Goal: Task Accomplishment & Management: Complete application form

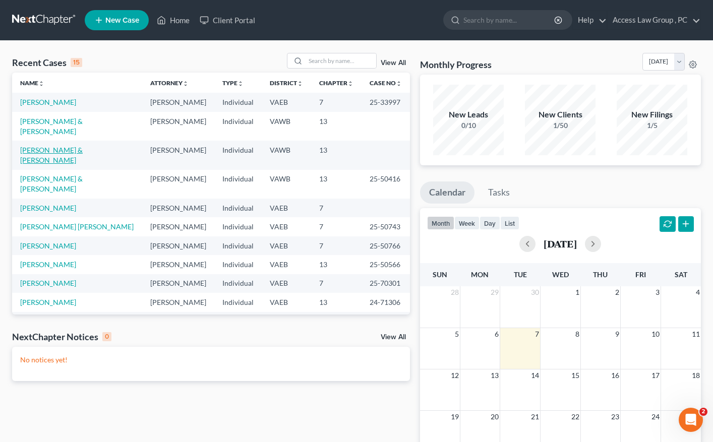
click at [83, 146] on link "[PERSON_NAME] & [PERSON_NAME]" at bounding box center [51, 155] width 63 height 19
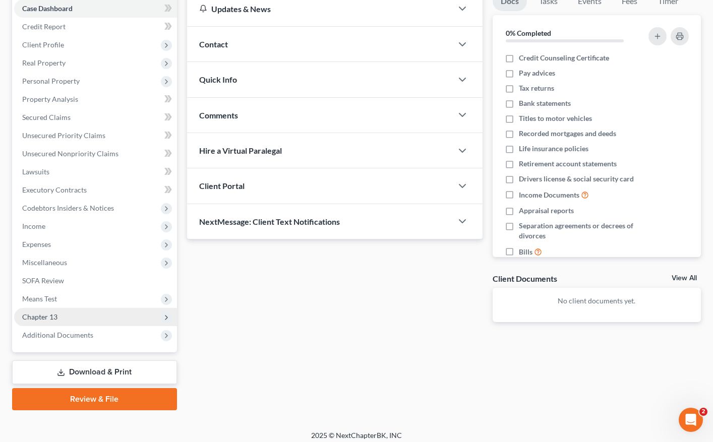
scroll to position [112, 0]
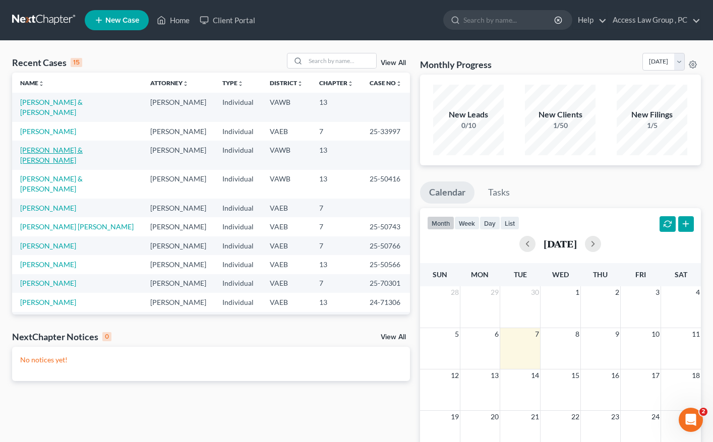
drag, startPoint x: 111, startPoint y: 140, endPoint x: 93, endPoint y: 140, distance: 18.2
click at [83, 146] on link "[PERSON_NAME] & [PERSON_NAME]" at bounding box center [51, 155] width 63 height 19
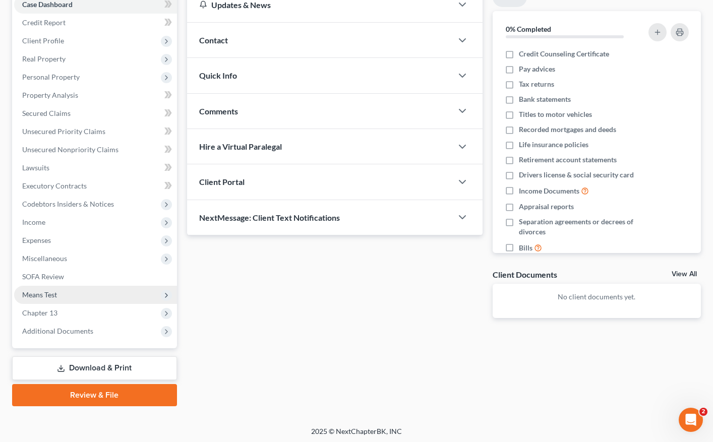
scroll to position [112, 0]
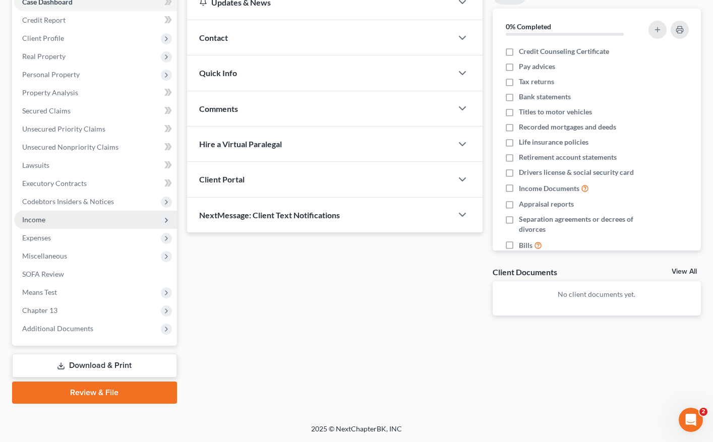
click at [42, 220] on span "Income" at bounding box center [33, 219] width 23 height 9
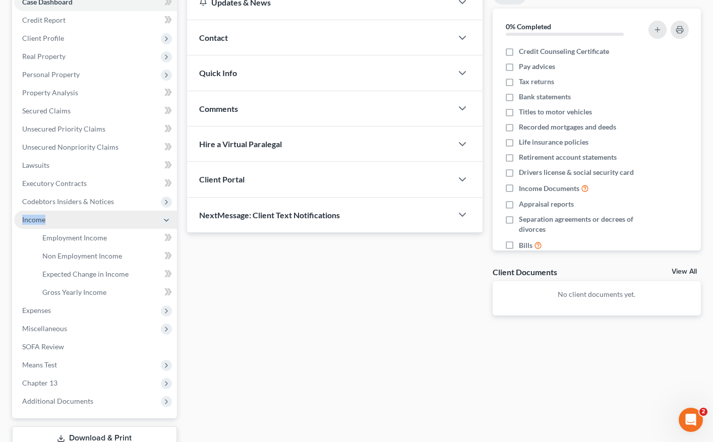
click at [42, 220] on span "Income" at bounding box center [33, 219] width 23 height 9
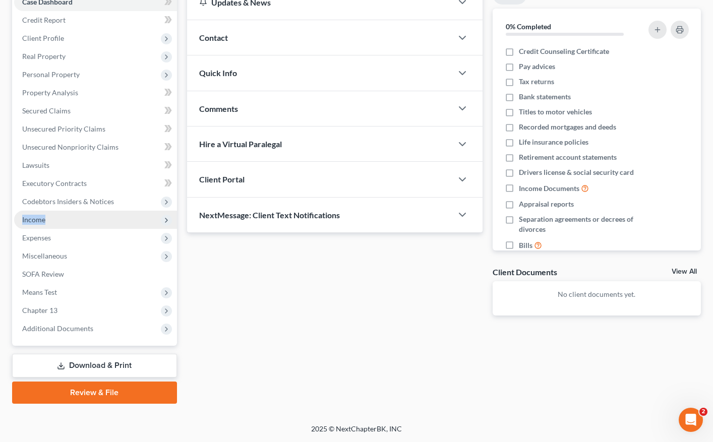
click at [42, 220] on span "Income" at bounding box center [33, 219] width 23 height 9
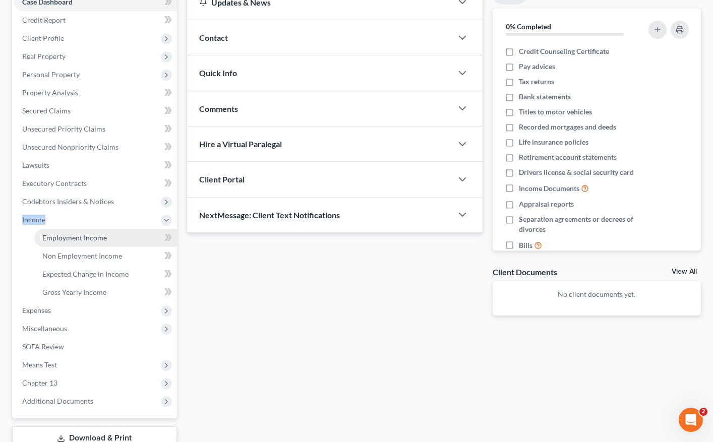
click at [63, 236] on span "Employment Income" at bounding box center [74, 237] width 65 height 9
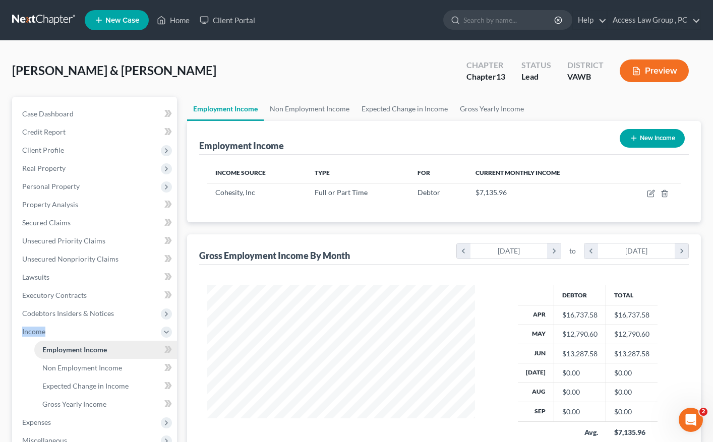
scroll to position [181, 288]
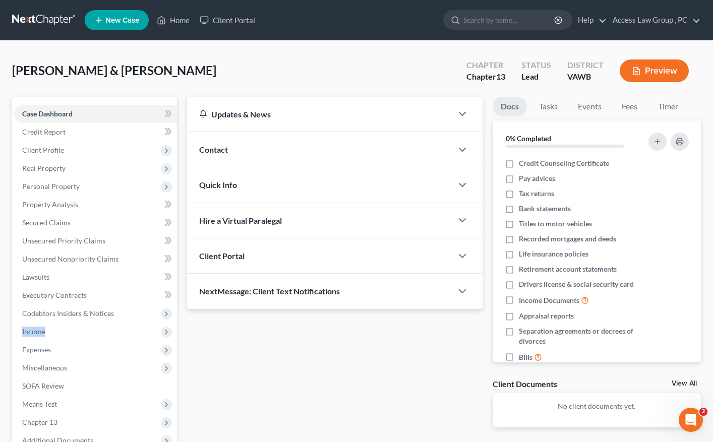
scroll to position [112, 0]
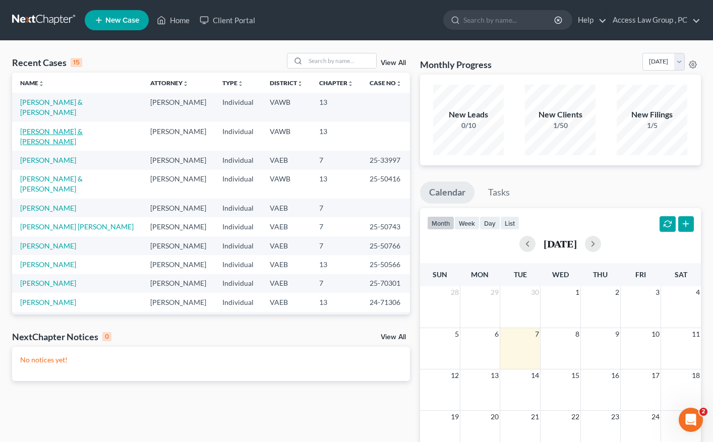
click at [56, 127] on link "[PERSON_NAME] & [PERSON_NAME]" at bounding box center [51, 136] width 63 height 19
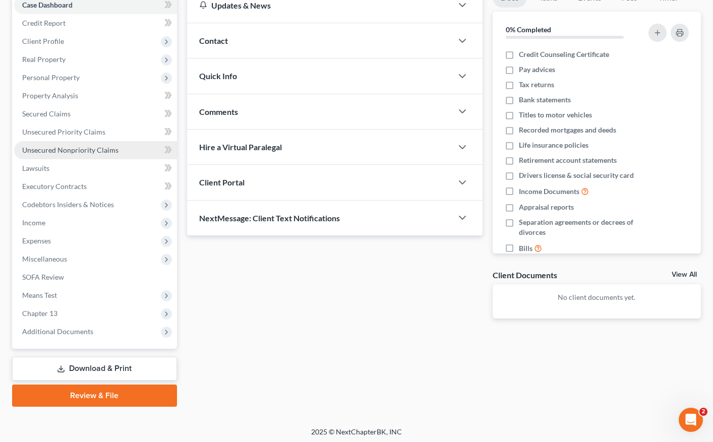
scroll to position [112, 0]
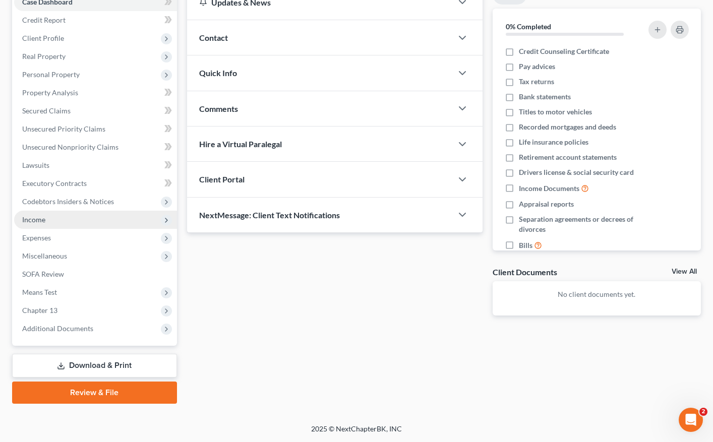
click at [43, 222] on span "Income" at bounding box center [33, 219] width 23 height 9
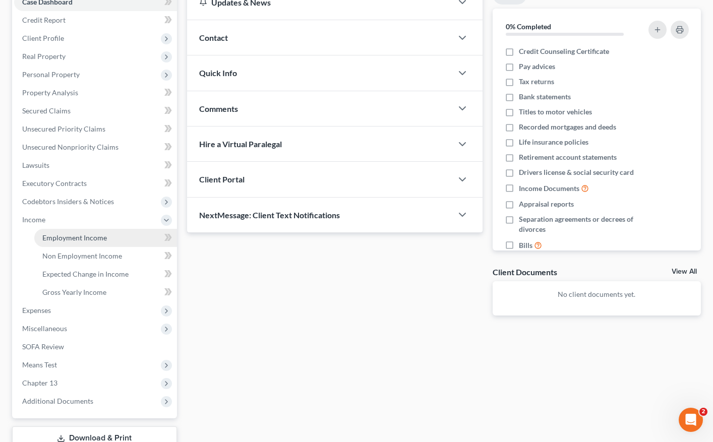
click at [69, 238] on span "Employment Income" at bounding box center [74, 237] width 65 height 9
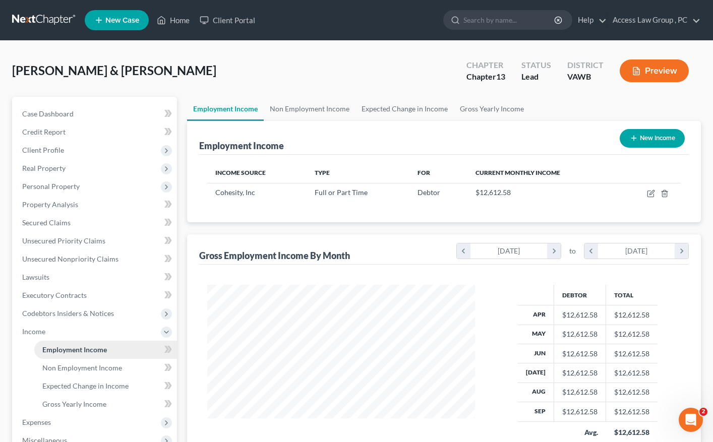
scroll to position [181, 288]
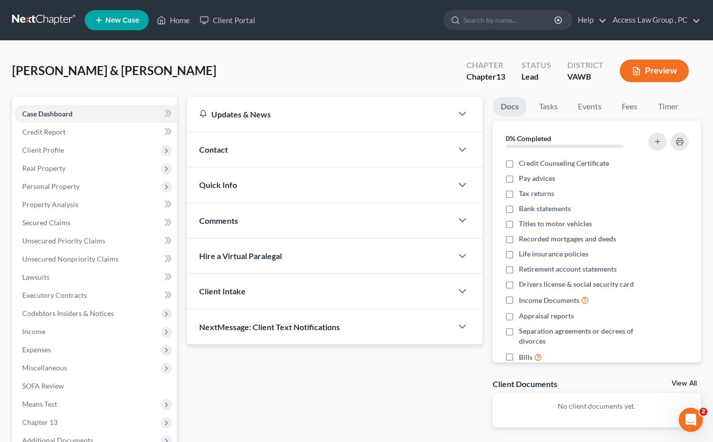
scroll to position [112, 0]
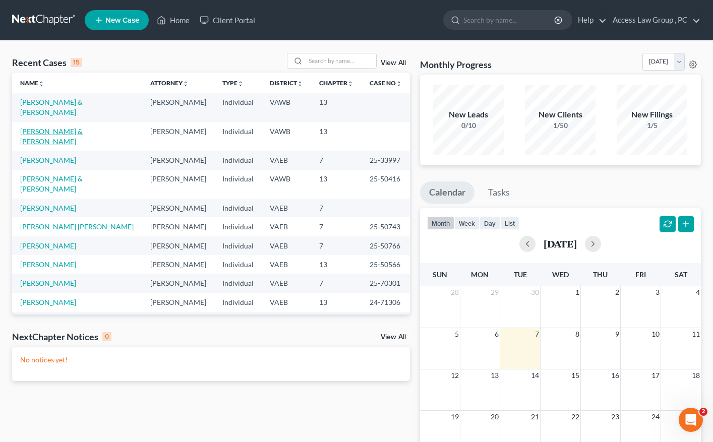
click at [30, 127] on link "[PERSON_NAME] & [PERSON_NAME]" at bounding box center [51, 136] width 63 height 19
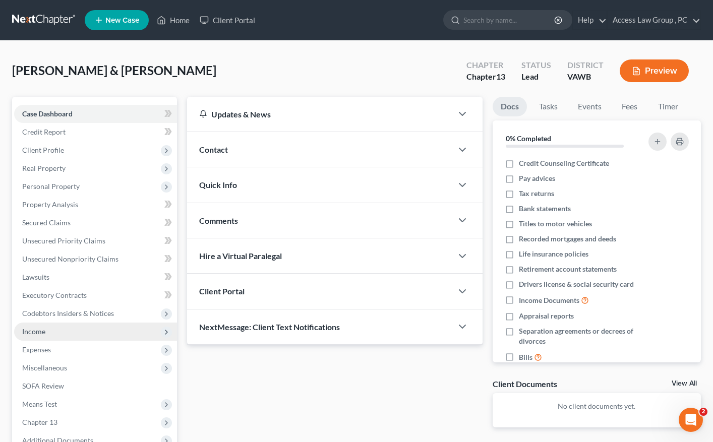
click at [39, 334] on span "Income" at bounding box center [33, 331] width 23 height 9
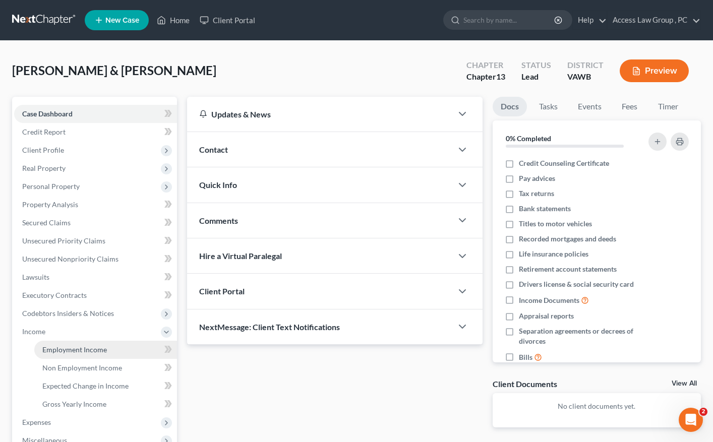
click at [67, 351] on span "Employment Income" at bounding box center [74, 349] width 65 height 9
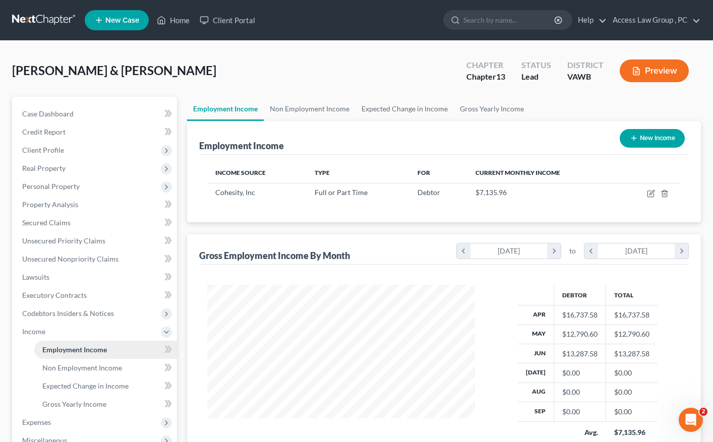
scroll to position [181, 288]
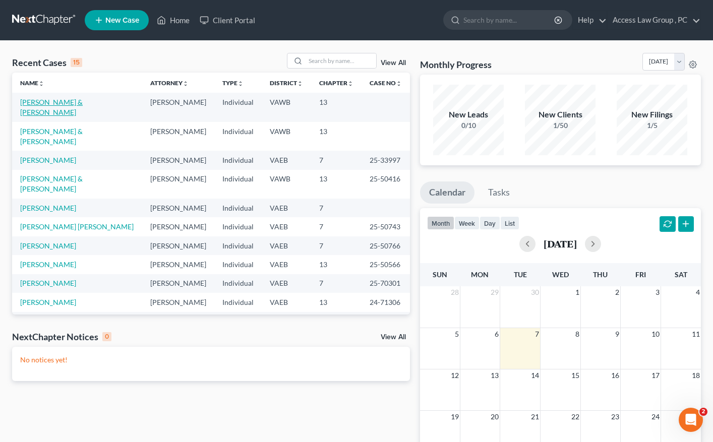
click at [71, 99] on link "[PERSON_NAME] & [PERSON_NAME]" at bounding box center [51, 107] width 63 height 19
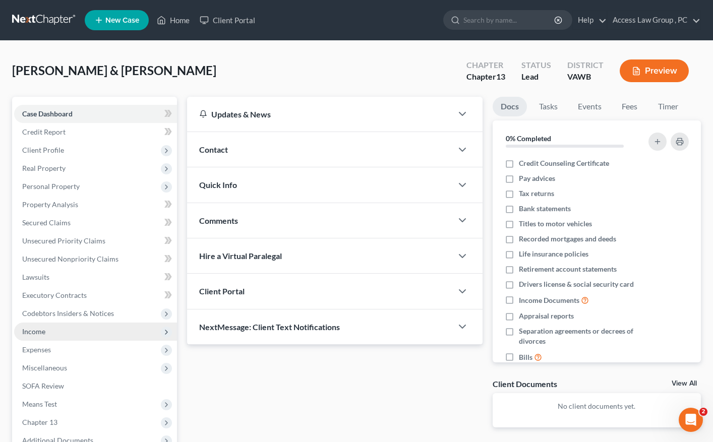
click at [38, 333] on span "Income" at bounding box center [33, 331] width 23 height 9
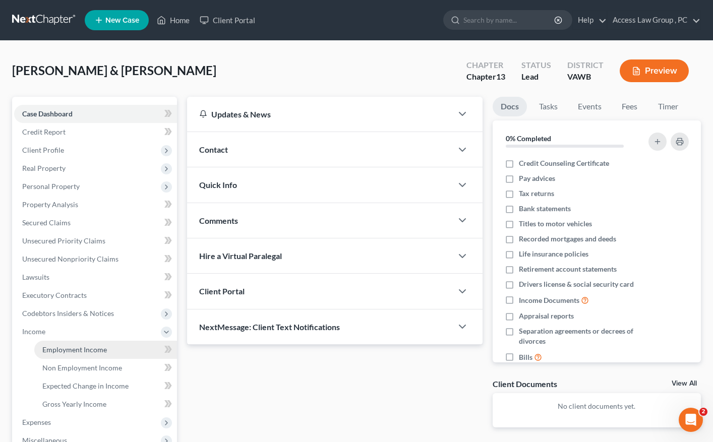
click at [65, 351] on span "Employment Income" at bounding box center [74, 349] width 65 height 9
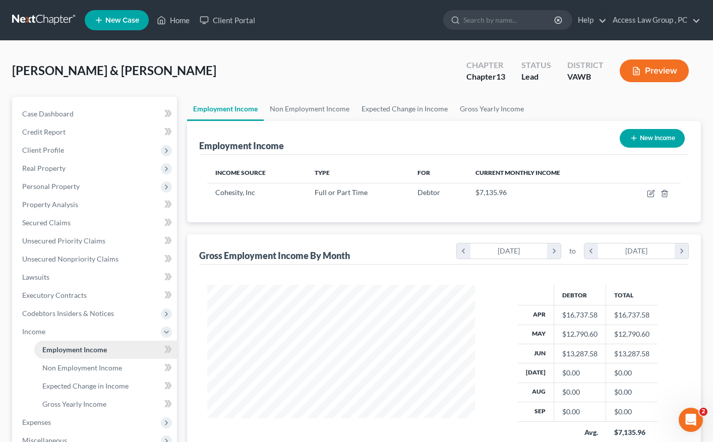
scroll to position [181, 288]
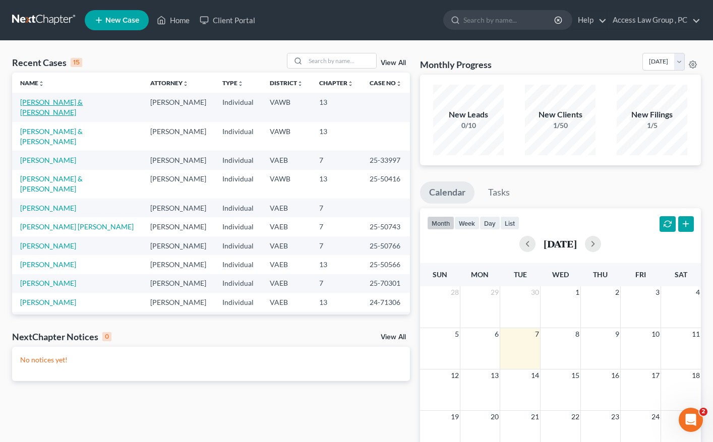
click at [60, 102] on link "[PERSON_NAME] & [PERSON_NAME]" at bounding box center [51, 107] width 63 height 19
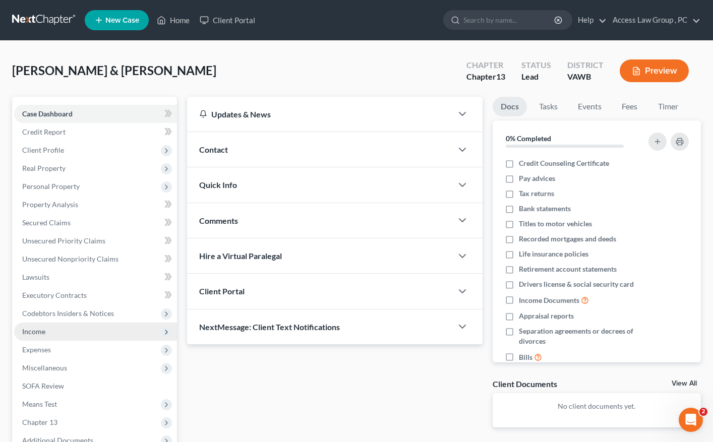
click at [45, 334] on span "Income" at bounding box center [95, 332] width 163 height 18
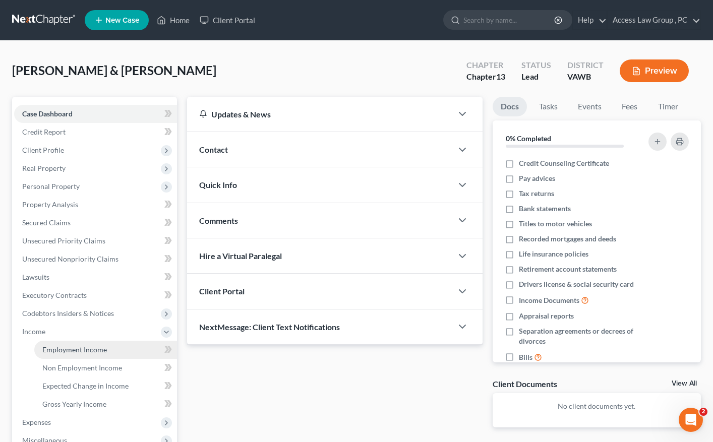
click at [52, 350] on span "Employment Income" at bounding box center [74, 349] width 65 height 9
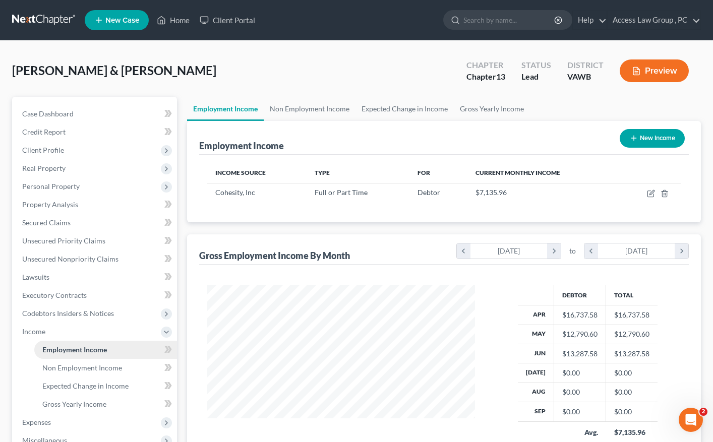
scroll to position [181, 288]
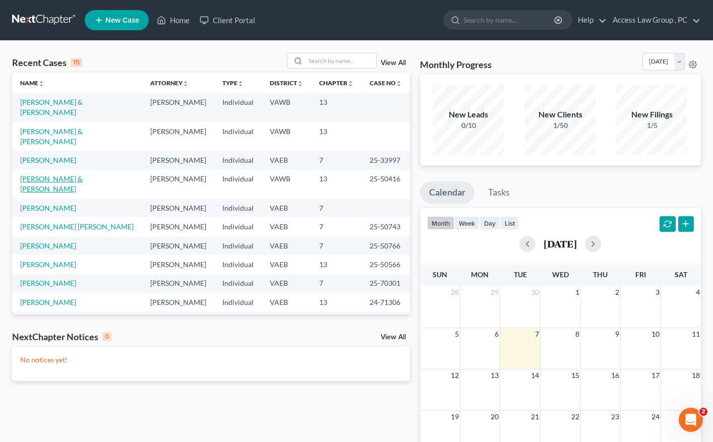
click at [56, 174] on link "[PERSON_NAME] & [PERSON_NAME]" at bounding box center [51, 183] width 63 height 19
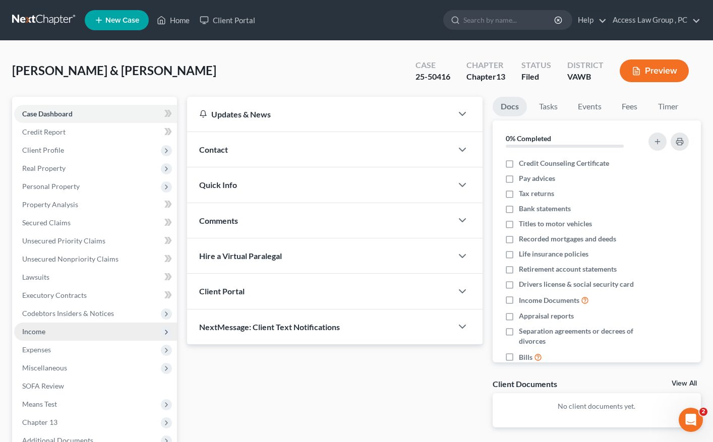
click at [33, 332] on span "Income" at bounding box center [33, 331] width 23 height 9
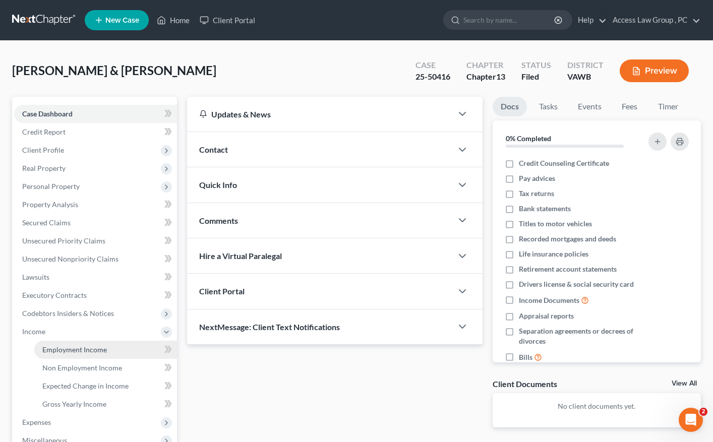
click at [56, 350] on span "Employment Income" at bounding box center [74, 349] width 65 height 9
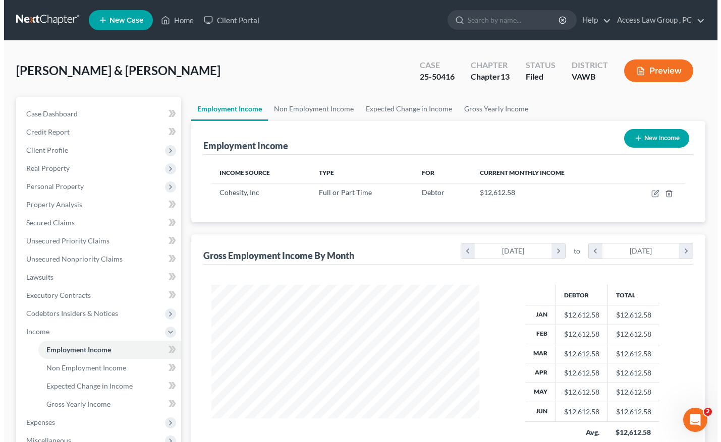
scroll to position [181, 288]
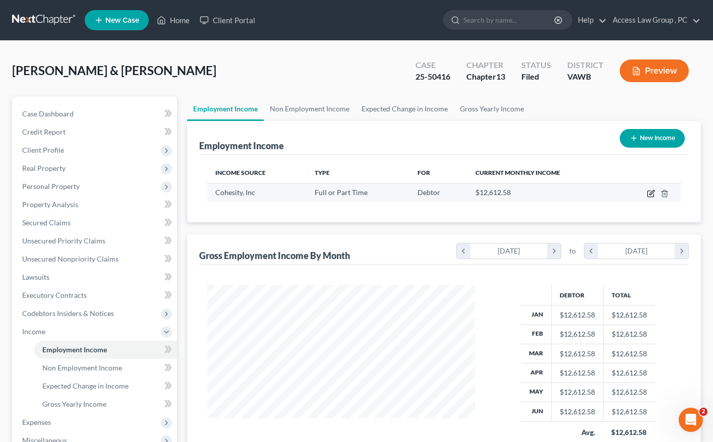
click at [650, 193] on icon "button" at bounding box center [651, 194] width 8 height 8
select select "0"
select select "4"
select select "1"
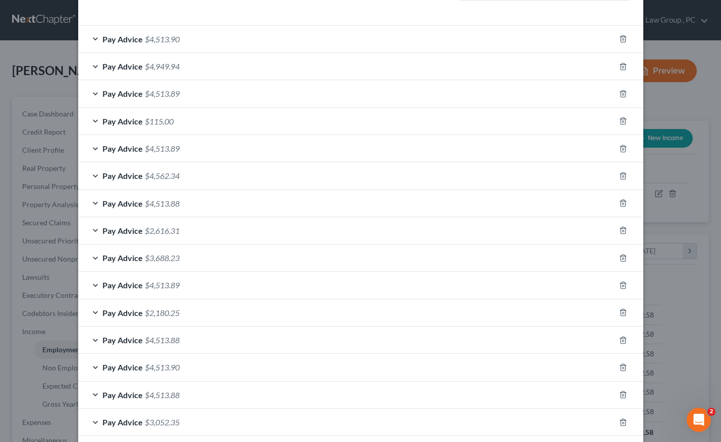
scroll to position [181, 291]
click at [132, 38] on span "Pay Advice" at bounding box center [122, 39] width 40 height 10
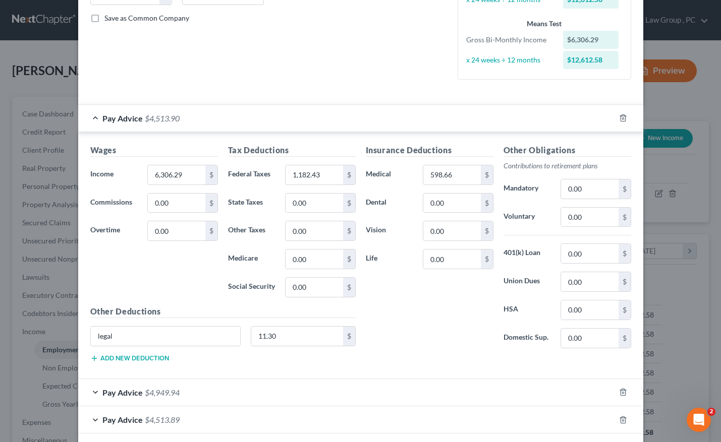
scroll to position [252, 0]
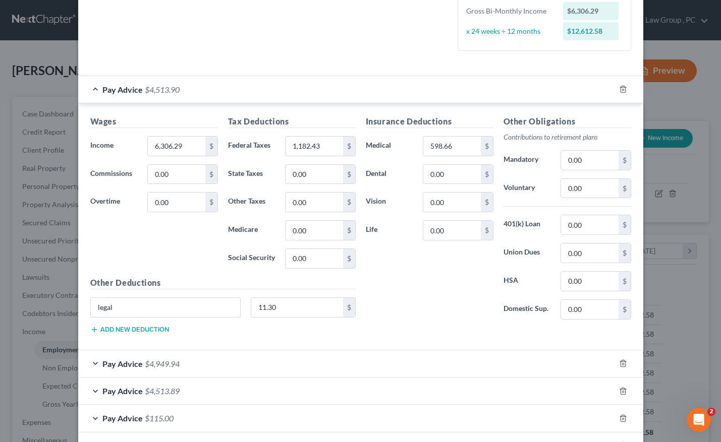
click at [123, 366] on span "Pay Advice" at bounding box center [122, 364] width 40 height 10
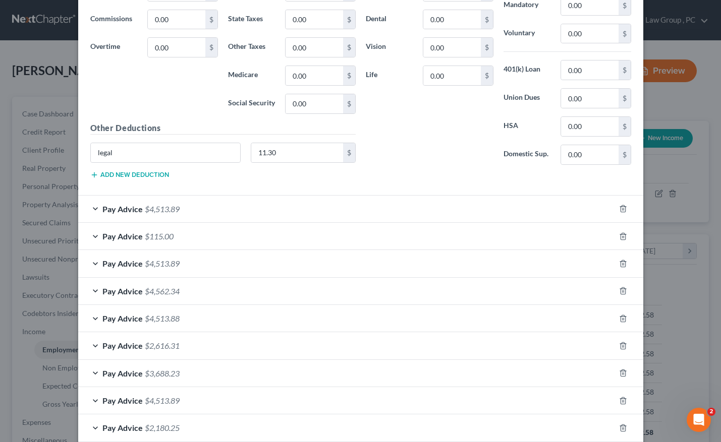
scroll to position [706, 0]
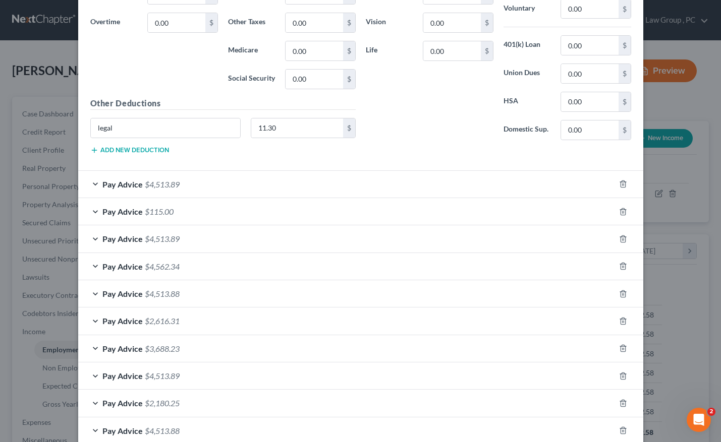
click at [118, 185] on span "Pay Advice" at bounding box center [122, 184] width 40 height 10
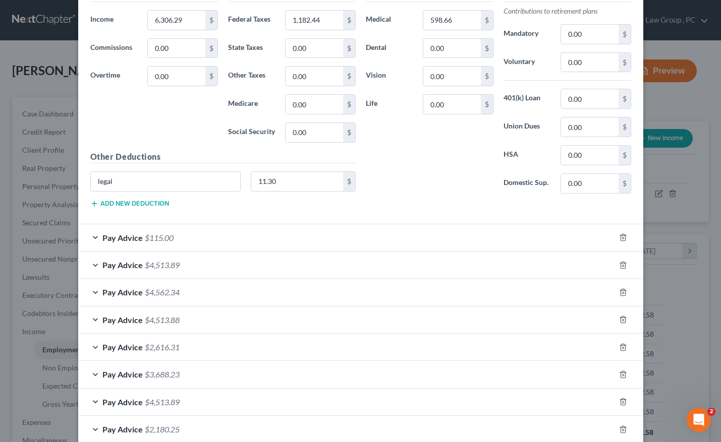
scroll to position [958, 0]
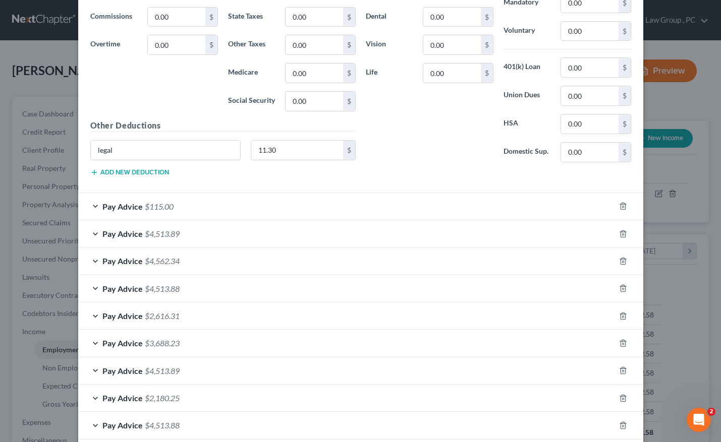
click at [133, 206] on span "Pay Advice" at bounding box center [122, 207] width 40 height 10
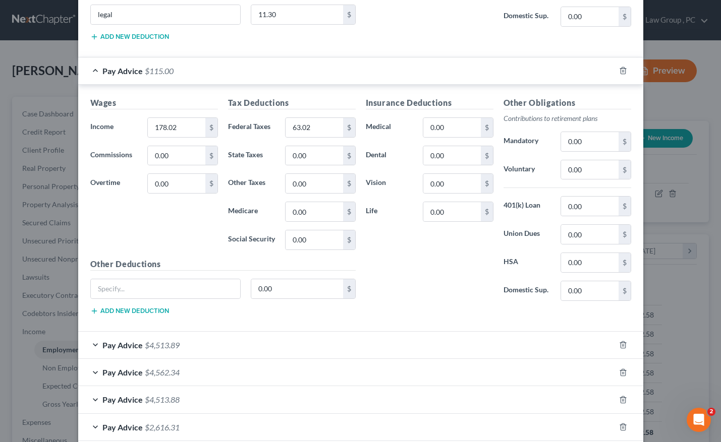
scroll to position [1109, 0]
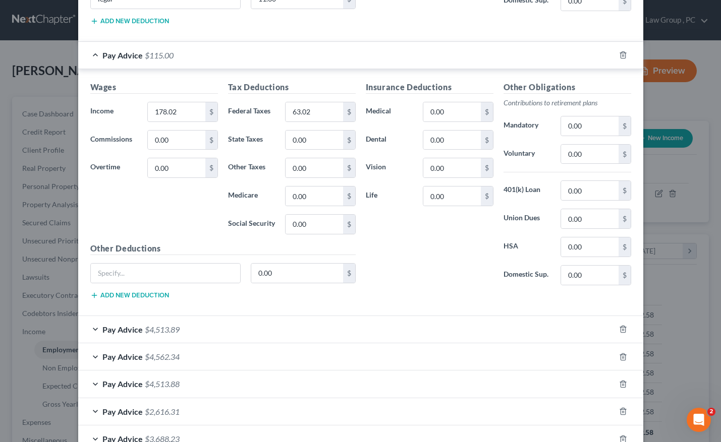
click at [114, 328] on span "Pay Advice" at bounding box center [122, 330] width 40 height 10
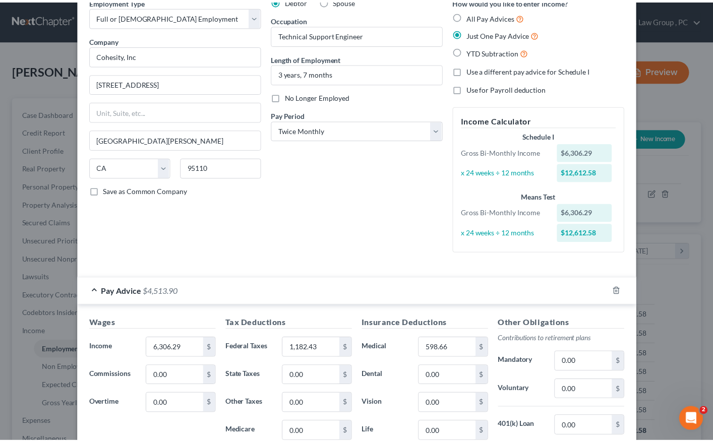
scroll to position [0, 0]
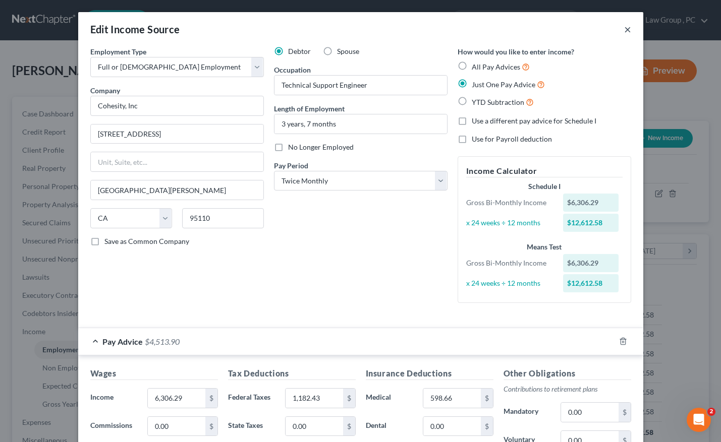
click at [626, 28] on button "×" at bounding box center [627, 29] width 7 height 12
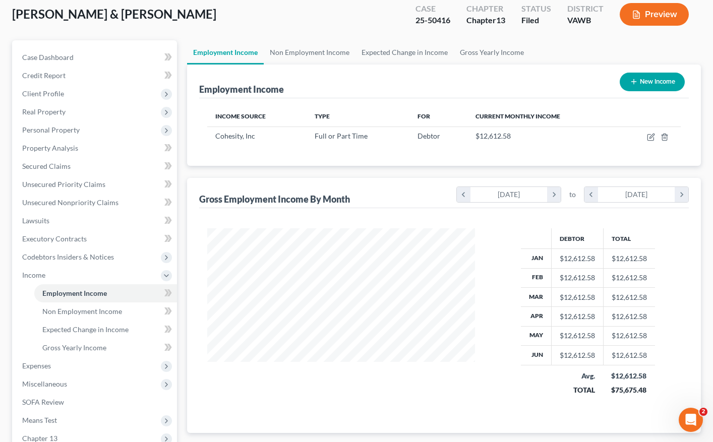
scroll to position [50, 0]
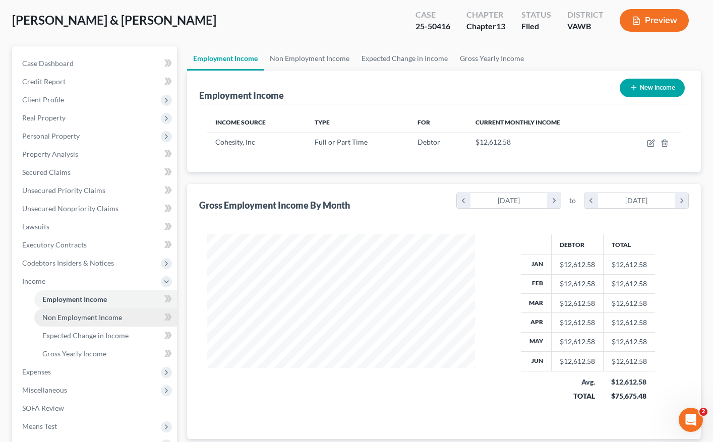
click at [68, 321] on span "Non Employment Income" at bounding box center [82, 317] width 80 height 9
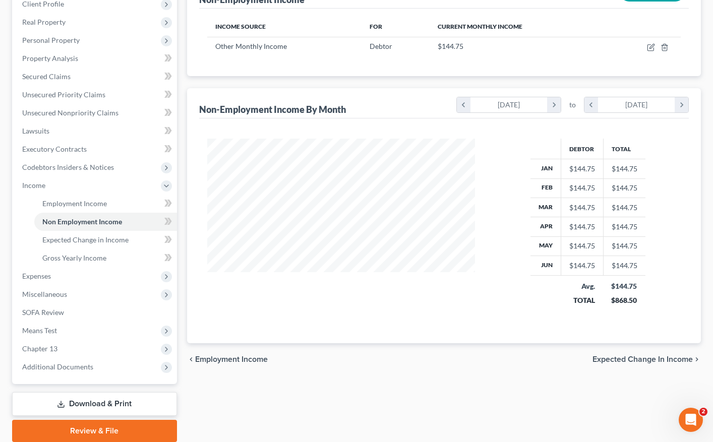
scroll to position [151, 0]
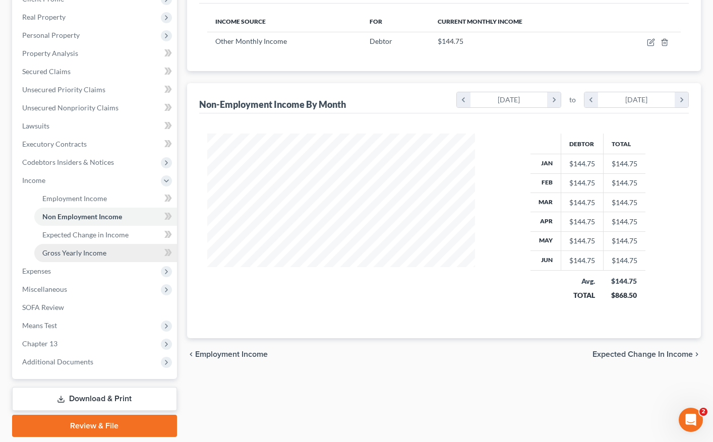
click at [75, 254] on span "Gross Yearly Income" at bounding box center [74, 253] width 64 height 9
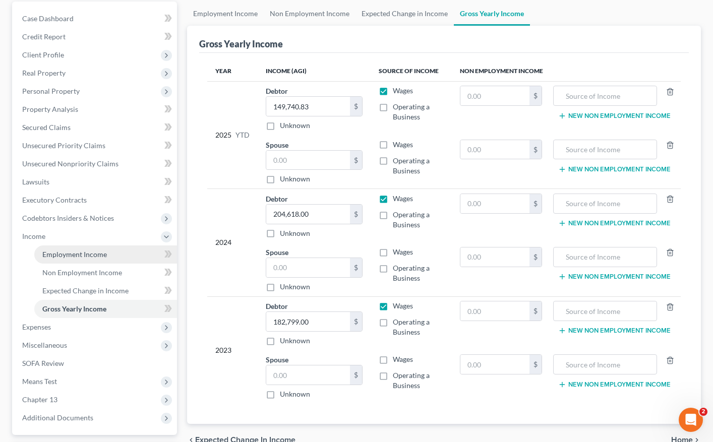
scroll to position [84, 0]
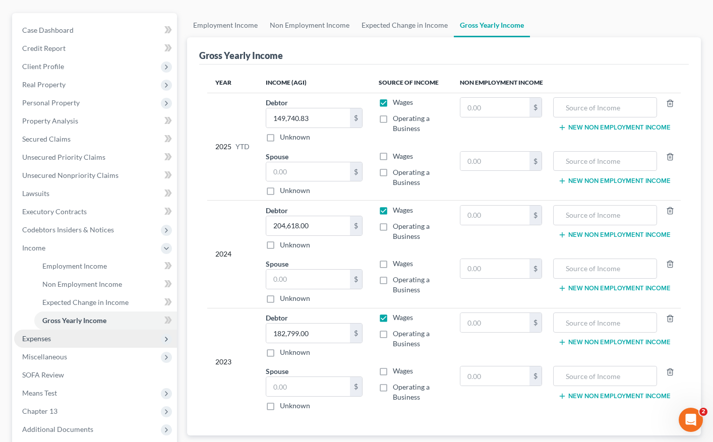
click at [49, 340] on span "Expenses" at bounding box center [36, 338] width 29 height 9
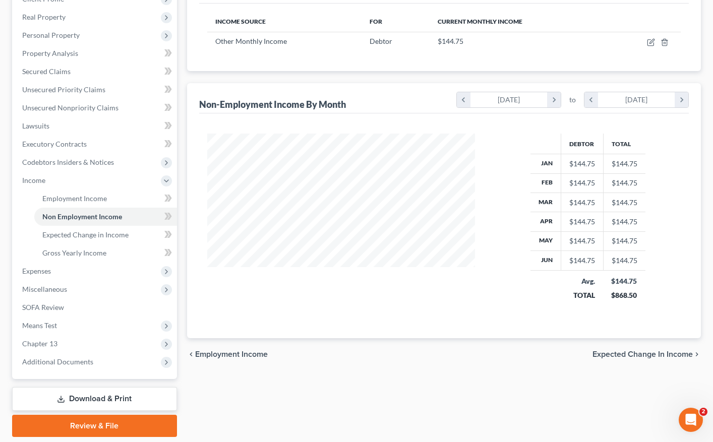
scroll to position [181, 288]
click at [57, 287] on span "Miscellaneous" at bounding box center [44, 289] width 45 height 9
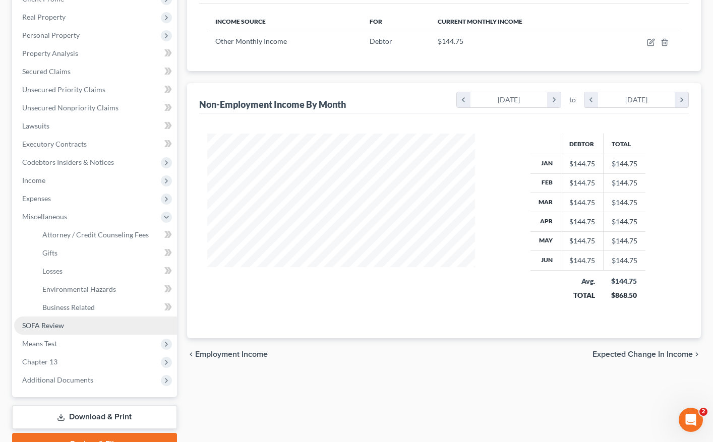
click at [52, 327] on span "SOFA Review" at bounding box center [43, 325] width 42 height 9
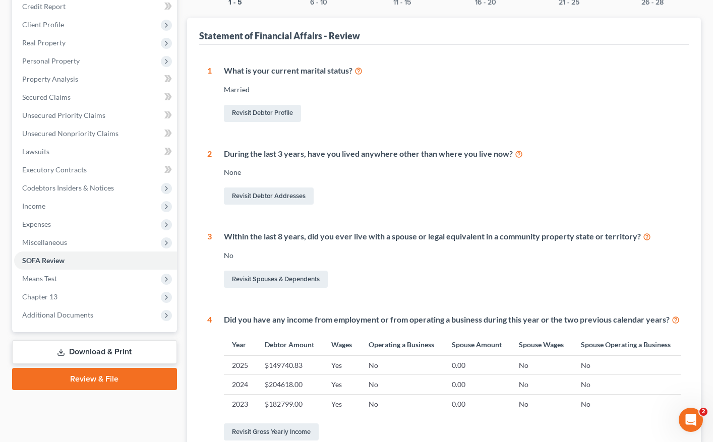
scroll to position [151, 0]
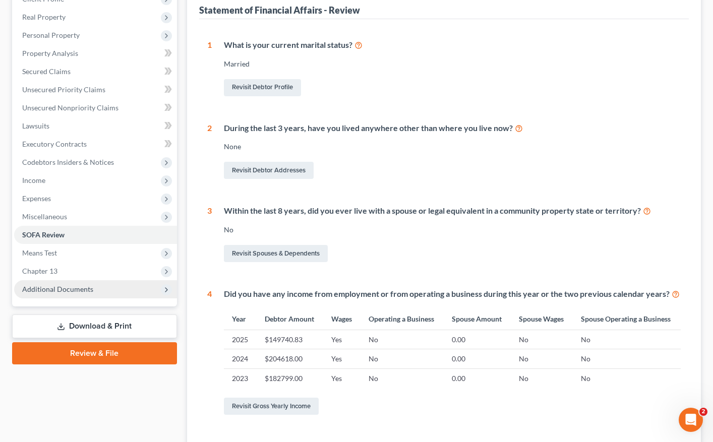
click at [51, 292] on span "Additional Documents" at bounding box center [57, 289] width 71 height 9
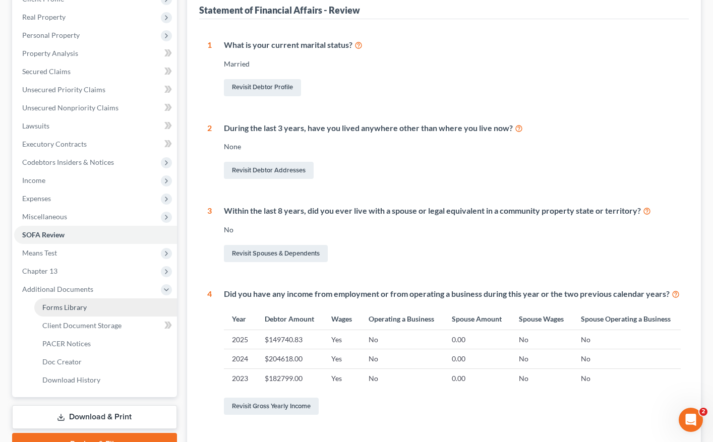
click at [58, 307] on span "Forms Library" at bounding box center [64, 307] width 44 height 9
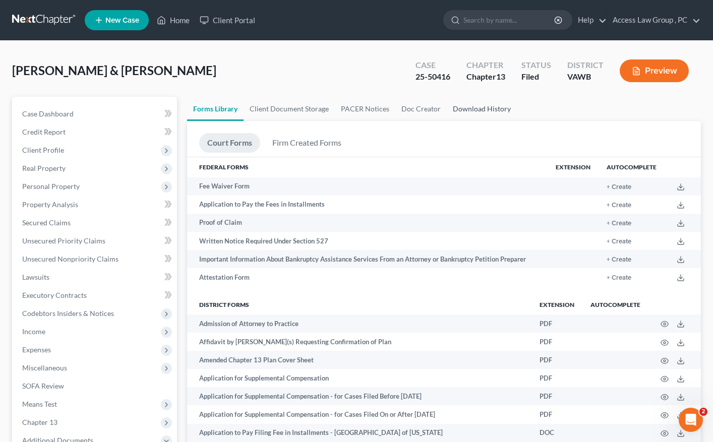
click at [493, 107] on link "Download History" at bounding box center [482, 109] width 70 height 24
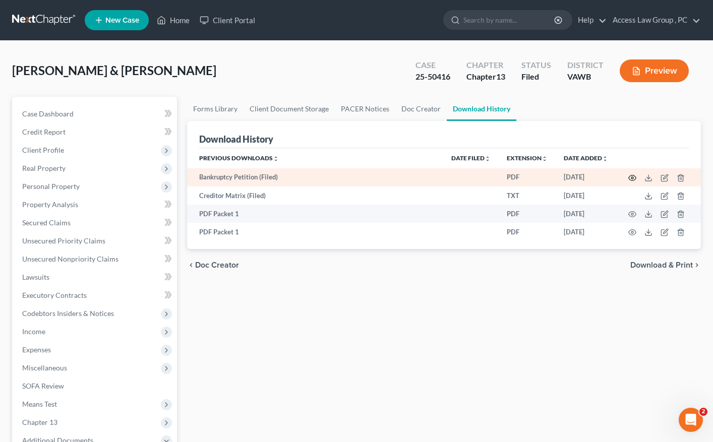
click at [635, 177] on icon "button" at bounding box center [633, 178] width 8 height 6
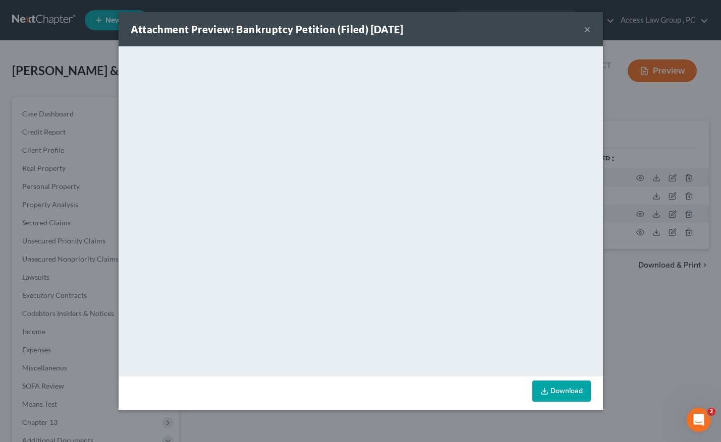
click at [585, 29] on button "×" at bounding box center [586, 29] width 7 height 12
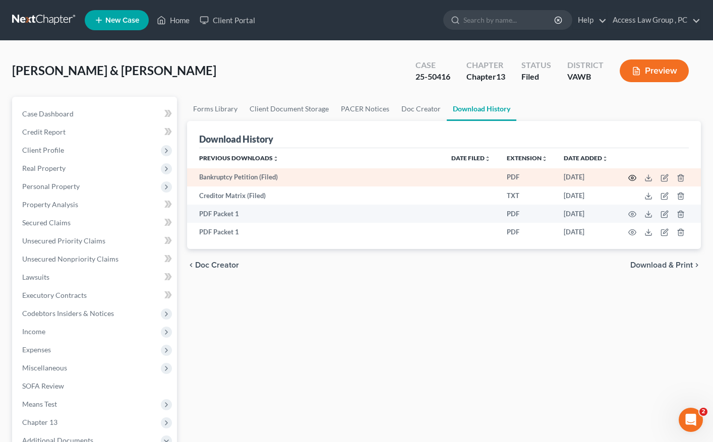
click at [633, 175] on icon "button" at bounding box center [633, 178] width 8 height 6
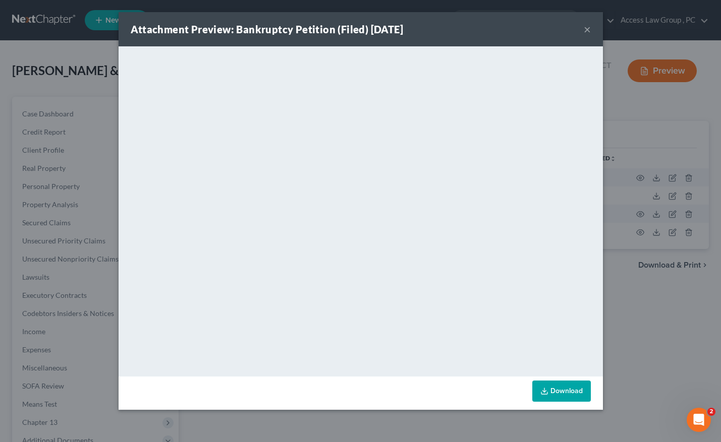
click at [587, 26] on button "×" at bounding box center [586, 29] width 7 height 12
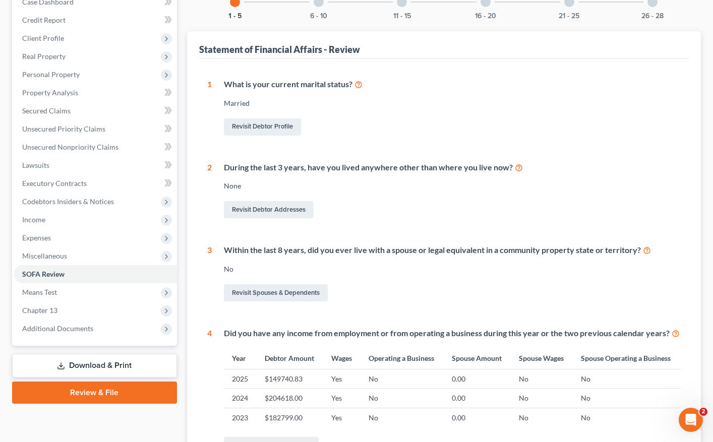
scroll to position [151, 0]
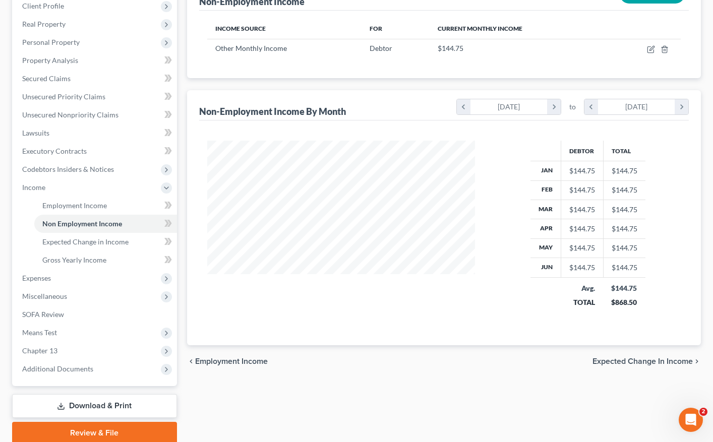
scroll to position [181, 288]
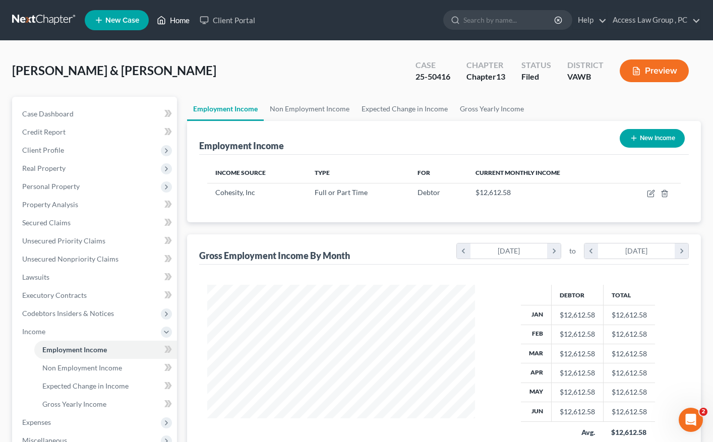
click at [177, 23] on link "Home" at bounding box center [173, 20] width 43 height 18
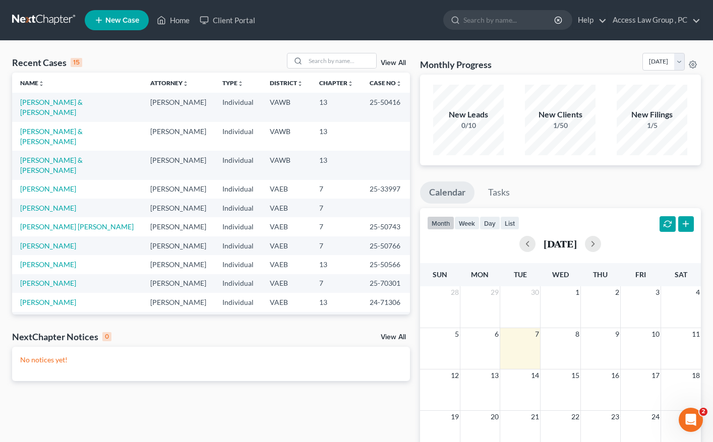
drag, startPoint x: 65, startPoint y: 138, endPoint x: 313, endPoint y: 141, distance: 248.1
click at [313, 151] on td "13" at bounding box center [336, 165] width 50 height 29
click at [316, 151] on td "13" at bounding box center [336, 165] width 50 height 29
click at [83, 156] on link "[PERSON_NAME] & [PERSON_NAME]" at bounding box center [51, 165] width 63 height 19
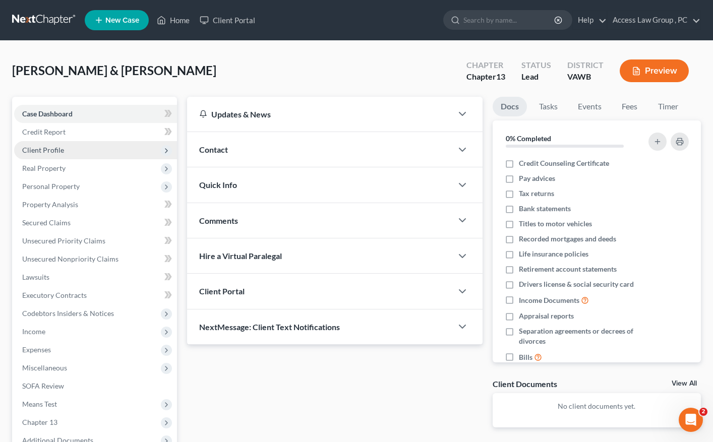
click at [58, 150] on span "Client Profile" at bounding box center [43, 150] width 42 height 9
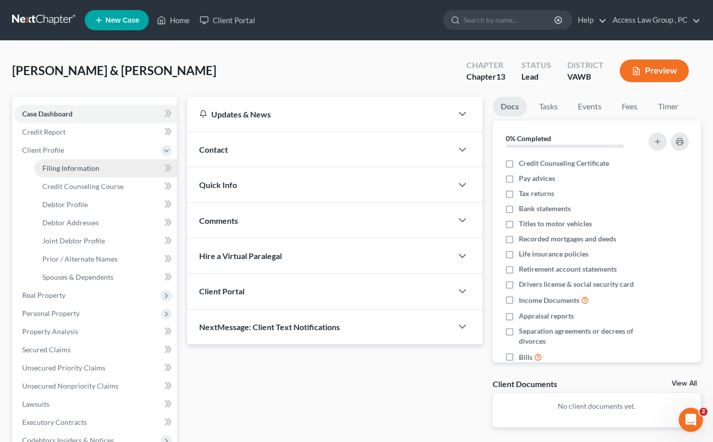
click at [64, 168] on span "Filing Information" at bounding box center [70, 168] width 57 height 9
select select "1"
select select "3"
select select "48"
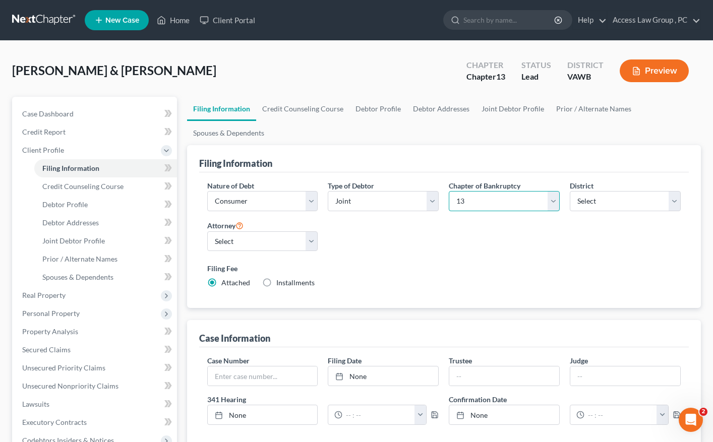
click at [557, 203] on select "Select 7 11 12 13" at bounding box center [504, 201] width 111 height 20
select select "1"
click at [449, 191] on select "Select 7 11 12 13" at bounding box center [504, 201] width 111 height 20
click at [47, 295] on span "Real Property" at bounding box center [43, 295] width 43 height 9
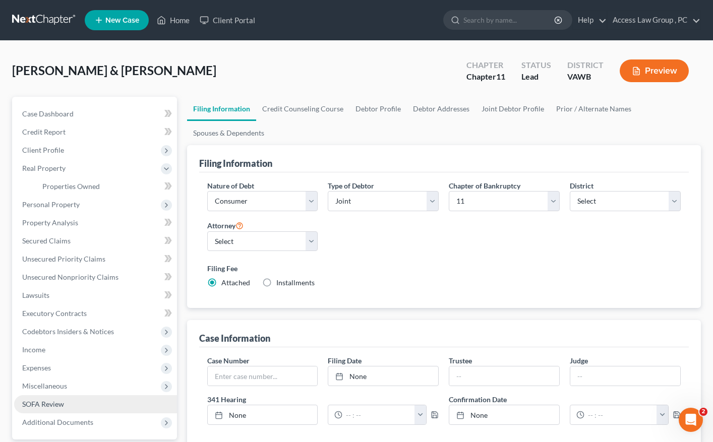
click at [45, 402] on span "SOFA Review" at bounding box center [43, 404] width 42 height 9
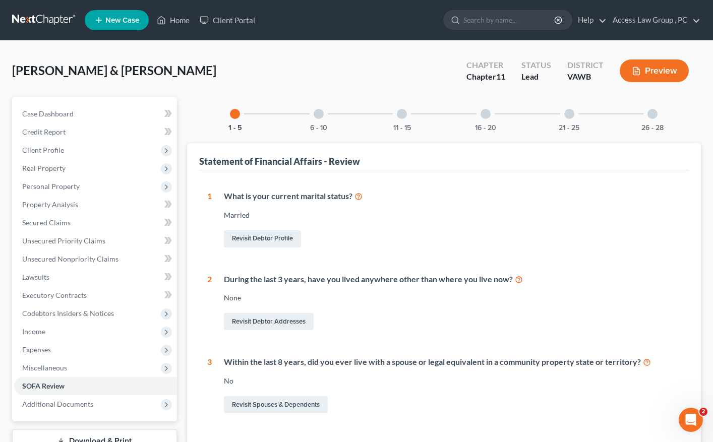
drag, startPoint x: 109, startPoint y: 101, endPoint x: 396, endPoint y: 64, distance: 289.2
click at [396, 64] on div "Van Siclen, Stephen & Morrison, Amy Upgraded Chapter Chapter 11 Status Lead Dis…" at bounding box center [356, 75] width 689 height 44
select select "1"
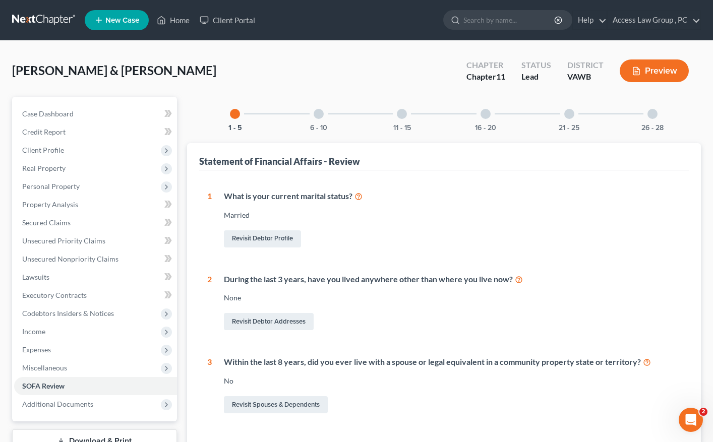
select select "84"
select select "0"
select select "48"
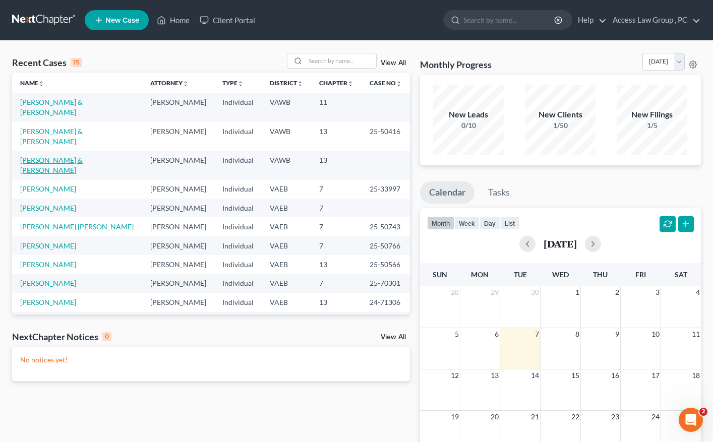
click at [75, 156] on link "[PERSON_NAME] & [PERSON_NAME]" at bounding box center [51, 165] width 63 height 19
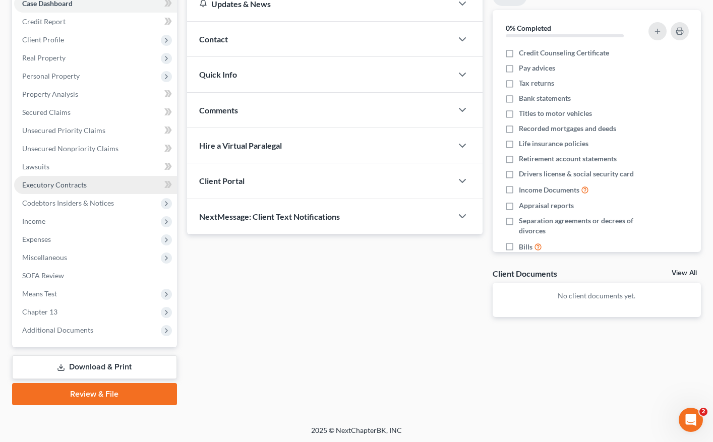
scroll to position [112, 0]
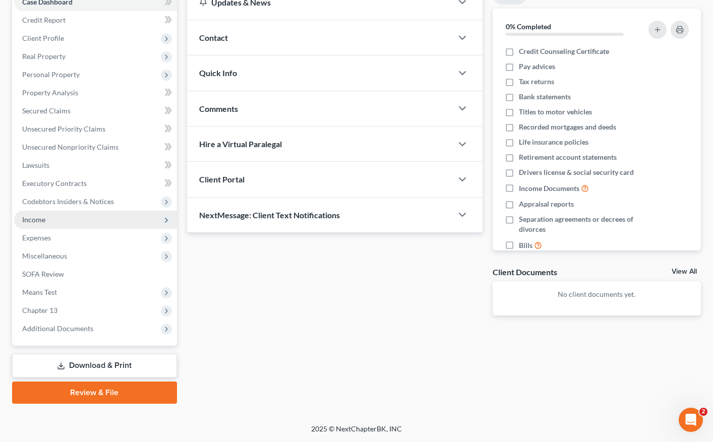
click at [33, 221] on span "Income" at bounding box center [33, 219] width 23 height 9
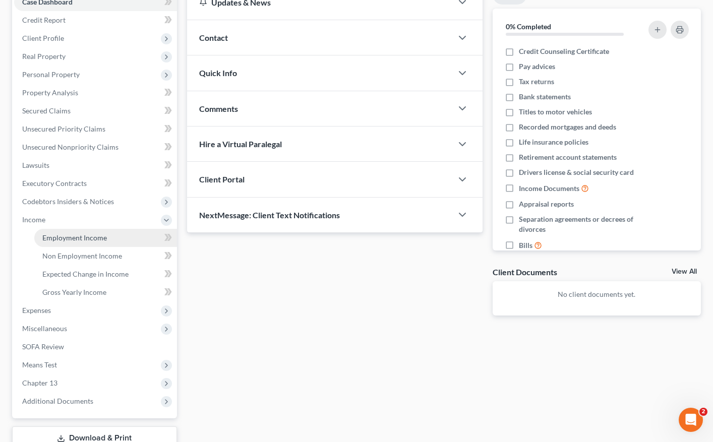
click at [55, 238] on span "Employment Income" at bounding box center [74, 237] width 65 height 9
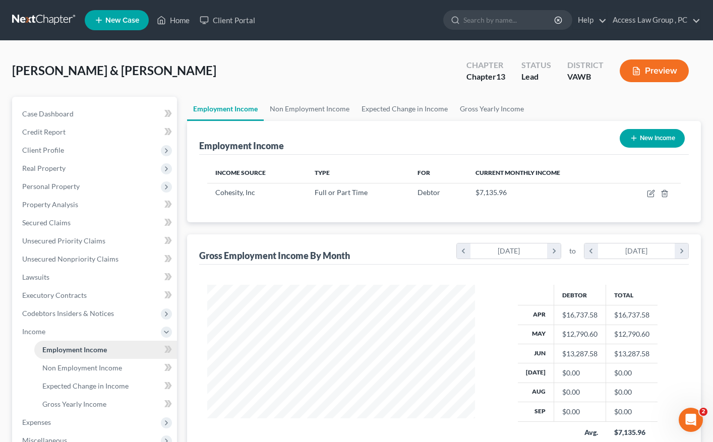
scroll to position [181, 288]
click at [464, 249] on icon "chevron_left" at bounding box center [464, 251] width 14 height 15
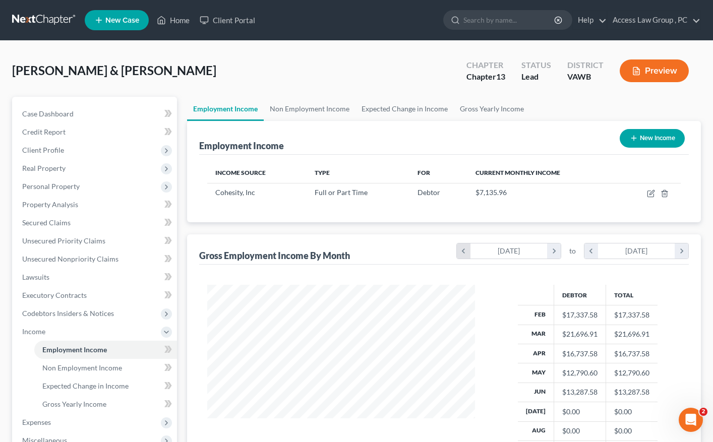
click at [464, 249] on icon "chevron_left" at bounding box center [464, 251] width 14 height 15
click at [592, 249] on icon "chevron_left" at bounding box center [591, 251] width 14 height 15
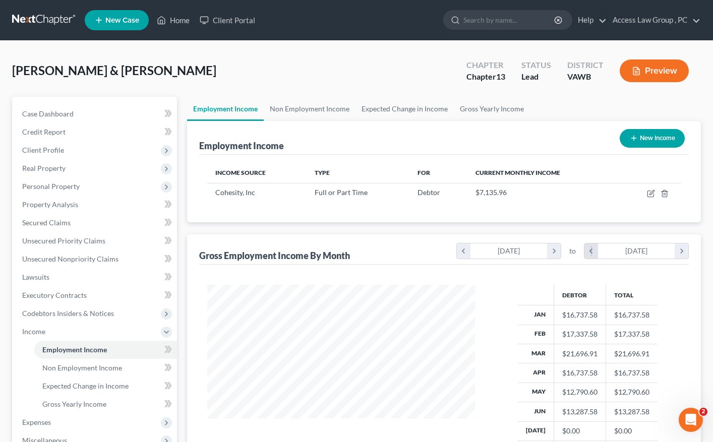
scroll to position [504004, 503916]
click at [592, 249] on icon "chevron_left" at bounding box center [591, 251] width 14 height 15
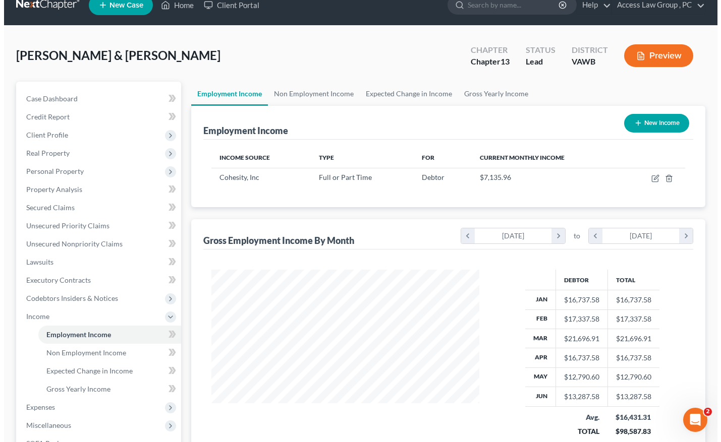
scroll to position [0, 0]
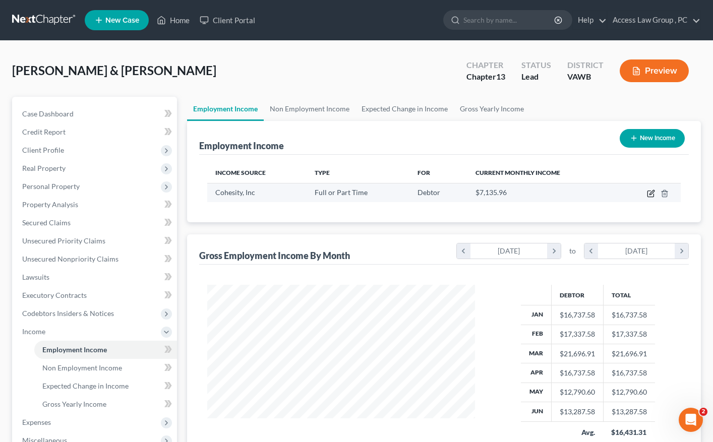
click at [651, 191] on icon "button" at bounding box center [651, 194] width 8 height 8
select select "0"
select select "4"
select select "1"
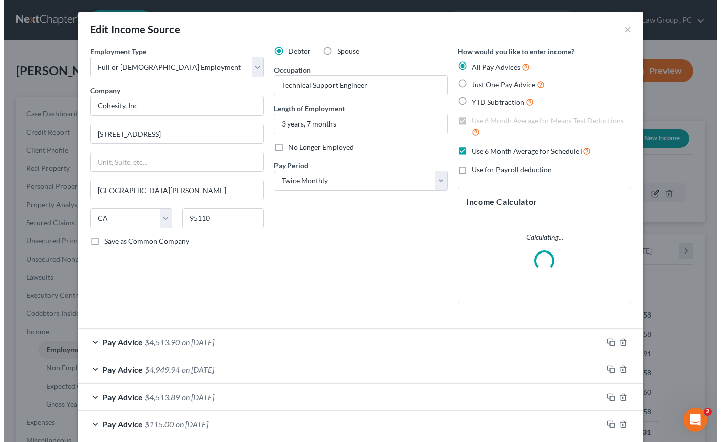
scroll to position [181, 291]
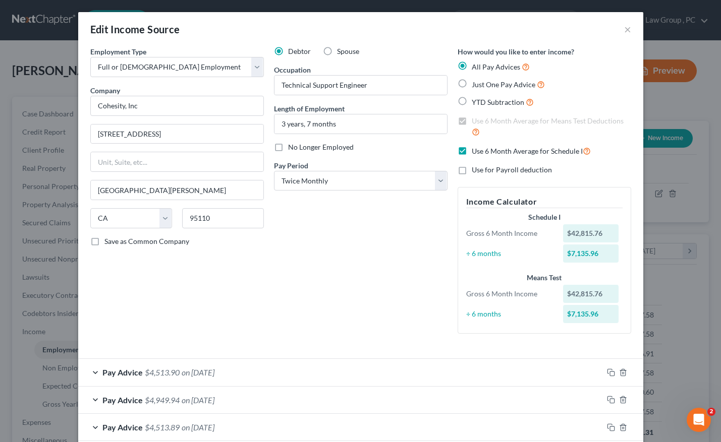
click at [471, 170] on label "Use for Payroll deduction" at bounding box center [511, 170] width 80 height 10
click at [475, 170] on input "Use for Payroll deduction" at bounding box center [478, 168] width 7 height 7
checkbox input "true"
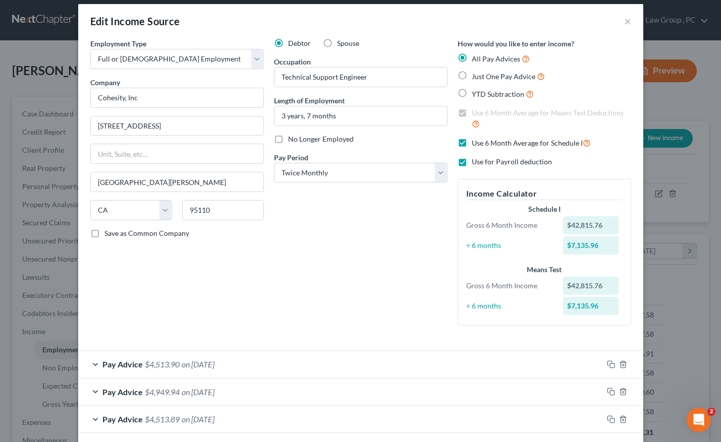
scroll to position [0, 0]
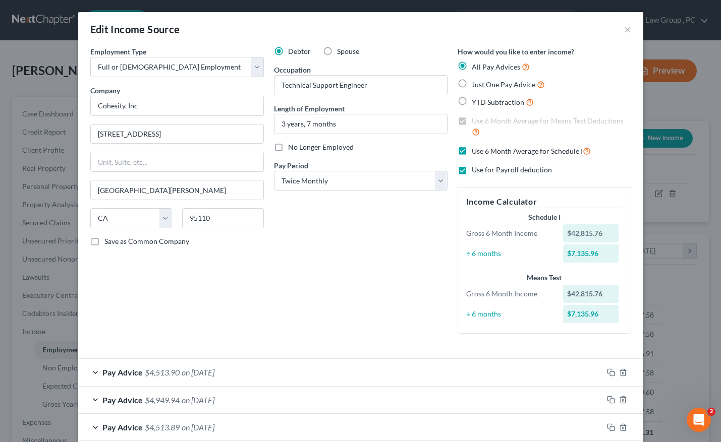
click at [471, 84] on label "Just One Pay Advice" at bounding box center [507, 85] width 73 height 12
click at [475, 84] on input "Just One Pay Advice" at bounding box center [478, 82] width 7 height 7
radio input "true"
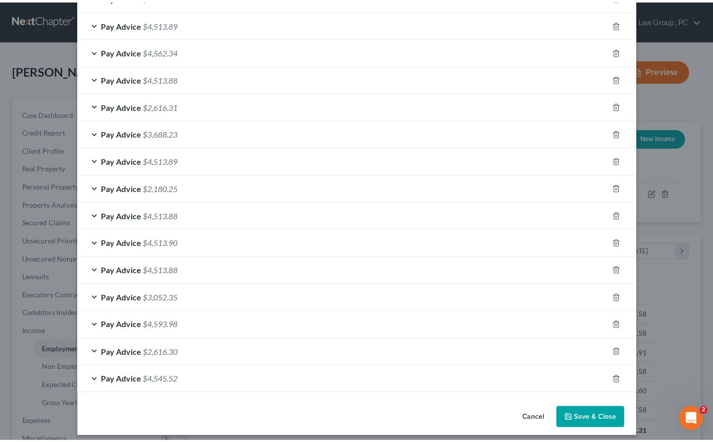
scroll to position [434, 0]
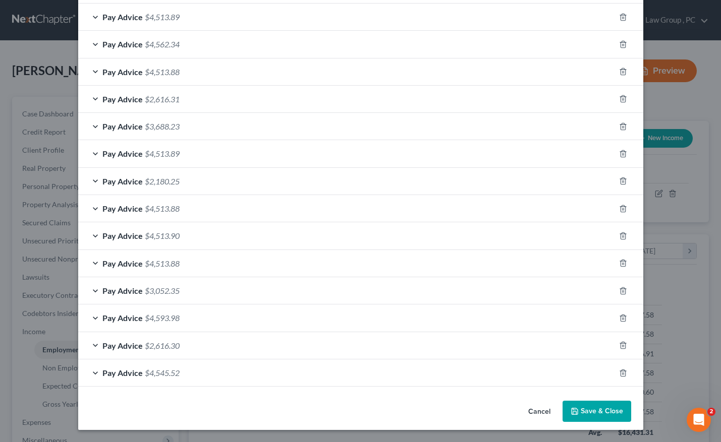
click at [600, 410] on button "Save & Close" at bounding box center [596, 411] width 69 height 21
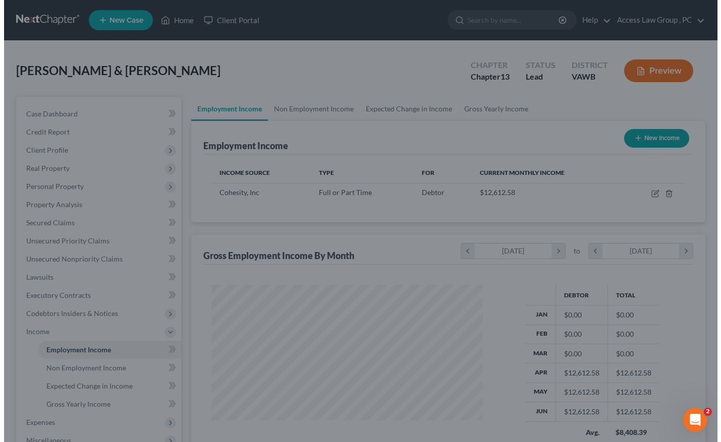
scroll to position [504023, 503916]
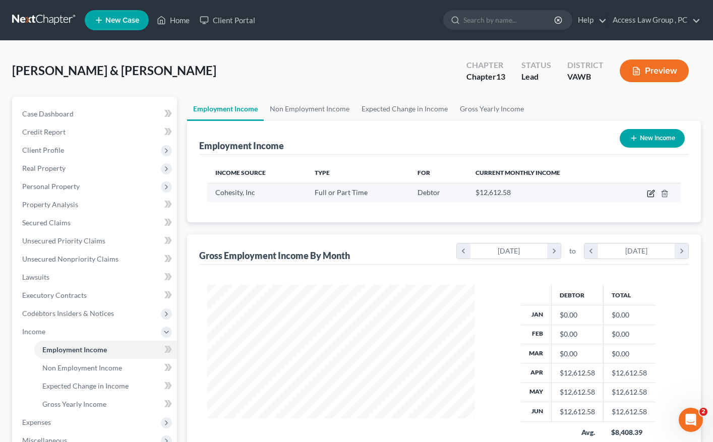
click at [650, 195] on icon "button" at bounding box center [651, 192] width 5 height 5
select select "0"
select select "4"
select select "1"
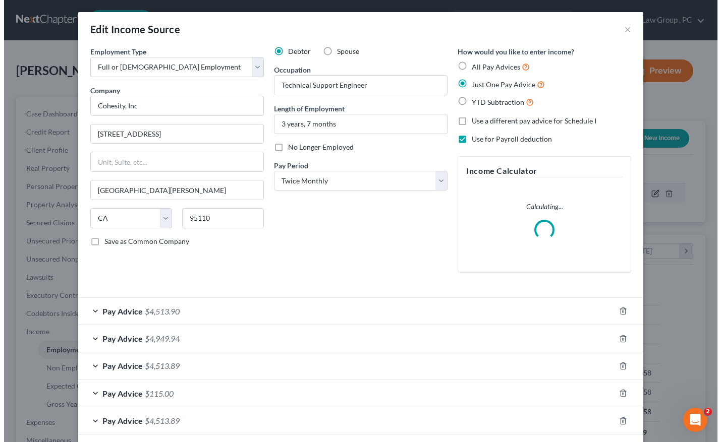
scroll to position [181, 291]
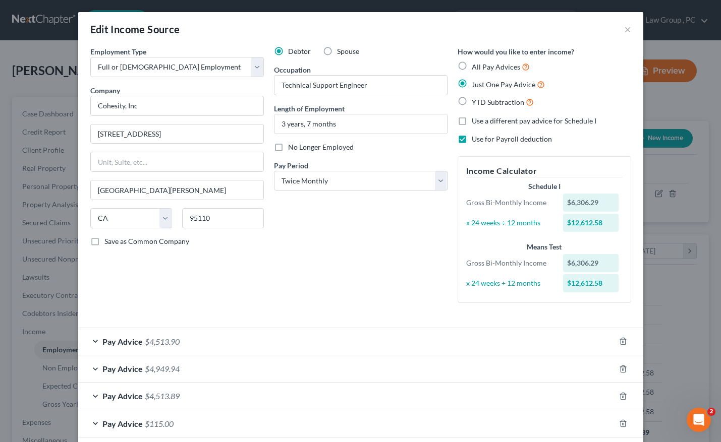
click at [471, 66] on label "All Pay Advices" at bounding box center [500, 67] width 58 height 12
click at [475, 66] on input "All Pay Advices" at bounding box center [478, 64] width 7 height 7
radio input "true"
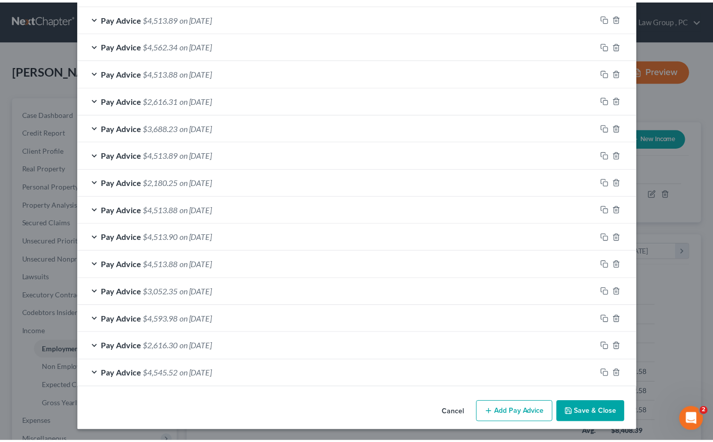
scroll to position [465, 0]
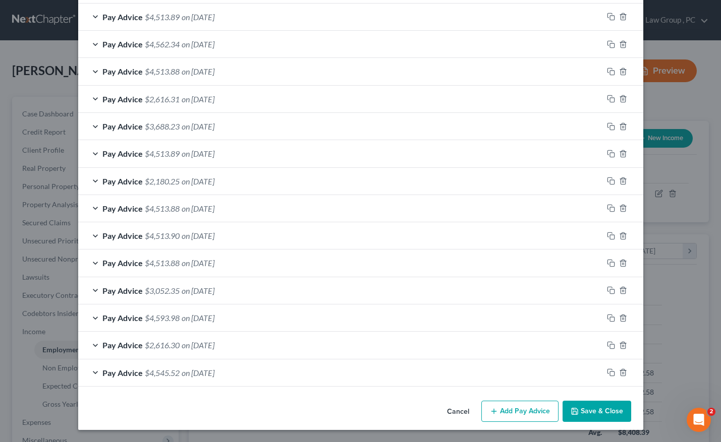
click at [591, 405] on button "Save & Close" at bounding box center [596, 411] width 69 height 21
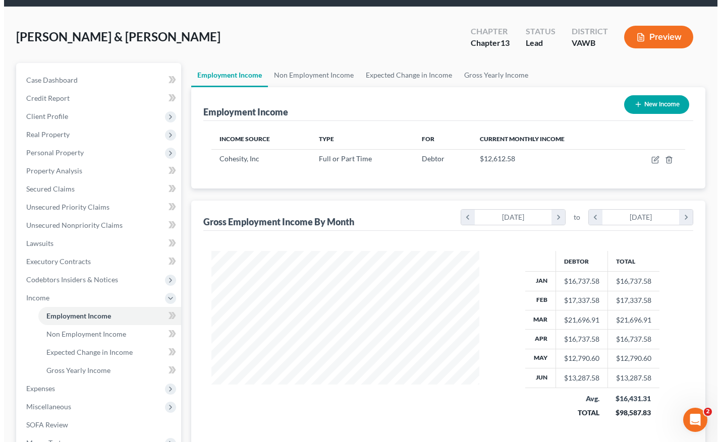
scroll to position [33, 0]
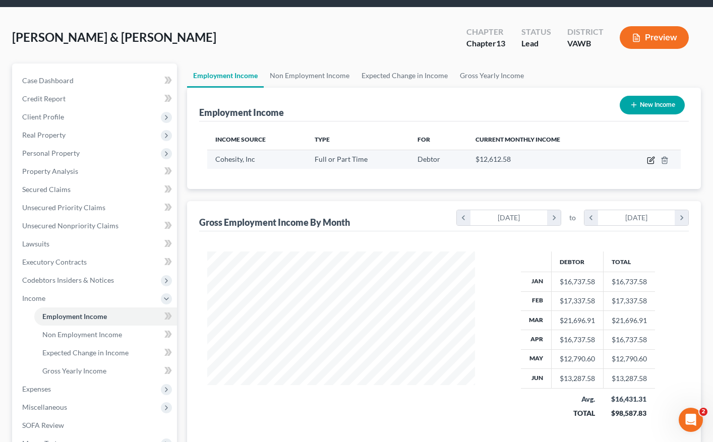
click at [652, 159] on icon "button" at bounding box center [651, 160] width 8 height 8
select select "0"
select select "4"
select select "1"
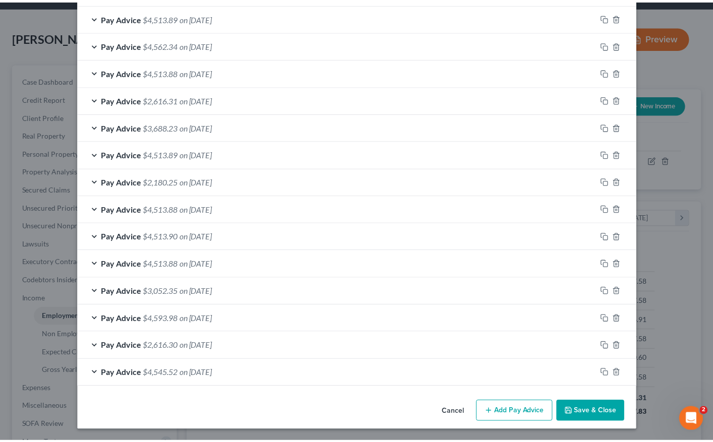
scroll to position [465, 0]
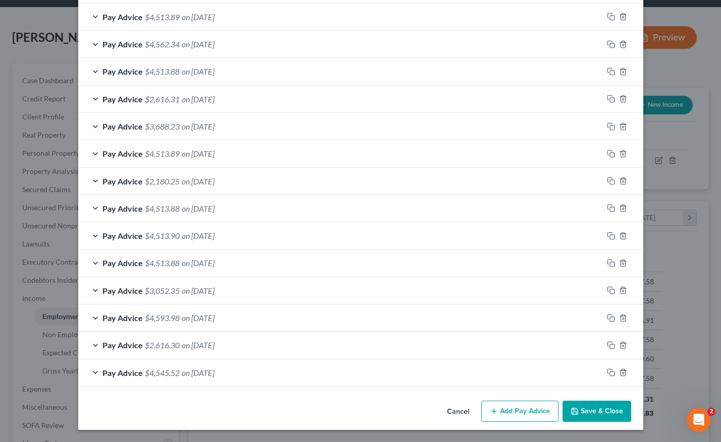
click at [588, 413] on button "Save & Close" at bounding box center [596, 411] width 69 height 21
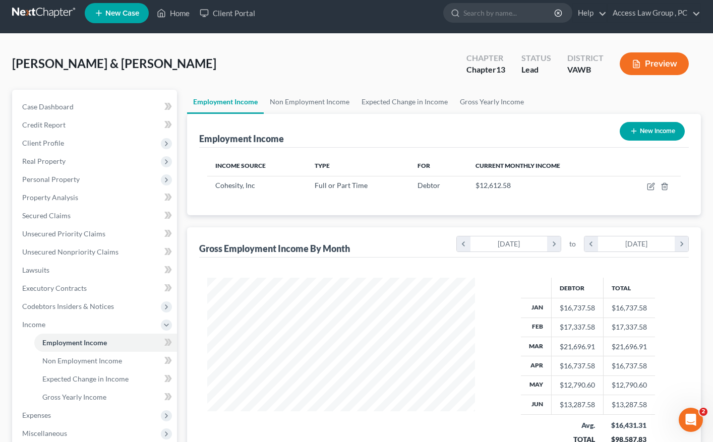
scroll to position [50, 0]
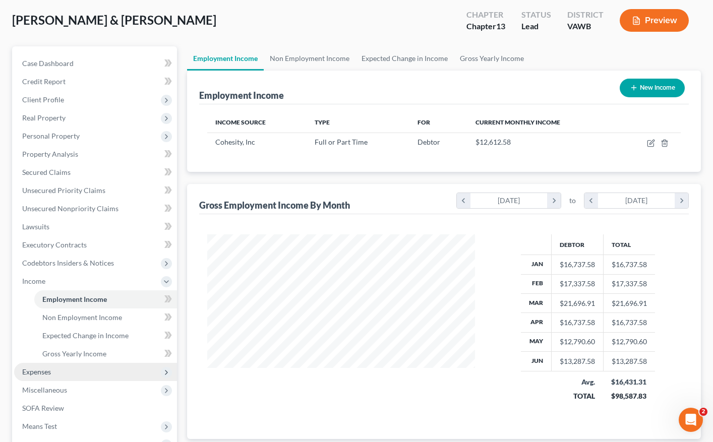
click at [48, 374] on span "Expenses" at bounding box center [36, 372] width 29 height 9
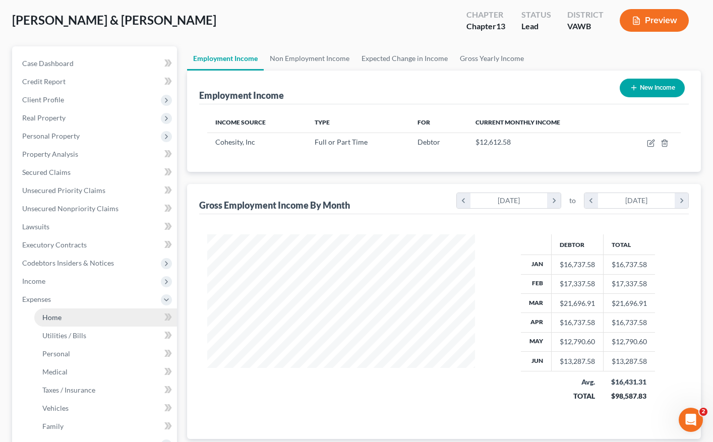
click at [51, 318] on span "Home" at bounding box center [51, 317] width 19 height 9
click at [52, 317] on span "Home" at bounding box center [51, 317] width 19 height 9
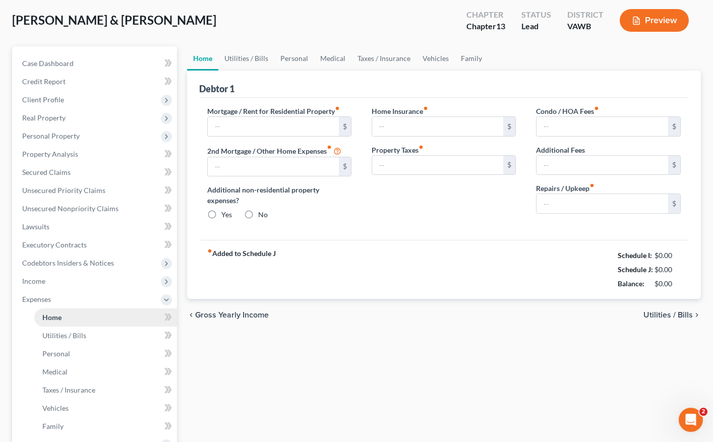
scroll to position [2, 0]
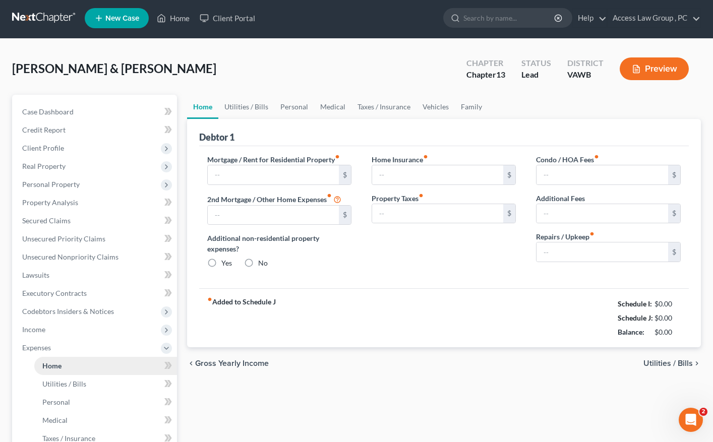
type input "2,840.00"
type input "0.00"
radio input "true"
type input "0.00"
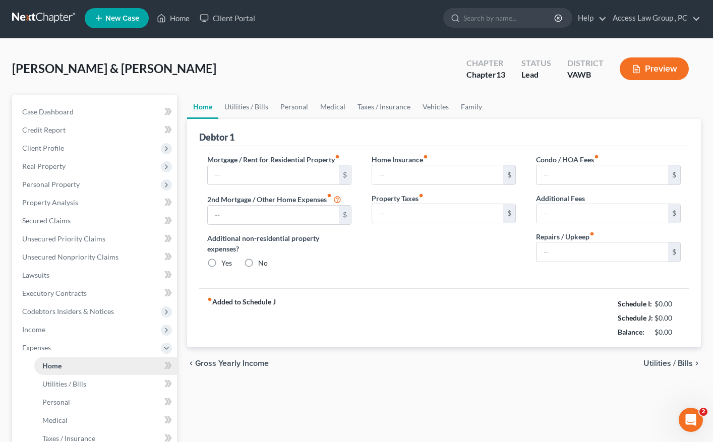
type input "0.00"
type input "200.00"
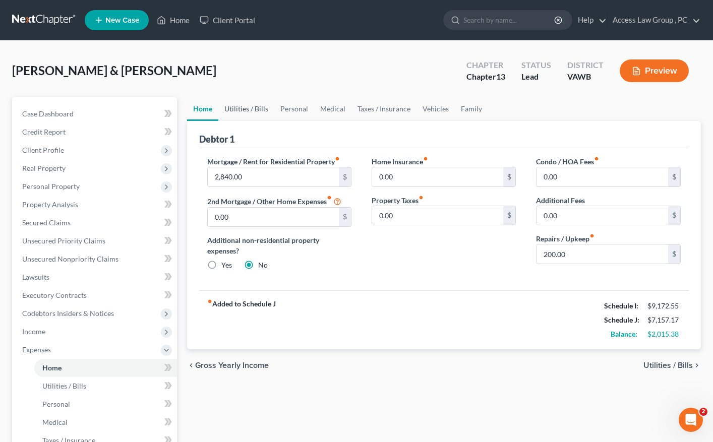
click at [249, 110] on link "Utilities / Bills" at bounding box center [246, 109] width 56 height 24
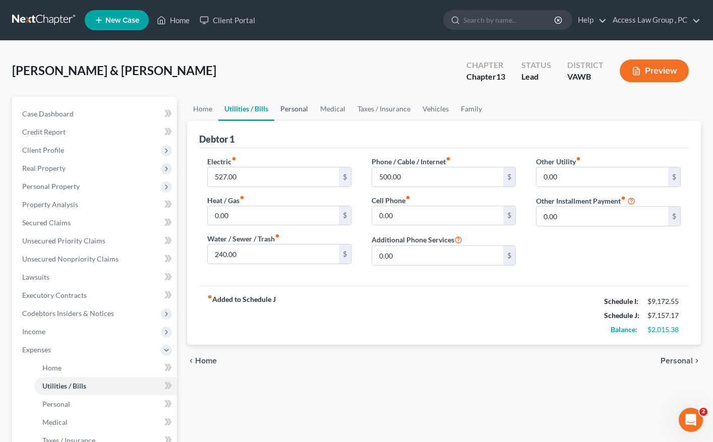
click at [290, 111] on link "Personal" at bounding box center [294, 109] width 40 height 24
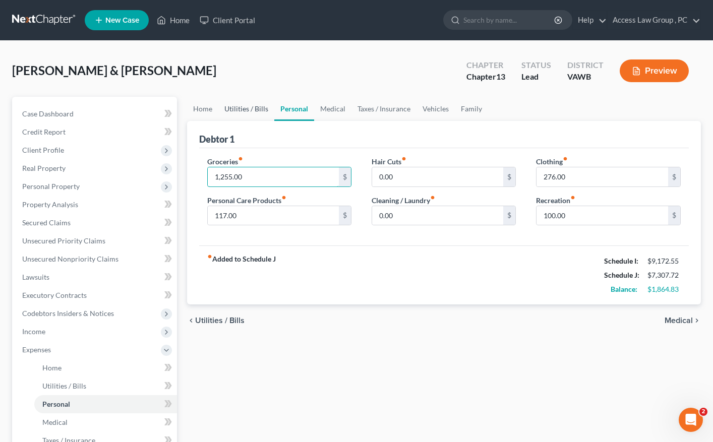
type input "1,255.00"
click at [246, 109] on link "Utilities / Bills" at bounding box center [246, 109] width 56 height 24
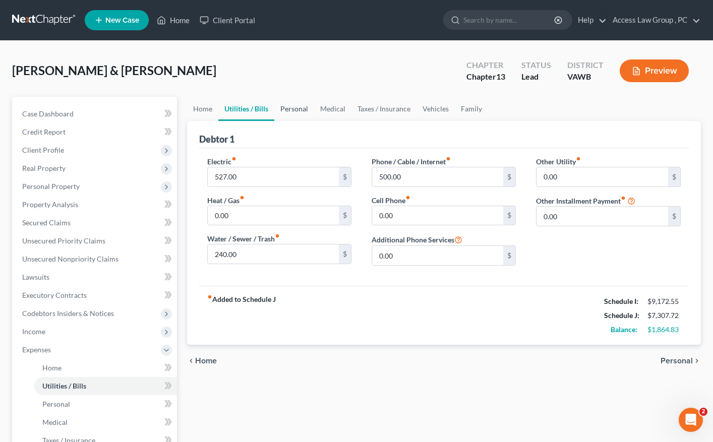
click at [291, 111] on link "Personal" at bounding box center [294, 109] width 40 height 24
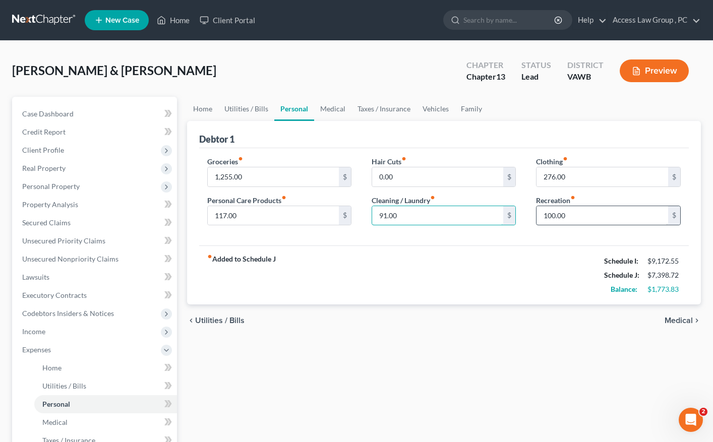
type input "91.00"
click at [248, 107] on link "Utilities / Bills" at bounding box center [246, 109] width 56 height 24
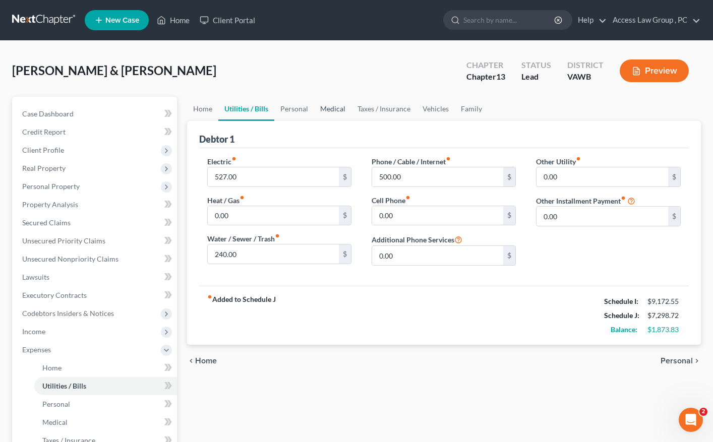
click at [328, 108] on link "Medical" at bounding box center [332, 109] width 37 height 24
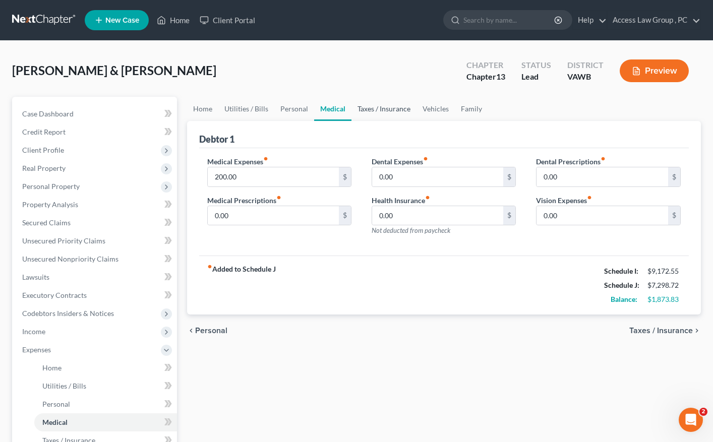
click at [395, 110] on link "Taxes / Insurance" at bounding box center [383, 109] width 65 height 24
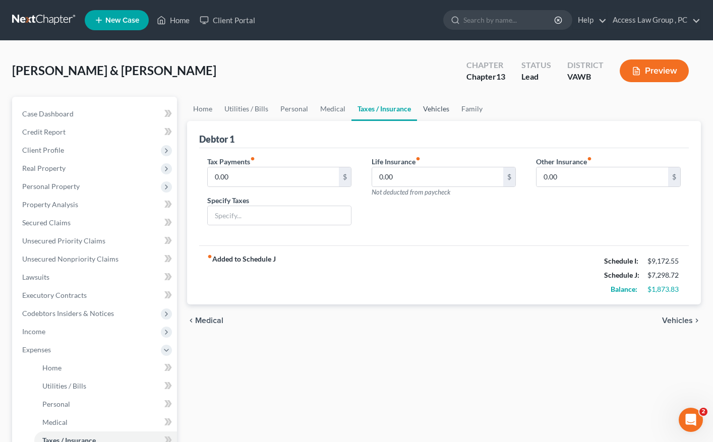
click at [436, 109] on link "Vehicles" at bounding box center [436, 109] width 38 height 24
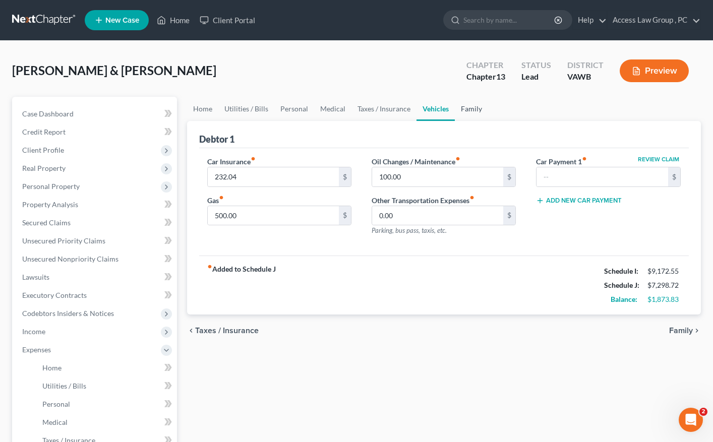
click at [477, 110] on link "Family" at bounding box center [471, 109] width 33 height 24
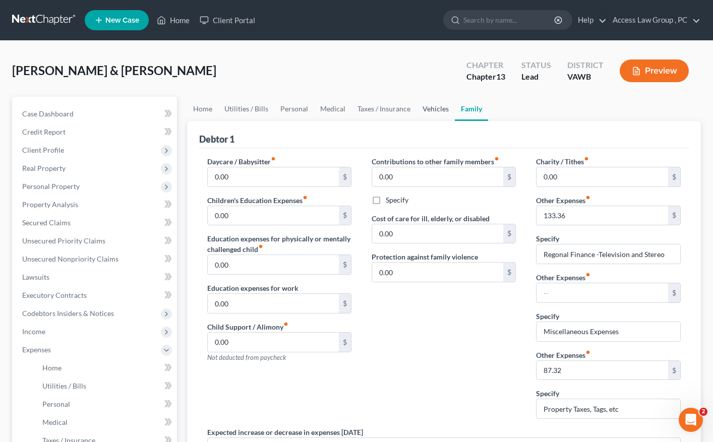
click at [431, 110] on link "Vehicles" at bounding box center [435, 109] width 38 height 24
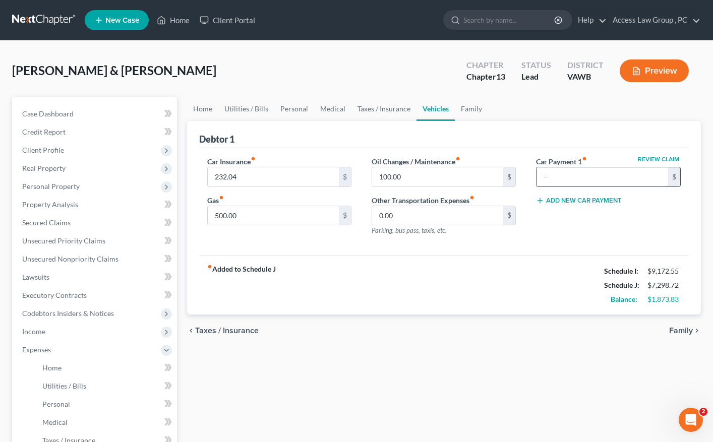
click at [543, 175] on input "text" at bounding box center [602, 176] width 132 height 19
type input "197.44"
drag, startPoint x: 581, startPoint y: 177, endPoint x: 545, endPoint y: 178, distance: 36.3
click at [545, 178] on input "197.44" at bounding box center [602, 176] width 132 height 19
click at [517, 275] on div "fiber_manual_record Added to Schedule J Schedule I: $9,172.55 Schedule J: $7,29…" at bounding box center [444, 285] width 490 height 59
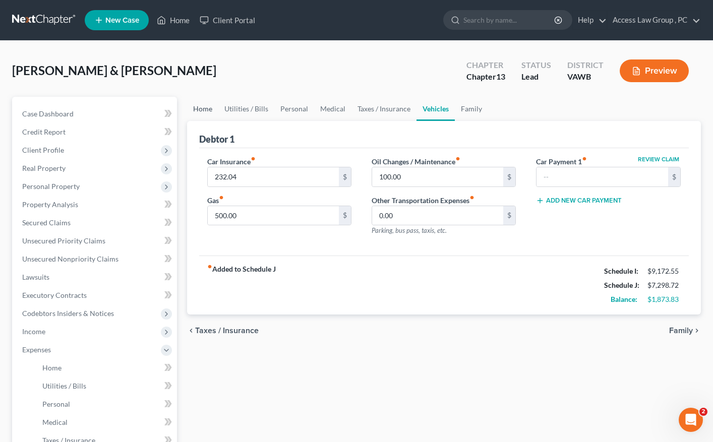
click at [193, 112] on link "Home" at bounding box center [202, 109] width 31 height 24
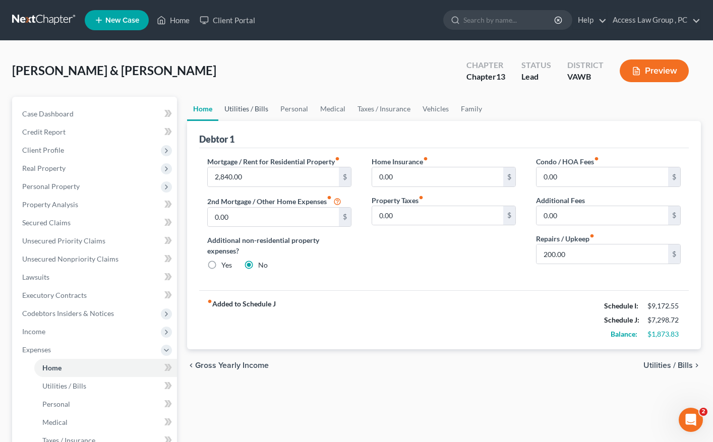
click at [234, 110] on link "Utilities / Bills" at bounding box center [246, 109] width 56 height 24
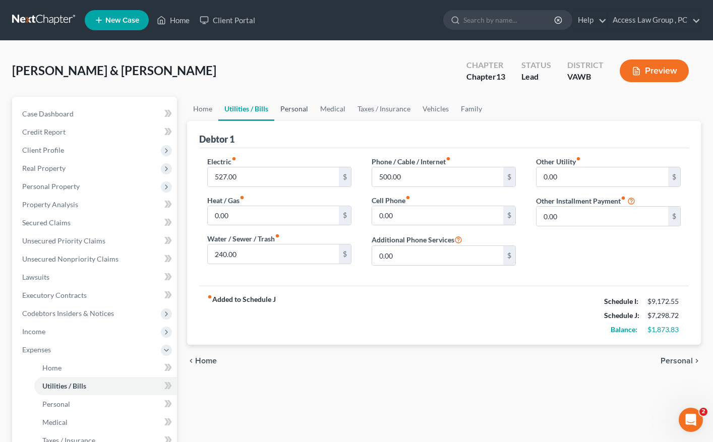
click at [302, 106] on link "Personal" at bounding box center [294, 109] width 40 height 24
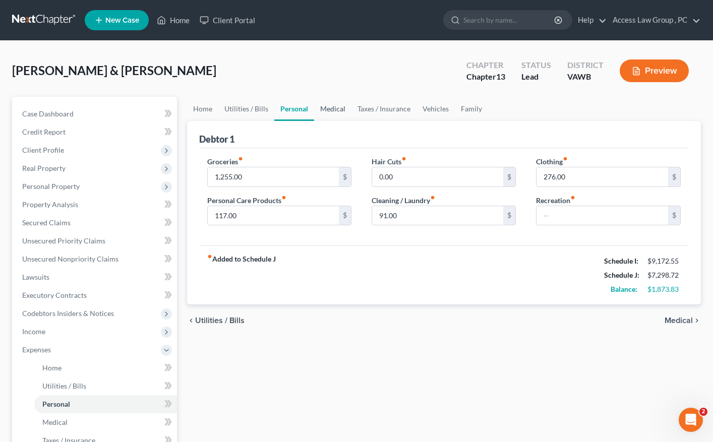
click at [330, 114] on link "Medical" at bounding box center [332, 109] width 37 height 24
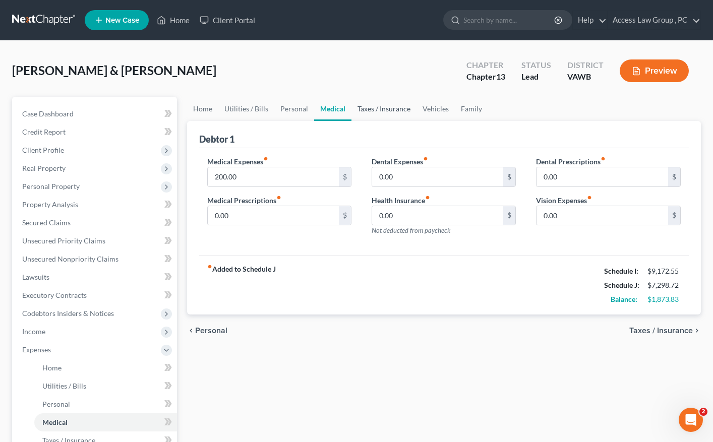
click at [395, 114] on link "Taxes / Insurance" at bounding box center [383, 109] width 65 height 24
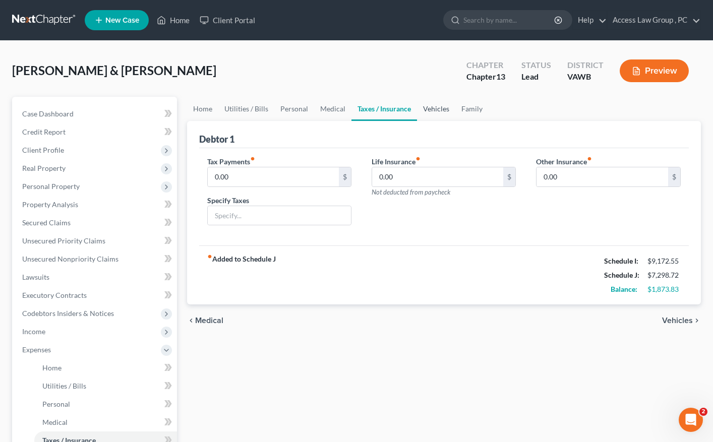
click at [429, 109] on link "Vehicles" at bounding box center [436, 109] width 38 height 24
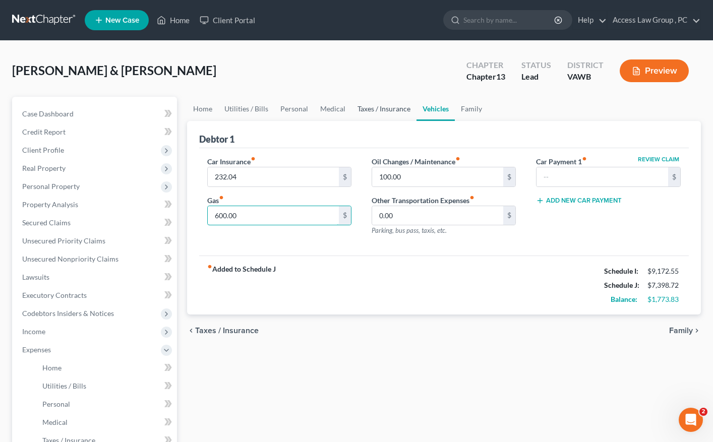
type input "600.00"
click at [391, 109] on link "Taxes / Insurance" at bounding box center [383, 109] width 65 height 24
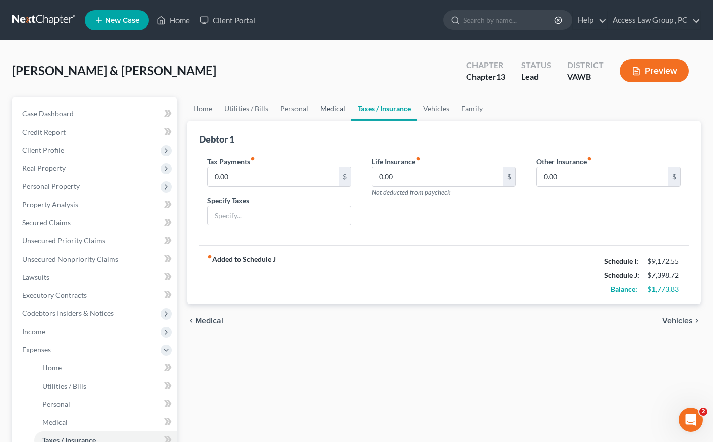
click at [324, 110] on link "Medical" at bounding box center [332, 109] width 37 height 24
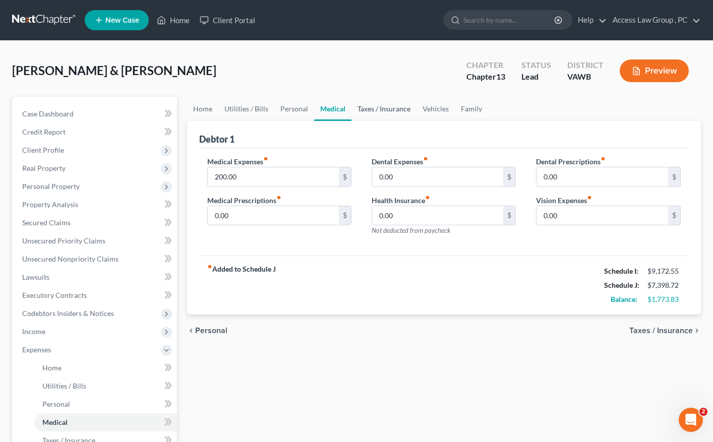
click at [384, 109] on link "Taxes / Insurance" at bounding box center [383, 109] width 65 height 24
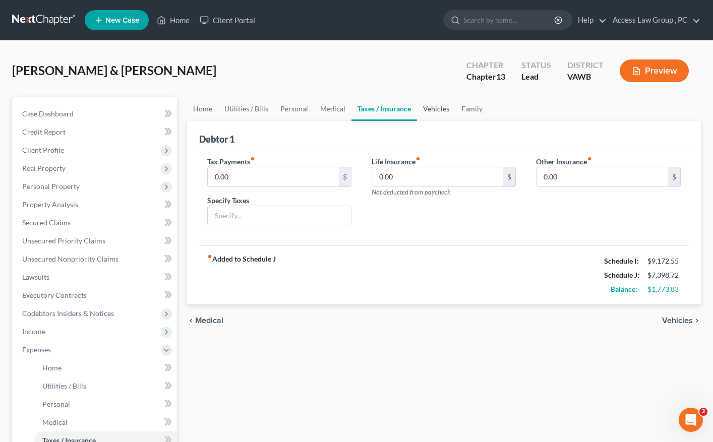
click at [427, 108] on link "Vehicles" at bounding box center [436, 109] width 38 height 24
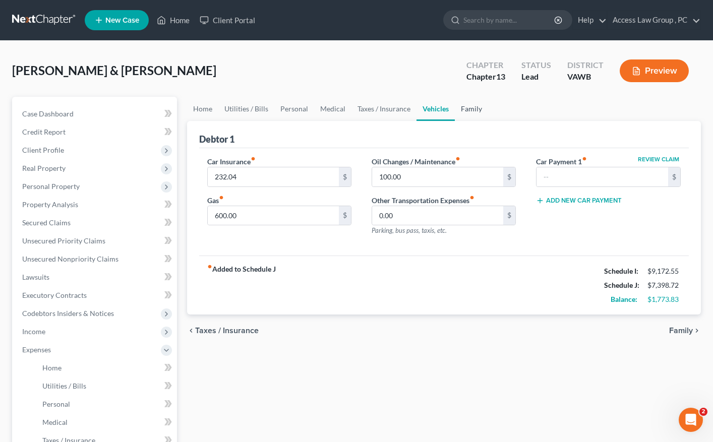
click at [470, 112] on link "Family" at bounding box center [471, 109] width 33 height 24
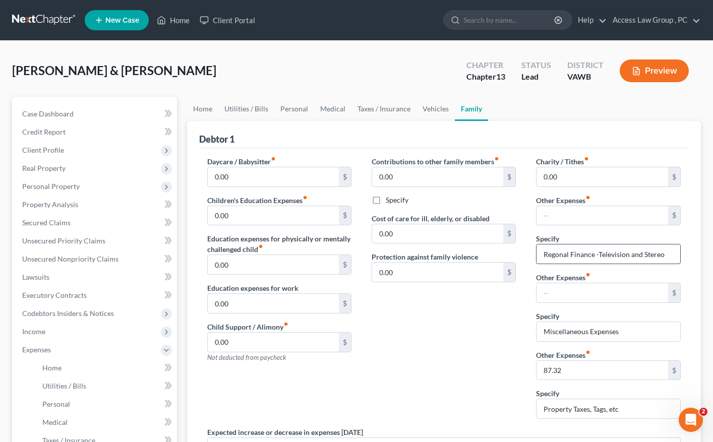
click at [667, 257] on input "Regonal Finance -Television and Stereo" at bounding box center [607, 254] width 143 height 19
drag, startPoint x: 669, startPoint y: 253, endPoint x: 535, endPoint y: 255, distance: 133.6
click at [535, 255] on div "Charity / Tithes fiber_manual_record 0.00 $ Other Expenses fiber_manual_record …" at bounding box center [608, 291] width 164 height 271
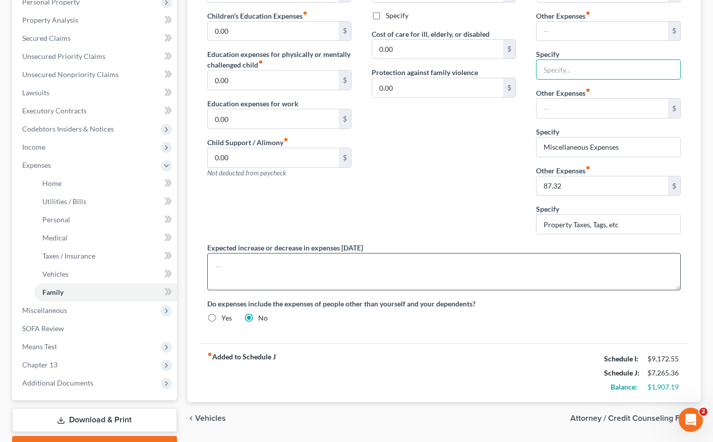
scroll to position [239, 0]
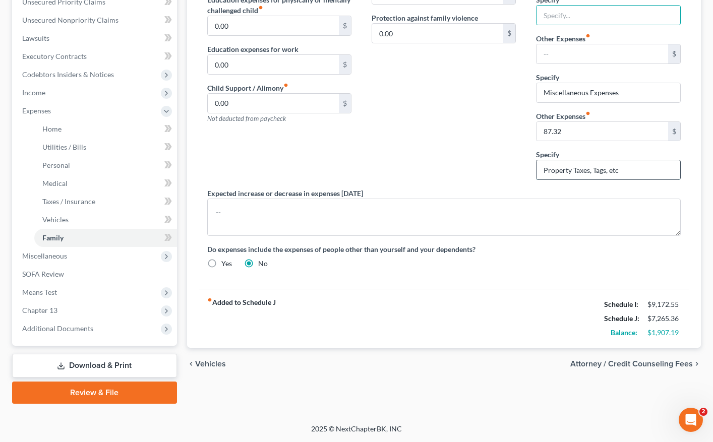
click at [636, 172] on input "Property Taxes, Tags, etc" at bounding box center [607, 169] width 143 height 19
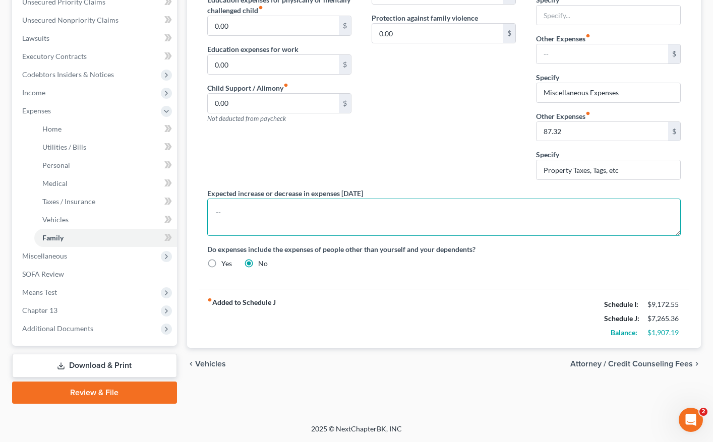
click at [615, 217] on textarea at bounding box center [444, 217] width 474 height 37
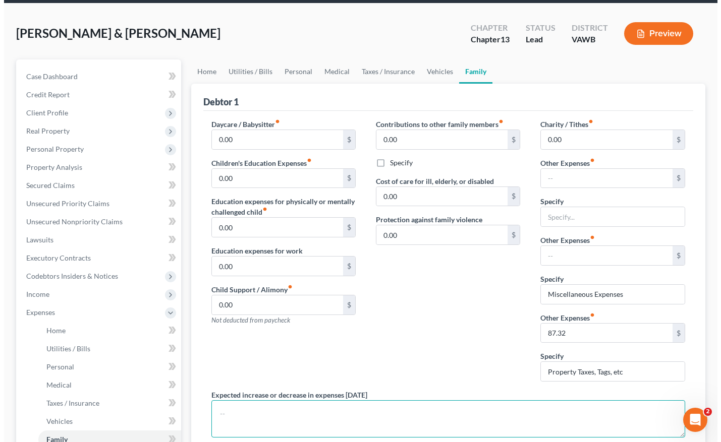
scroll to position [0, 0]
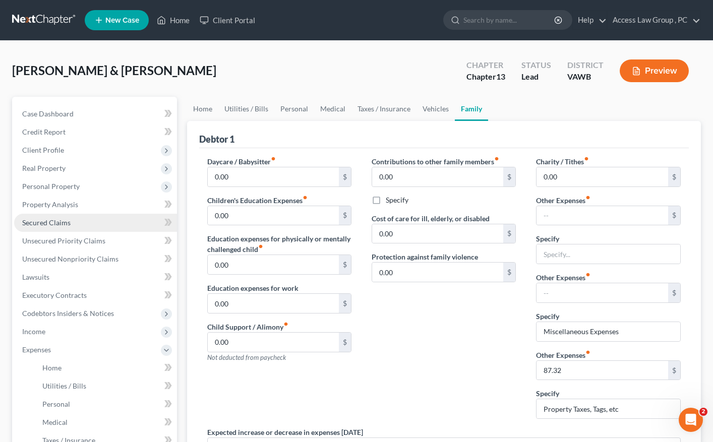
click at [40, 222] on span "Secured Claims" at bounding box center [46, 222] width 48 height 9
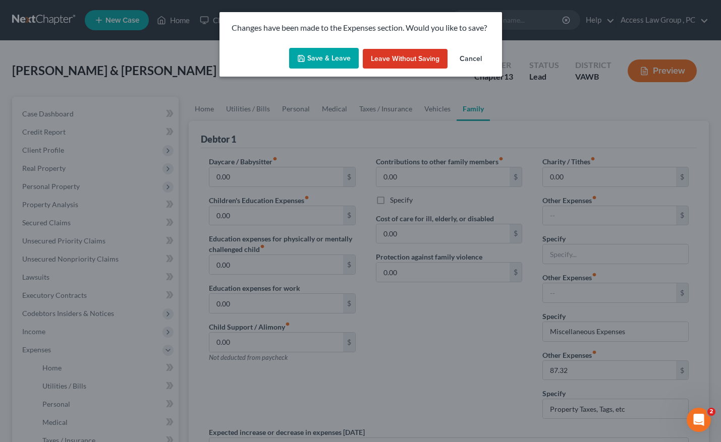
click at [312, 63] on button "Save & Leave" at bounding box center [324, 58] width 70 height 21
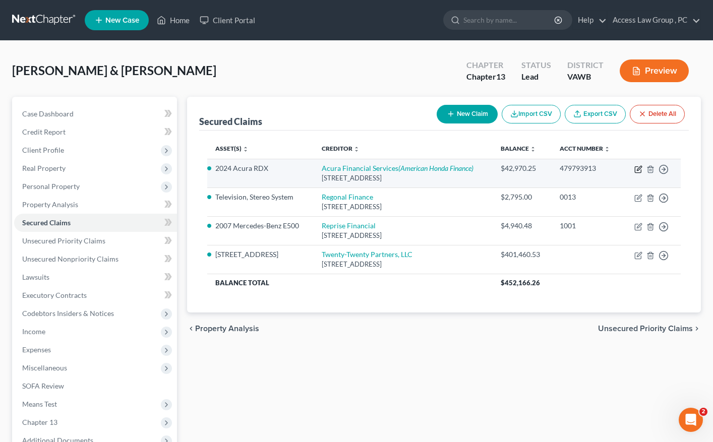
click at [639, 168] on icon "button" at bounding box center [638, 169] width 8 height 8
select select "39"
select select "2"
select select "0"
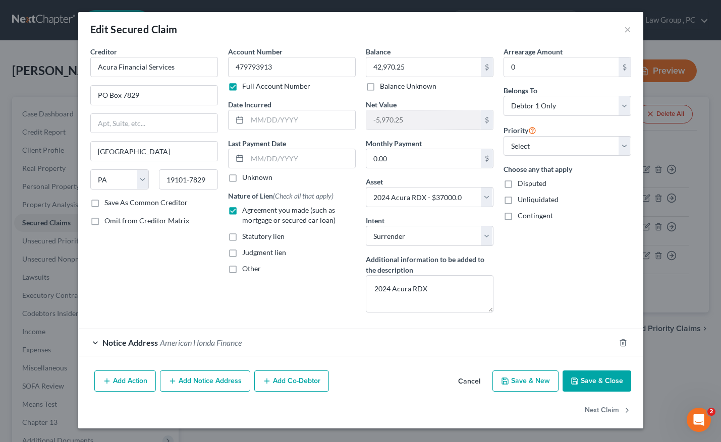
click at [586, 379] on button "Save & Close" at bounding box center [596, 381] width 69 height 21
select select
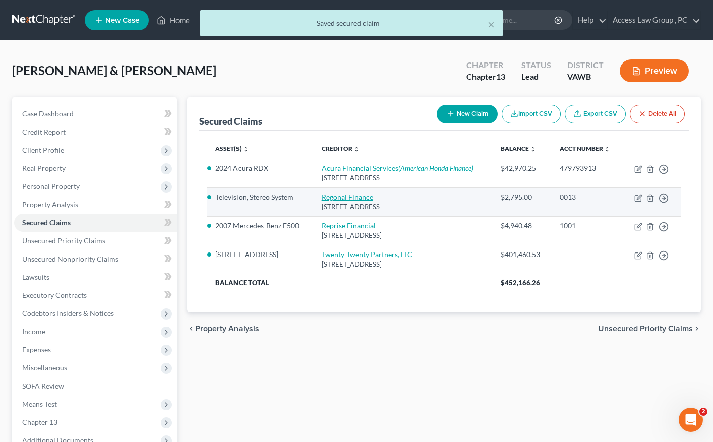
click at [346, 194] on link "Regonal Finance" at bounding box center [347, 197] width 51 height 9
select select "42"
select select "6"
select select "2"
select select "0"
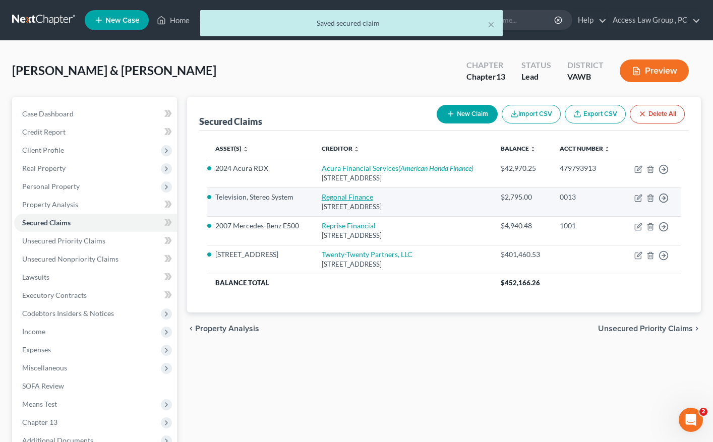
select select "1"
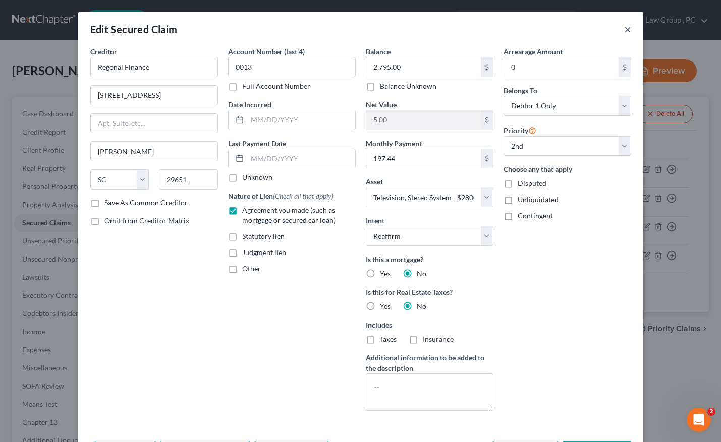
click at [625, 28] on button "×" at bounding box center [627, 29] width 7 height 12
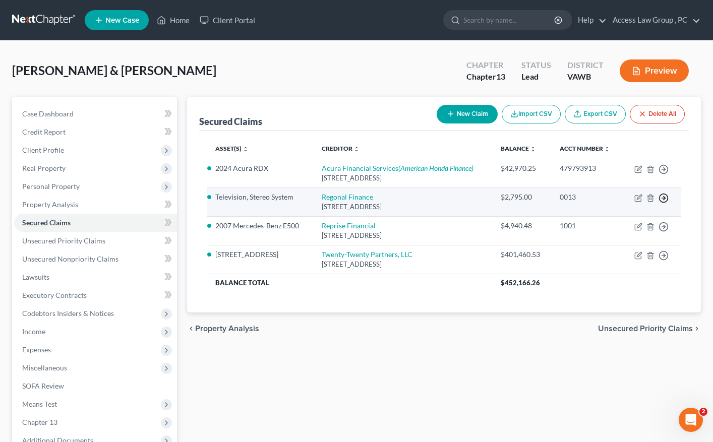
click at [664, 196] on icon "button" at bounding box center [663, 198] width 10 height 10
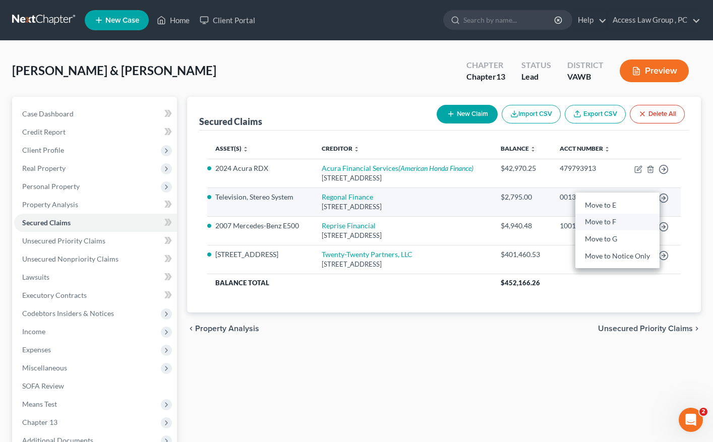
click at [621, 221] on link "Move to F" at bounding box center [617, 222] width 84 height 17
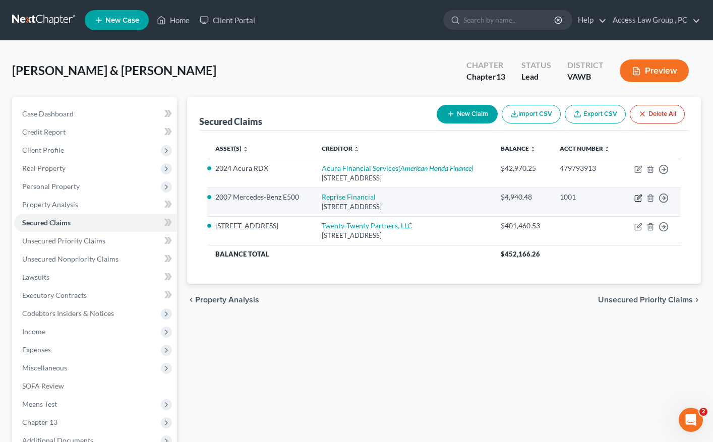
click at [636, 196] on icon "button" at bounding box center [638, 199] width 6 height 6
select select "45"
select select "4"
select select "2"
select select "0"
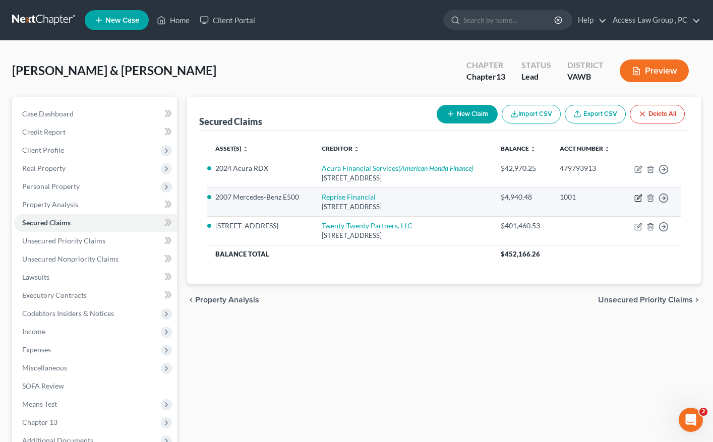
select select "1"
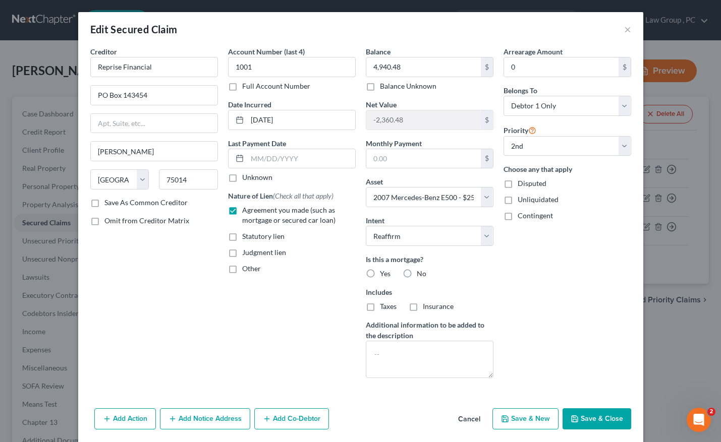
click at [416, 273] on label "No" at bounding box center [421, 274] width 10 height 10
click at [421, 273] on input "No" at bounding box center [424, 272] width 7 height 7
radio input "true"
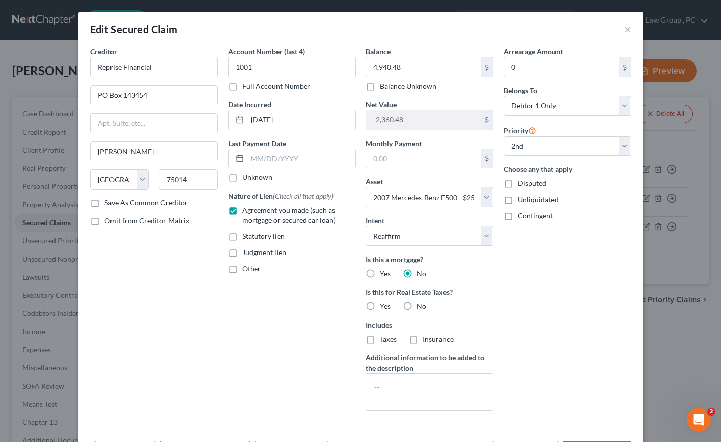
click at [416, 307] on label "No" at bounding box center [421, 307] width 10 height 10
click at [421, 307] on input "No" at bounding box center [424, 305] width 7 height 7
radio input "true"
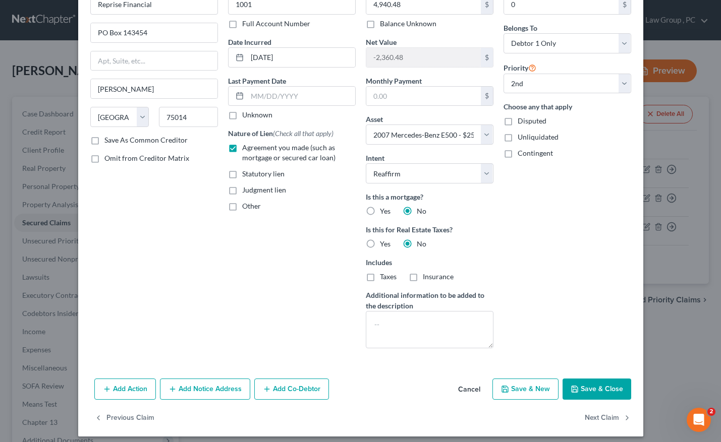
scroll to position [69, 0]
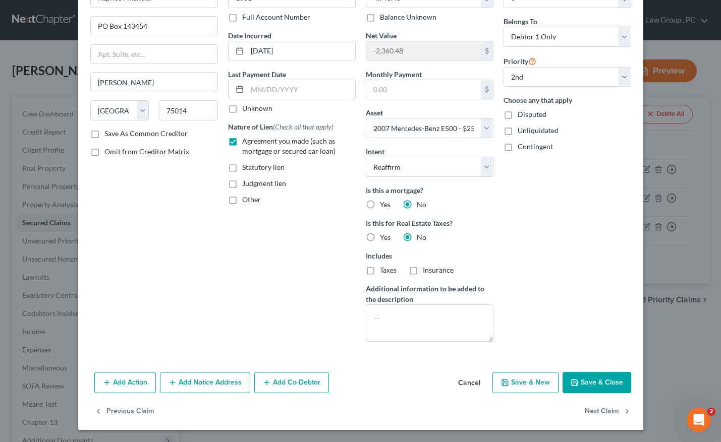
click at [591, 378] on button "Save & Close" at bounding box center [596, 382] width 69 height 21
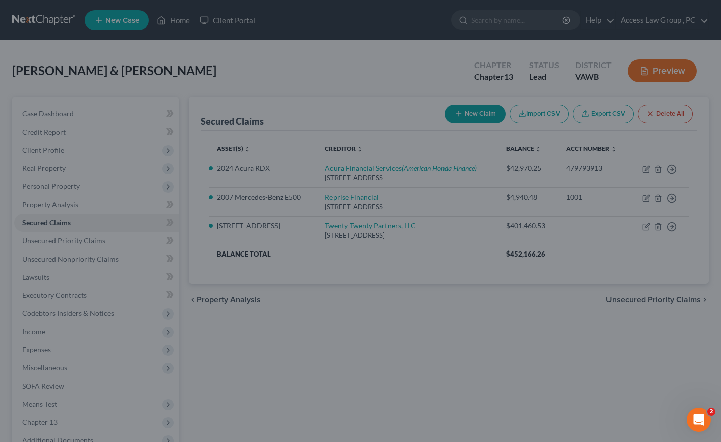
select select "4"
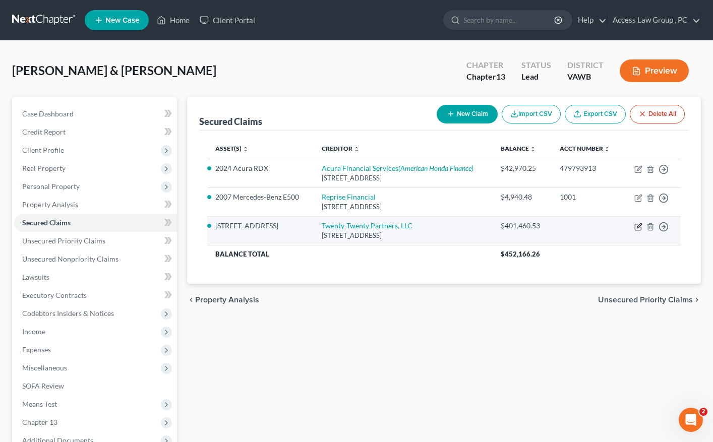
click at [638, 225] on icon "button" at bounding box center [638, 227] width 8 height 8
select select "48"
select select "3"
select select "2"
select select "0"
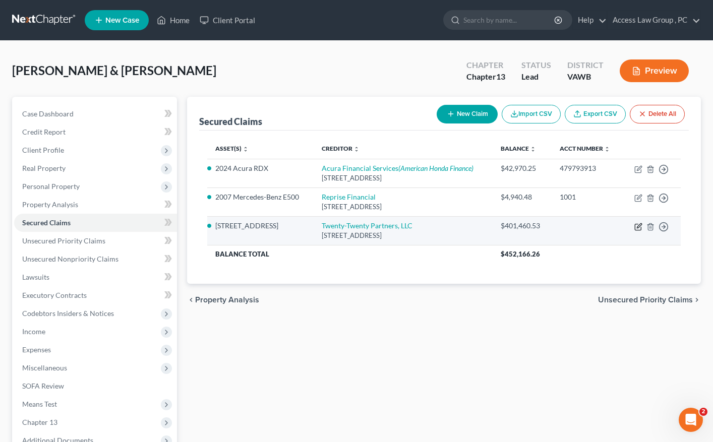
select select "0"
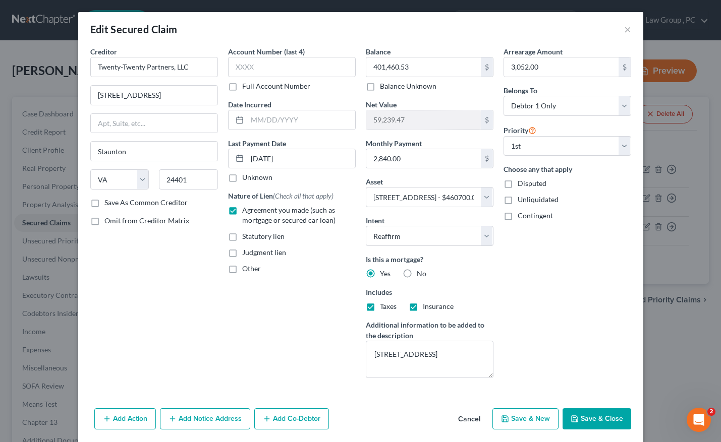
click at [591, 413] on button "Save & Close" at bounding box center [596, 418] width 69 height 21
select select
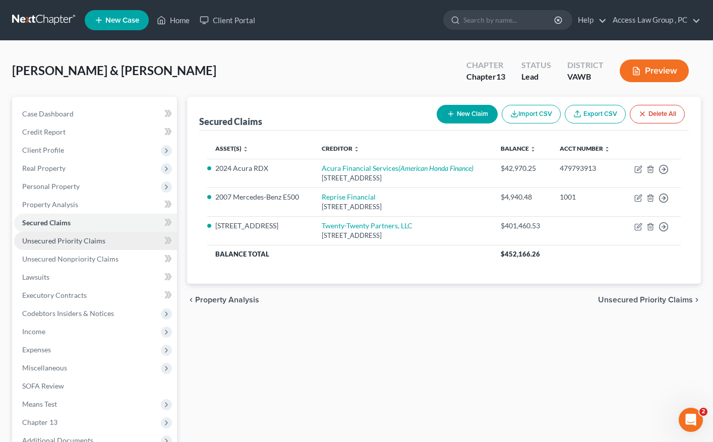
click at [46, 241] on span "Unsecured Priority Claims" at bounding box center [63, 240] width 83 height 9
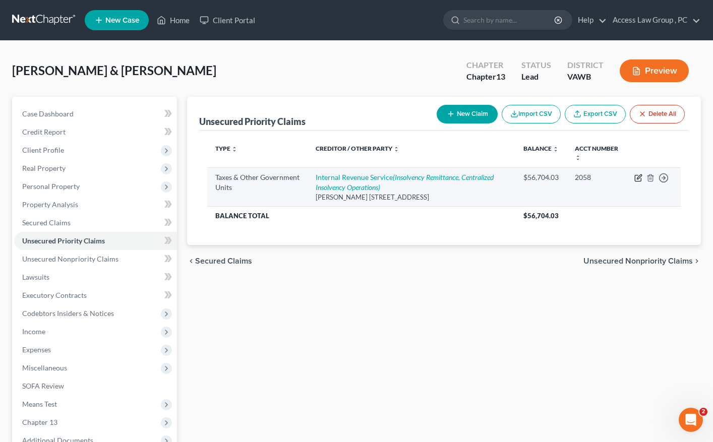
click at [638, 177] on icon "button" at bounding box center [639, 176] width 5 height 5
select select "0"
select select "48"
select select "2"
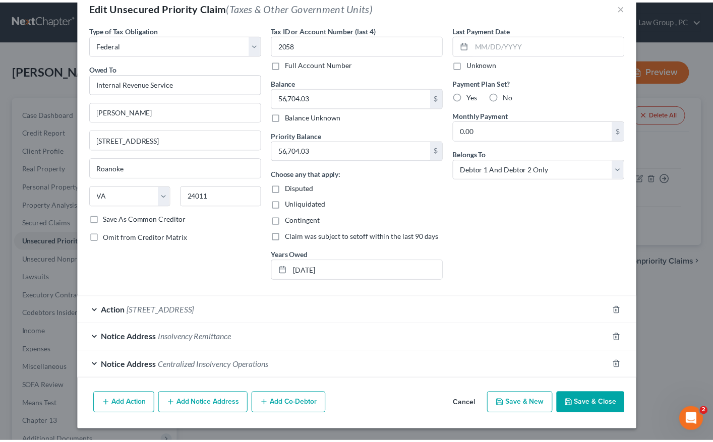
scroll to position [23, 0]
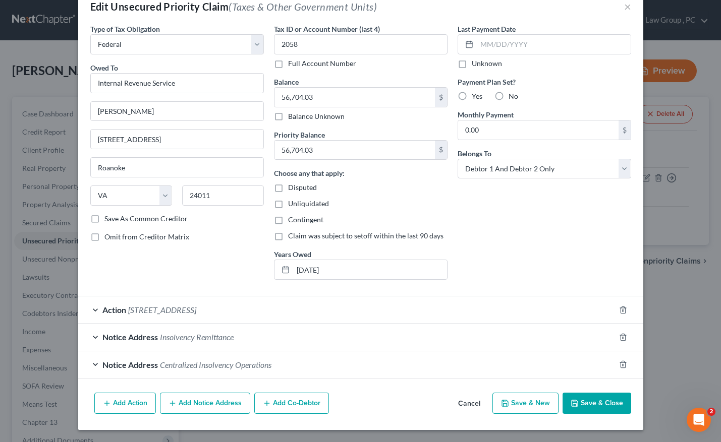
click at [592, 404] on button "Save & Close" at bounding box center [596, 403] width 69 height 21
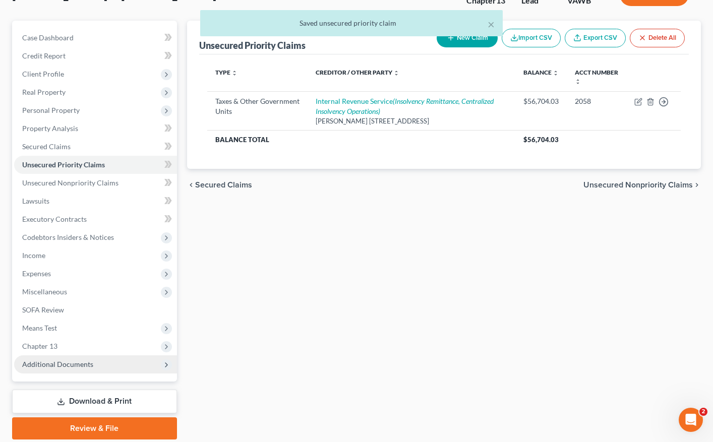
scroll to position [101, 0]
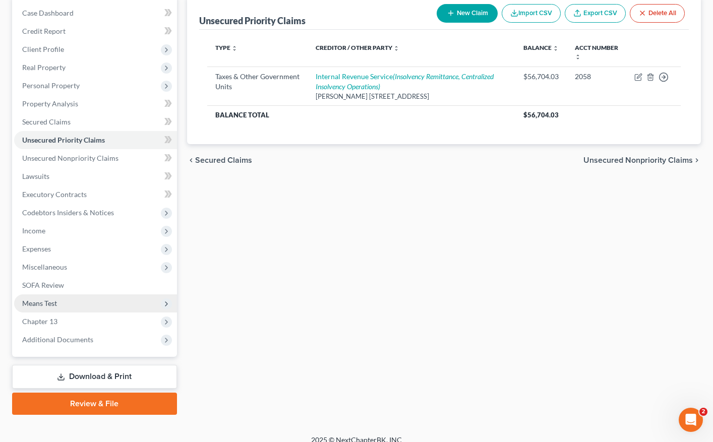
click at [50, 304] on span "Means Test" at bounding box center [39, 303] width 35 height 9
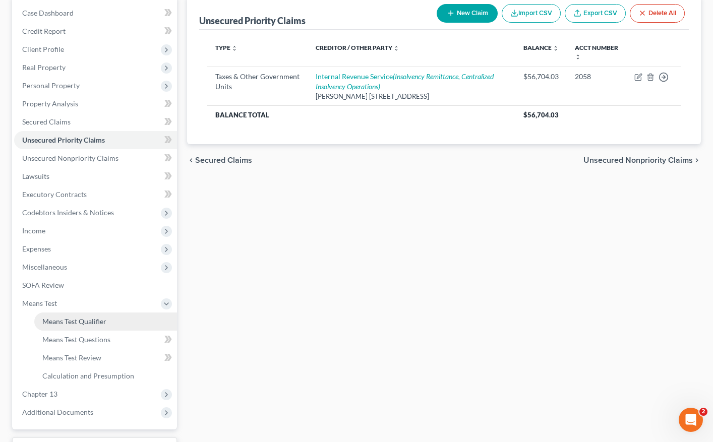
click at [59, 320] on span "Means Test Qualifier" at bounding box center [74, 321] width 64 height 9
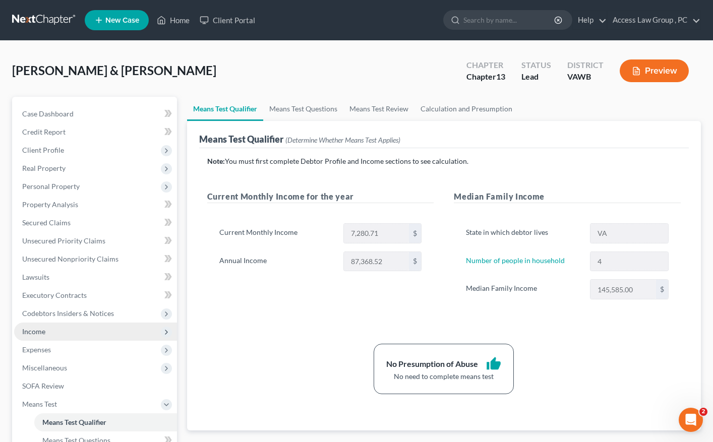
click at [43, 332] on span "Income" at bounding box center [33, 331] width 23 height 9
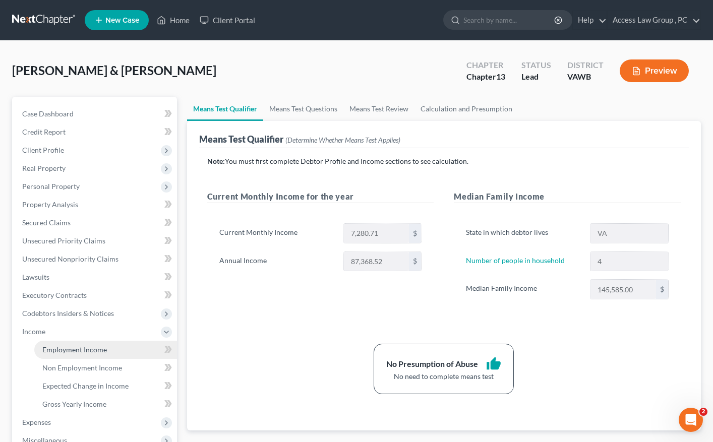
click at [57, 347] on span "Employment Income" at bounding box center [74, 349] width 65 height 9
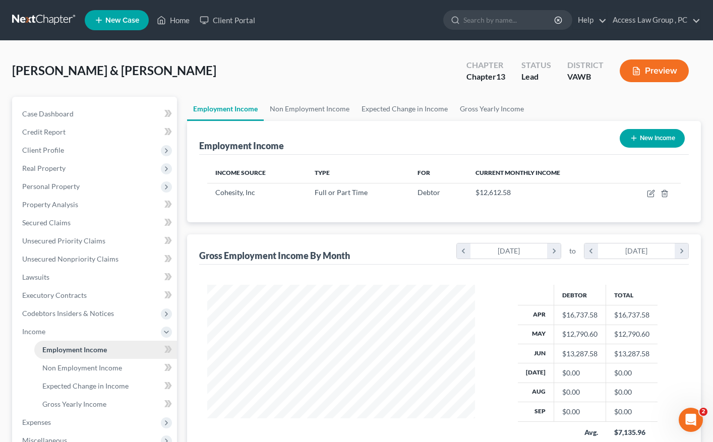
scroll to position [181, 288]
click at [592, 251] on icon "chevron_left" at bounding box center [591, 251] width 14 height 15
click at [460, 249] on icon "chevron_left" at bounding box center [464, 251] width 14 height 15
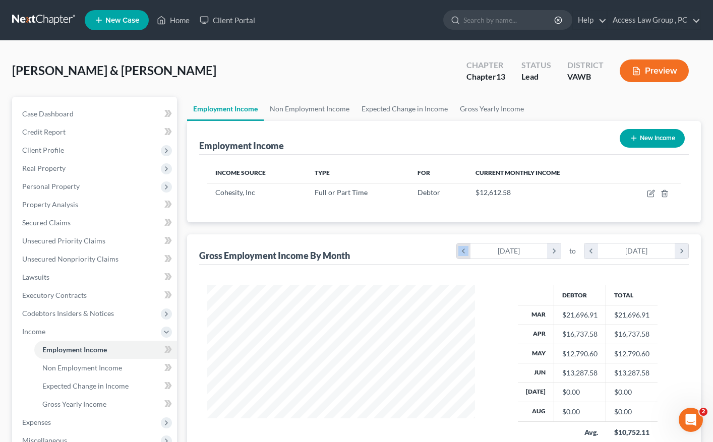
click at [460, 249] on icon "chevron_left" at bounding box center [464, 251] width 14 height 15
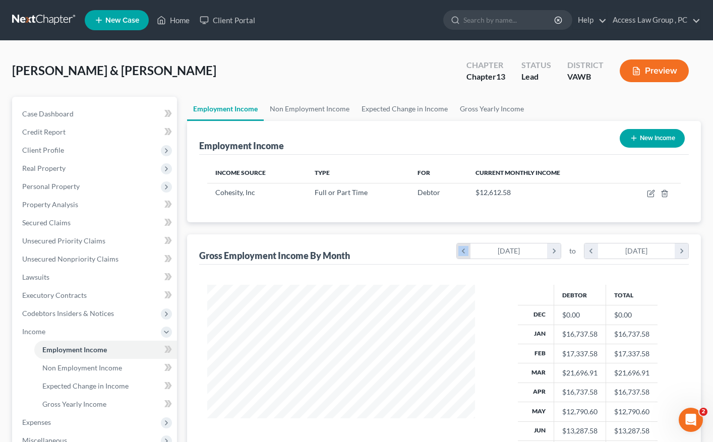
scroll to position [239, 288]
click at [556, 251] on icon "chevron_right" at bounding box center [554, 251] width 14 height 15
click at [590, 251] on icon "chevron_left" at bounding box center [591, 251] width 14 height 15
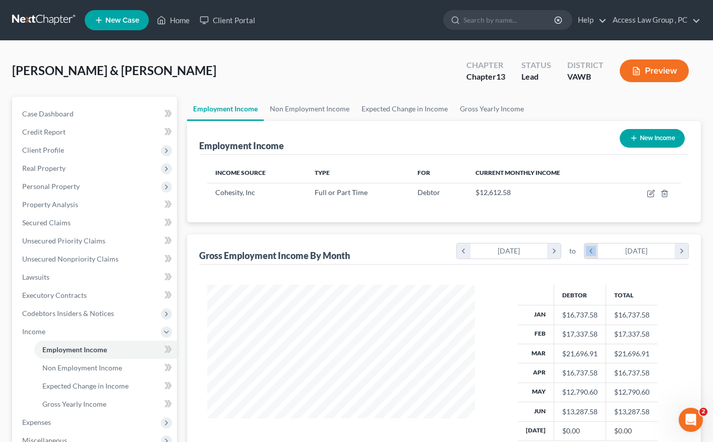
click at [590, 251] on icon "chevron_left" at bounding box center [591, 251] width 14 height 15
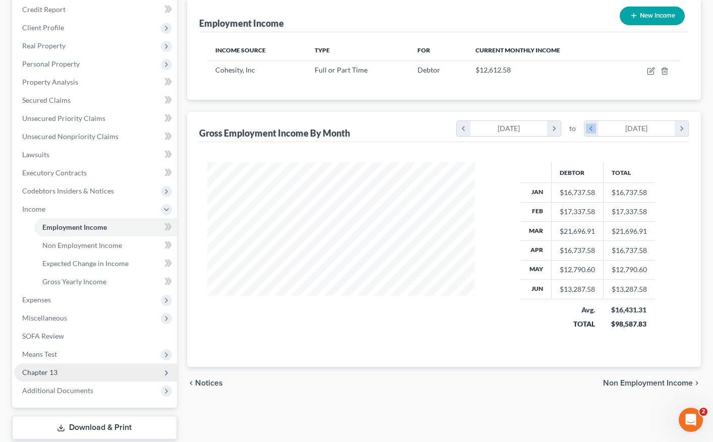
scroll to position [151, 0]
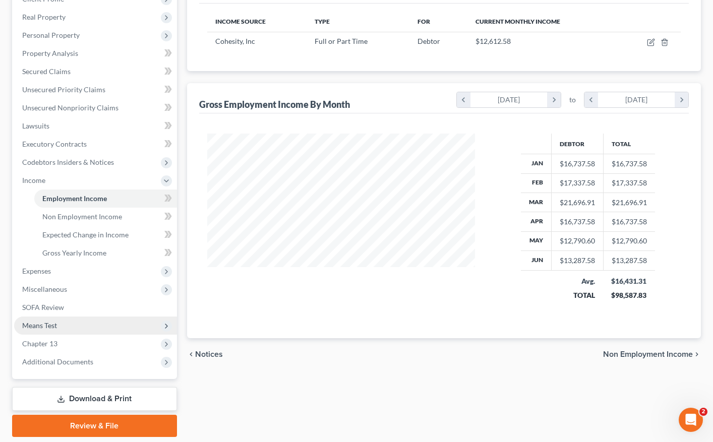
click at [38, 325] on span "Means Test" at bounding box center [39, 325] width 35 height 9
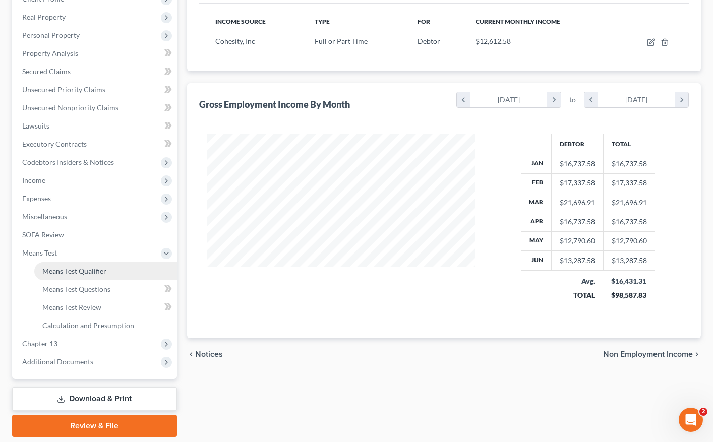
click at [78, 271] on span "Means Test Qualifier" at bounding box center [74, 271] width 64 height 9
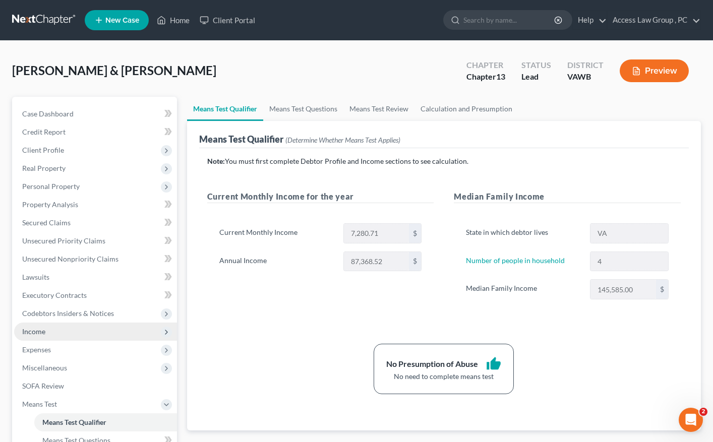
click at [36, 332] on span "Income" at bounding box center [33, 331] width 23 height 9
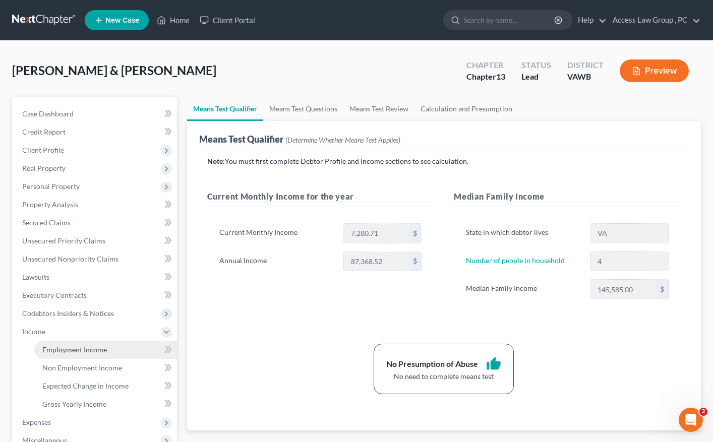
click at [79, 349] on span "Employment Income" at bounding box center [74, 349] width 65 height 9
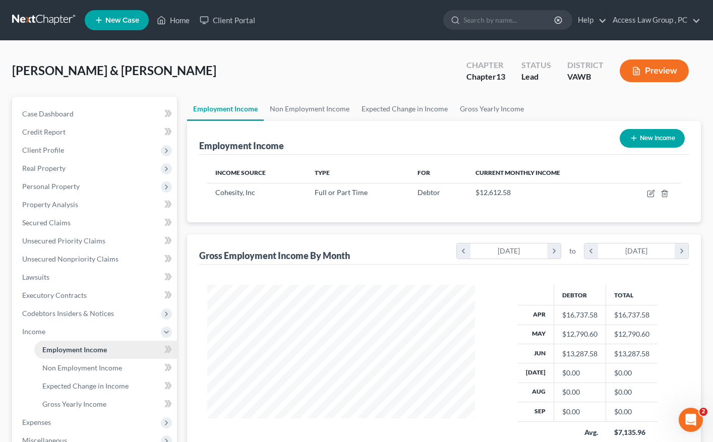
scroll to position [181, 288]
click at [465, 250] on icon "chevron_left" at bounding box center [464, 251] width 14 height 15
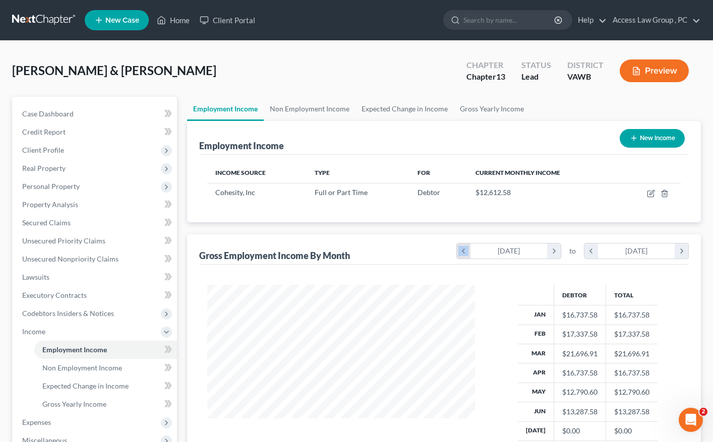
scroll to position [0, 0]
click at [465, 250] on icon "chevron_left" at bounding box center [464, 251] width 14 height 15
click at [553, 247] on icon "chevron_right" at bounding box center [554, 251] width 14 height 15
click at [589, 249] on icon "chevron_left" at bounding box center [591, 251] width 14 height 15
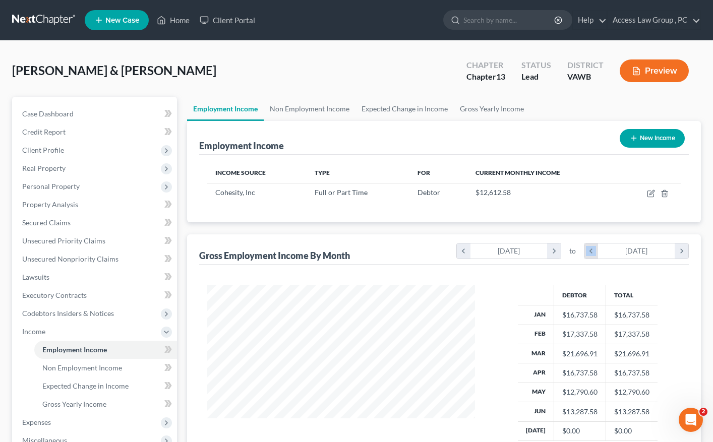
click at [589, 249] on icon "chevron_left" at bounding box center [591, 251] width 14 height 15
click at [683, 173] on div "Income Source Type For Current Monthly Income Cohesity, Inc Full or Part Time D…" at bounding box center [444, 189] width 490 height 68
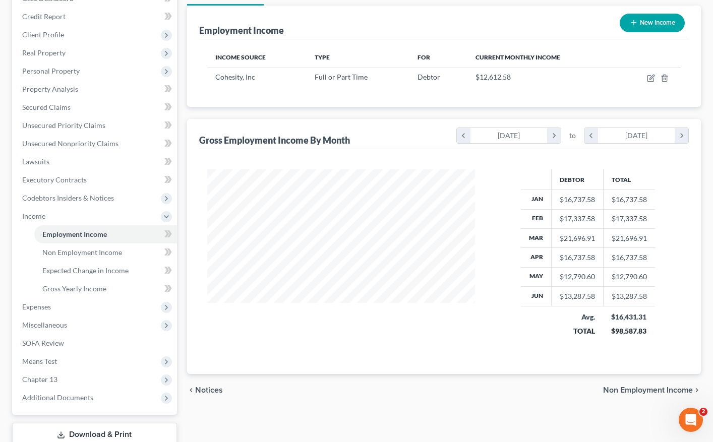
scroll to position [134, 0]
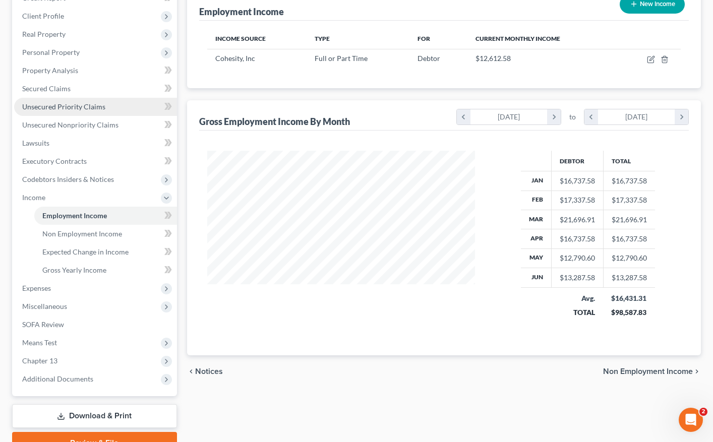
click at [46, 108] on span "Unsecured Priority Claims" at bounding box center [63, 106] width 83 height 9
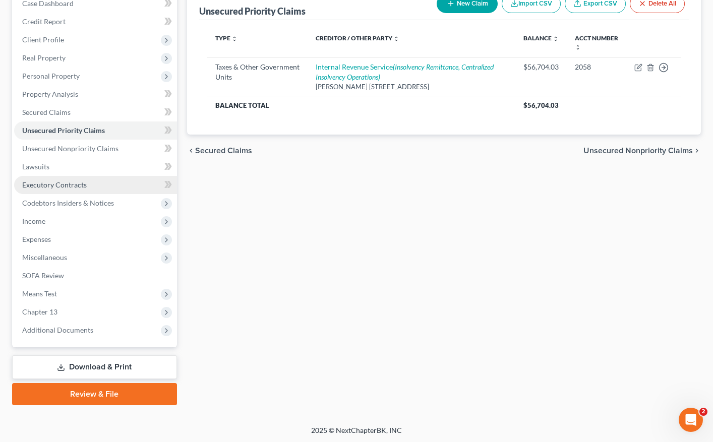
scroll to position [112, 0]
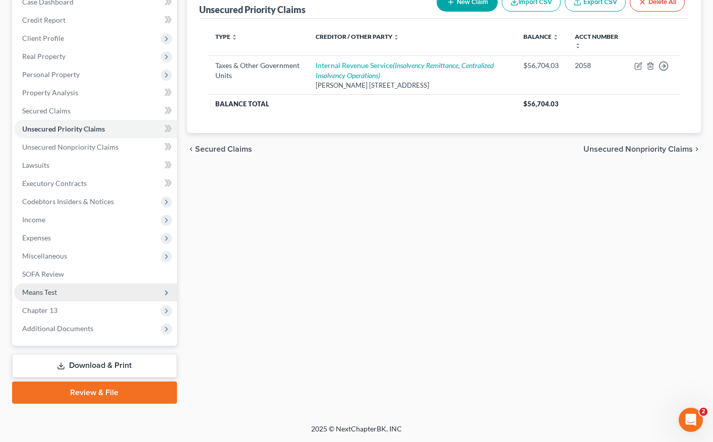
click at [46, 290] on span "Means Test" at bounding box center [39, 292] width 35 height 9
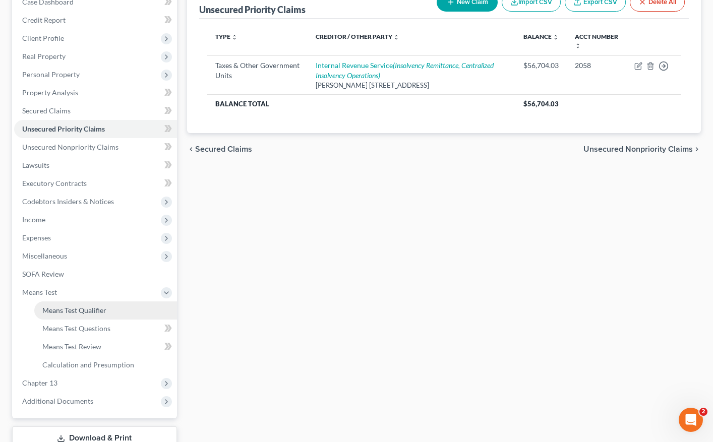
click at [65, 308] on span "Means Test Qualifier" at bounding box center [74, 310] width 64 height 9
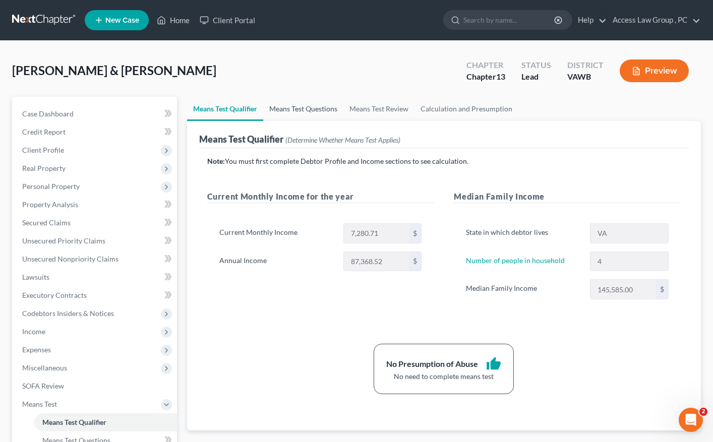
click at [310, 108] on link "Means Test Questions" at bounding box center [303, 109] width 80 height 24
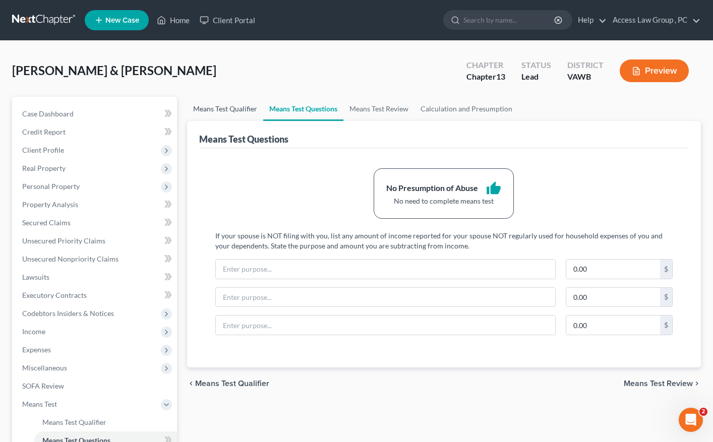
click at [226, 107] on link "Means Test Qualifier" at bounding box center [225, 109] width 76 height 24
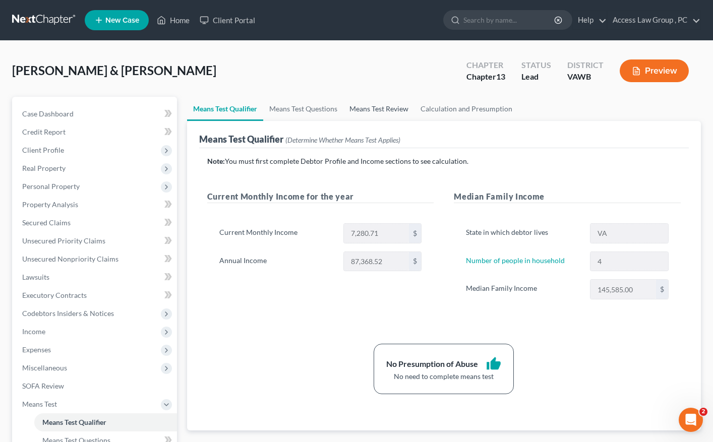
click at [394, 110] on link "Means Test Review" at bounding box center [378, 109] width 71 height 24
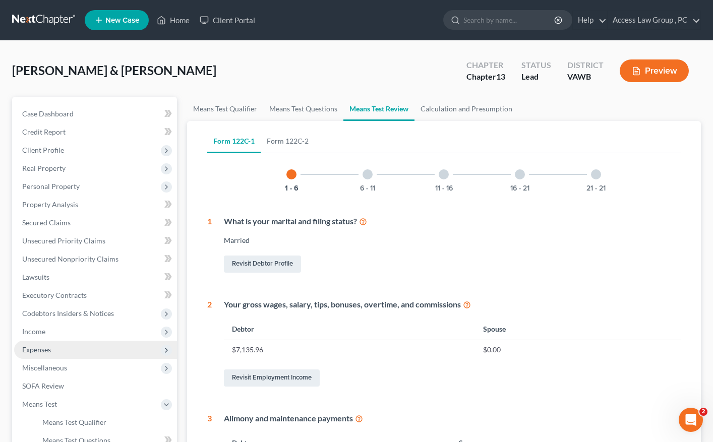
click at [44, 351] on span "Expenses" at bounding box center [36, 349] width 29 height 9
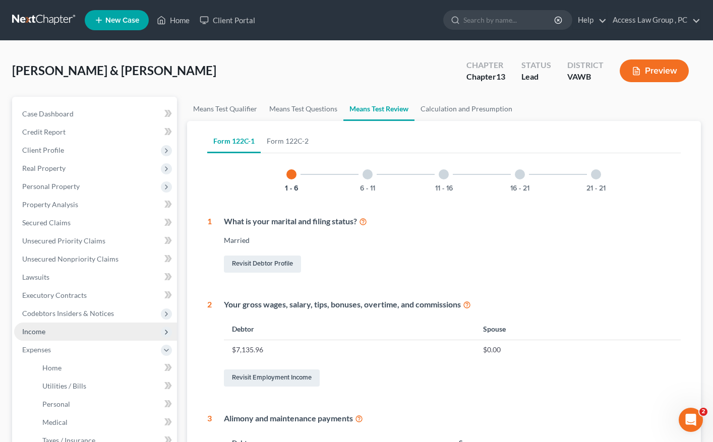
click at [41, 335] on span "Income" at bounding box center [33, 331] width 23 height 9
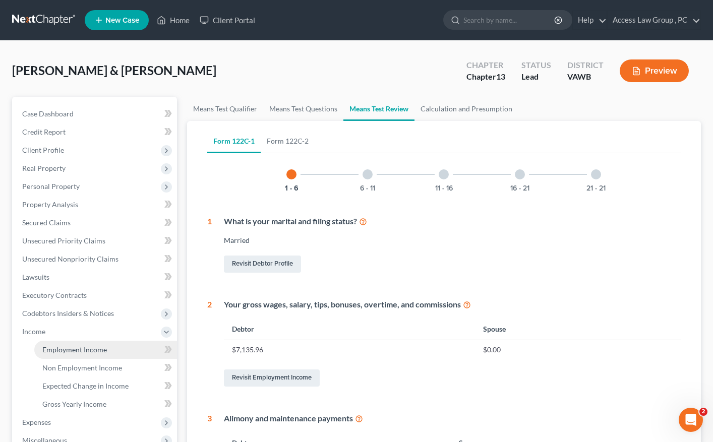
click at [108, 351] on link "Employment Income" at bounding box center [105, 350] width 143 height 18
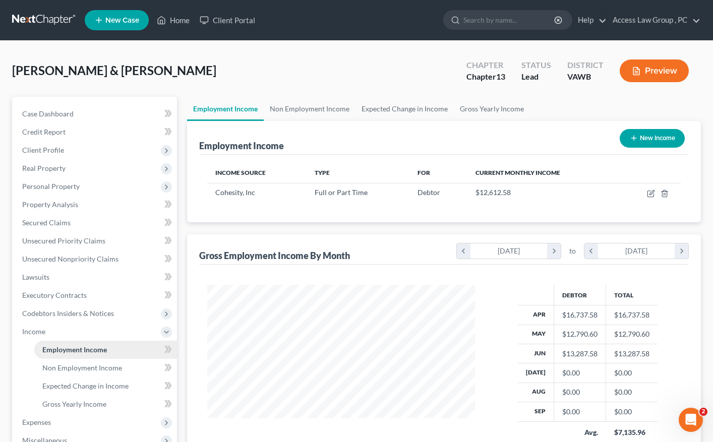
scroll to position [181, 288]
click at [464, 251] on icon "chevron_left" at bounding box center [464, 251] width 14 height 15
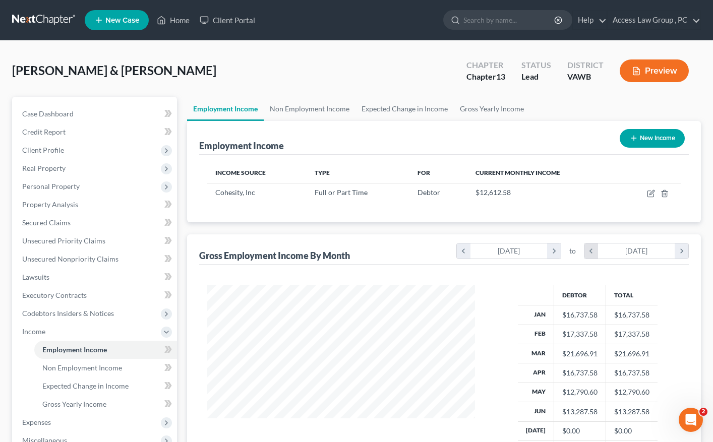
click at [594, 251] on icon "chevron_left" at bounding box center [591, 251] width 14 height 15
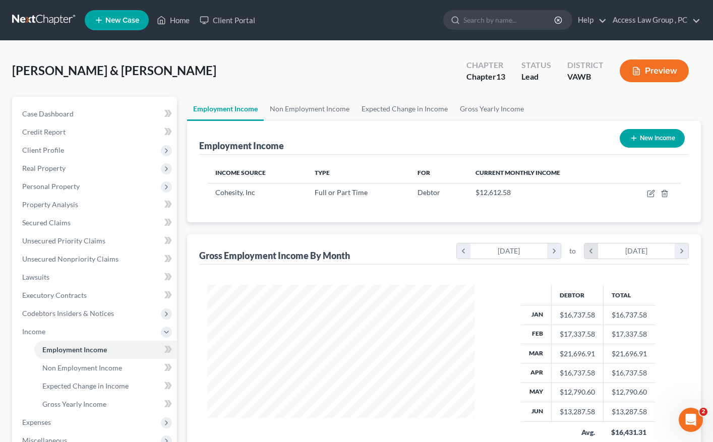
scroll to position [504023, 503916]
click at [464, 250] on icon "chevron_left" at bounding box center [464, 251] width 14 height 15
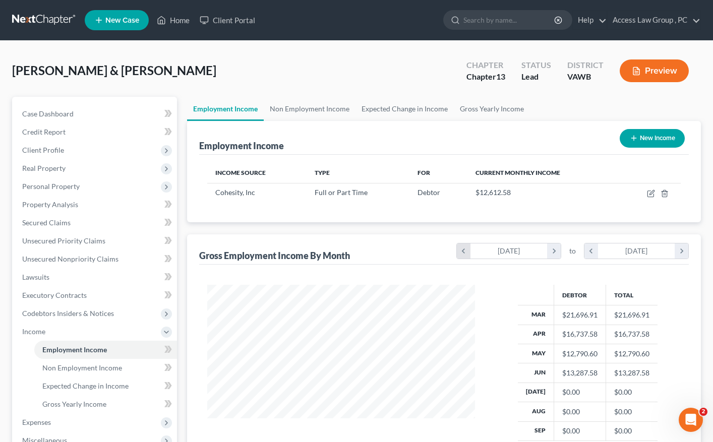
scroll to position [219, 288]
click at [464, 250] on icon "chevron_left" at bounding box center [464, 251] width 14 height 15
click at [593, 250] on icon "chevron_left" at bounding box center [591, 251] width 14 height 15
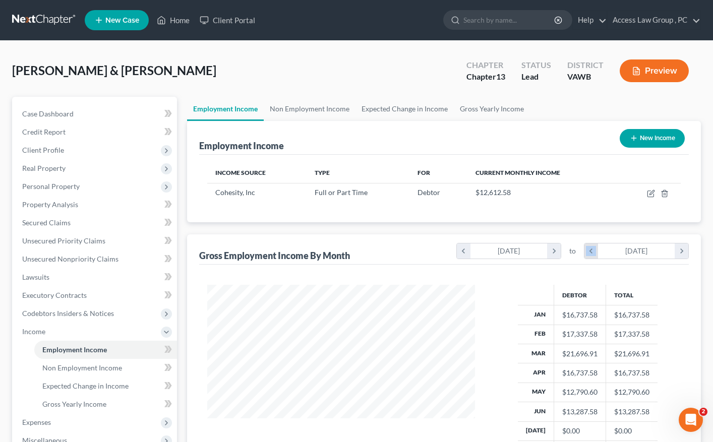
click at [593, 250] on icon "chevron_left" at bounding box center [591, 251] width 14 height 15
click at [51, 349] on span "Employment Income" at bounding box center [74, 349] width 65 height 9
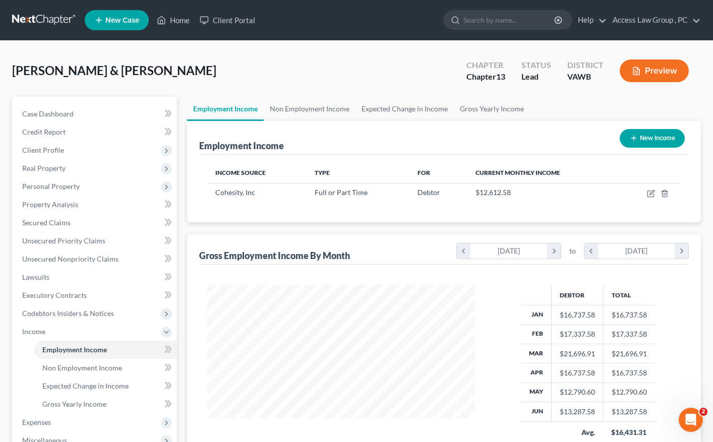
drag, startPoint x: 51, startPoint y: 349, endPoint x: 26, endPoint y: 353, distance: 25.5
click at [26, 353] on ul "Employment Income Non Employment Income Expected Change in Income Gross Yearly …" at bounding box center [95, 377] width 163 height 73
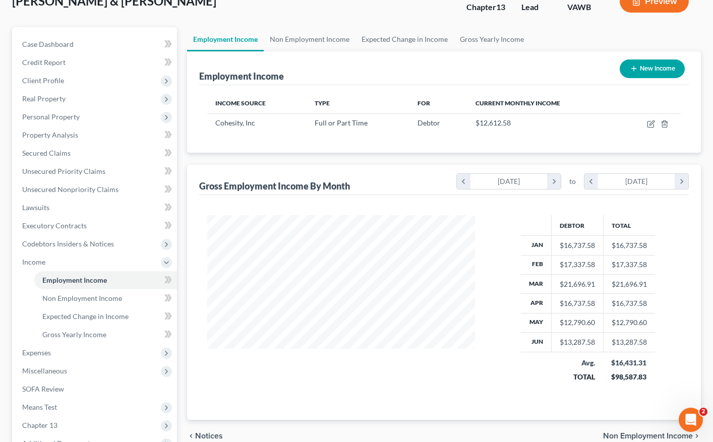
scroll to position [101, 0]
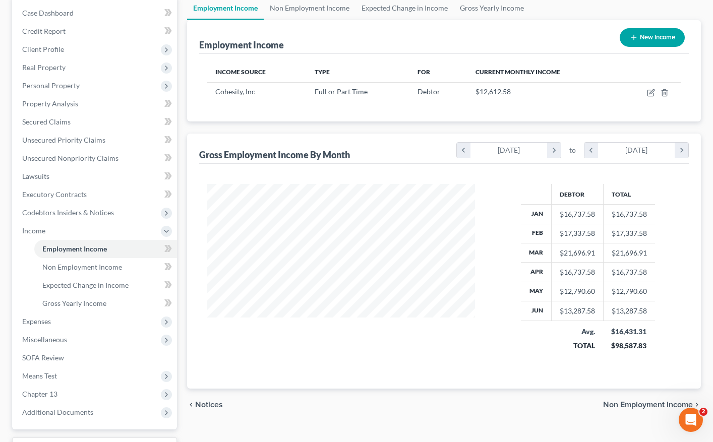
click at [515, 338] on div "Debtor Total Jan $16,737.58 $16,737.58 Feb $17,337.58 $17,337.58 Mar $21,696.91…" at bounding box center [588, 274] width 206 height 181
click at [609, 405] on span "Non Employment Income" at bounding box center [648, 405] width 90 height 8
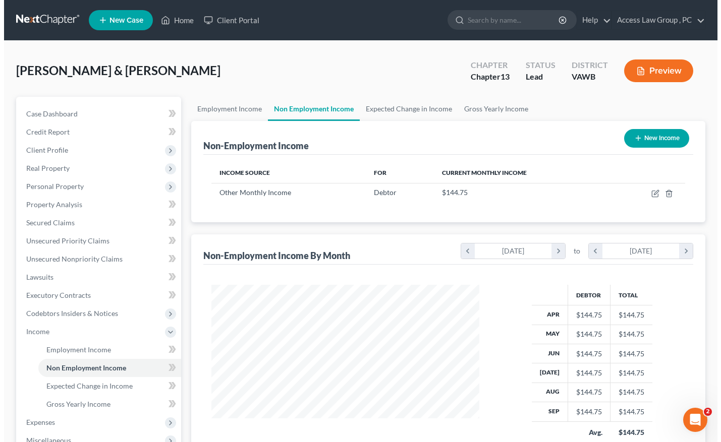
scroll to position [181, 288]
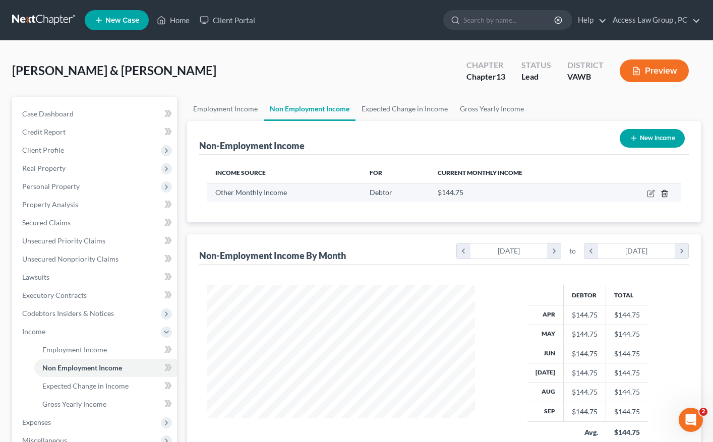
click at [663, 193] on icon "button" at bounding box center [665, 194] width 8 height 8
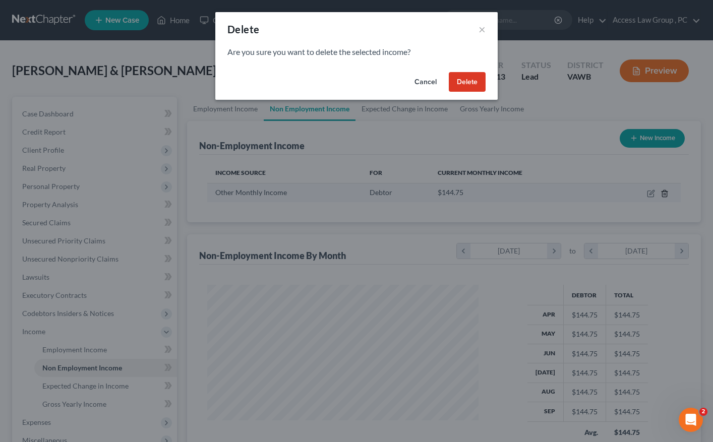
scroll to position [181, 291]
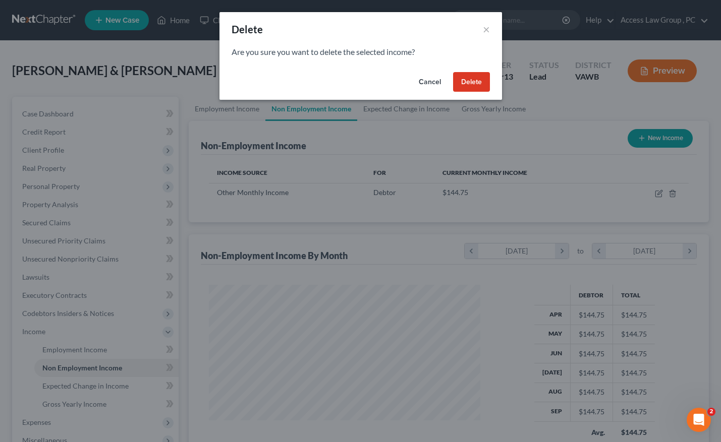
click at [482, 85] on button "Delete" at bounding box center [471, 82] width 37 height 20
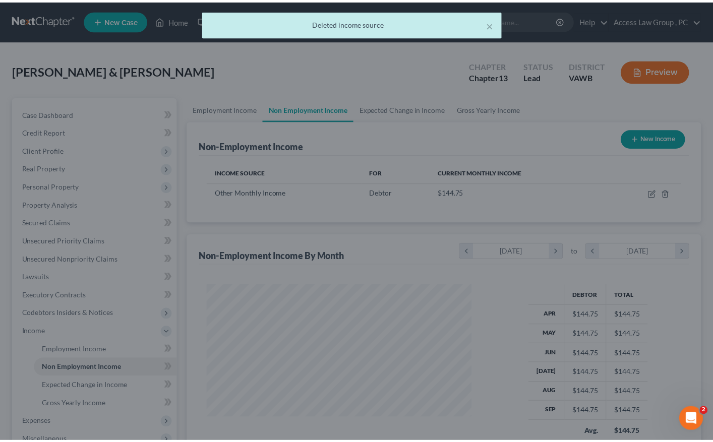
scroll to position [504023, 503916]
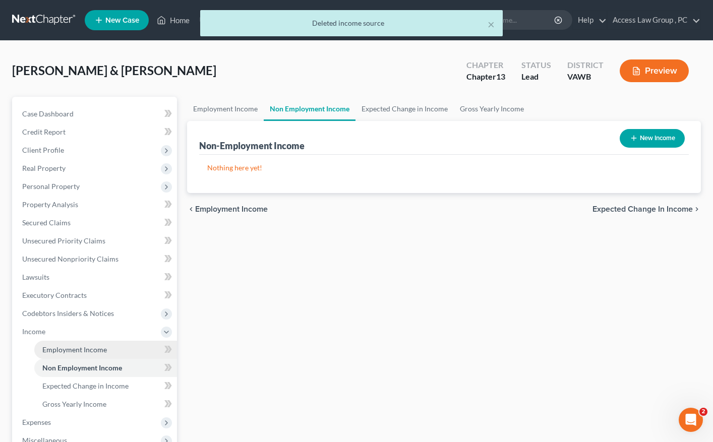
click at [79, 348] on span "Employment Income" at bounding box center [74, 349] width 65 height 9
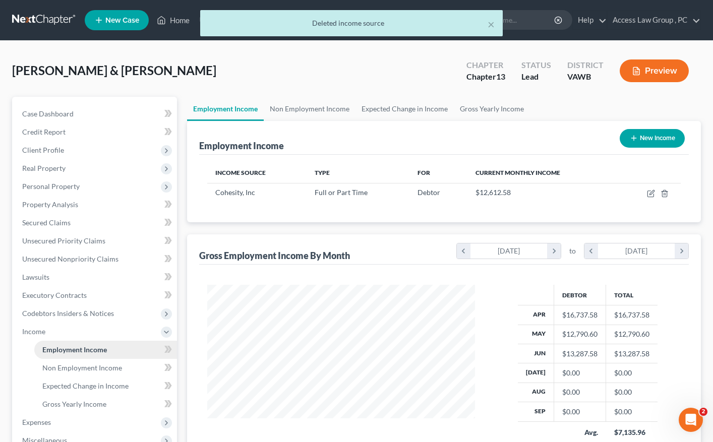
scroll to position [181, 288]
click at [466, 249] on icon "chevron_left" at bounding box center [464, 251] width 14 height 15
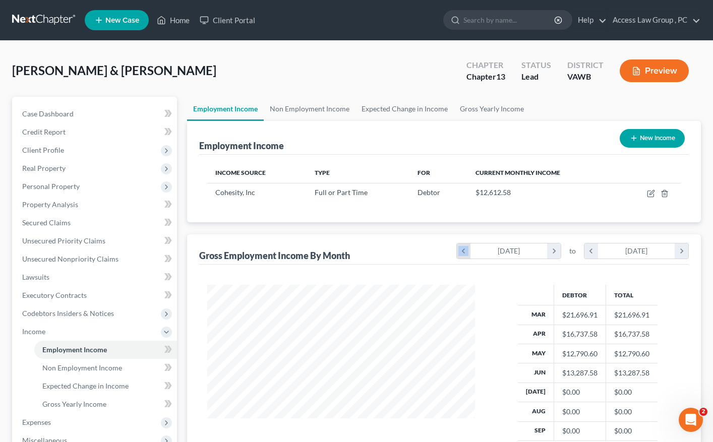
click at [466, 249] on icon "chevron_left" at bounding box center [464, 251] width 14 height 15
click at [595, 254] on icon "chevron_left" at bounding box center [591, 251] width 14 height 15
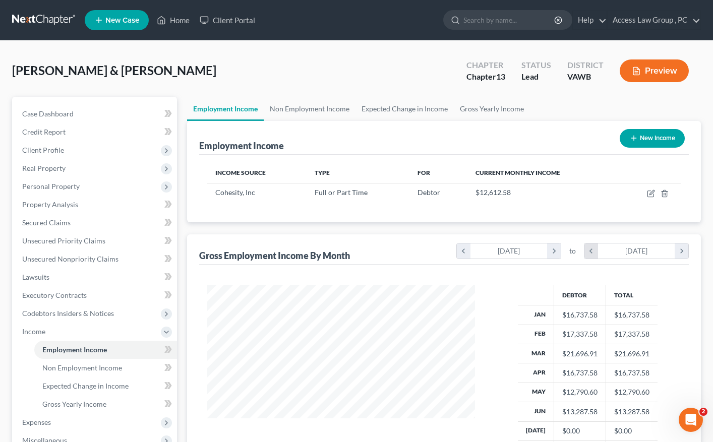
scroll to position [503985, 503916]
click at [595, 254] on icon "chevron_left" at bounding box center [591, 251] width 14 height 15
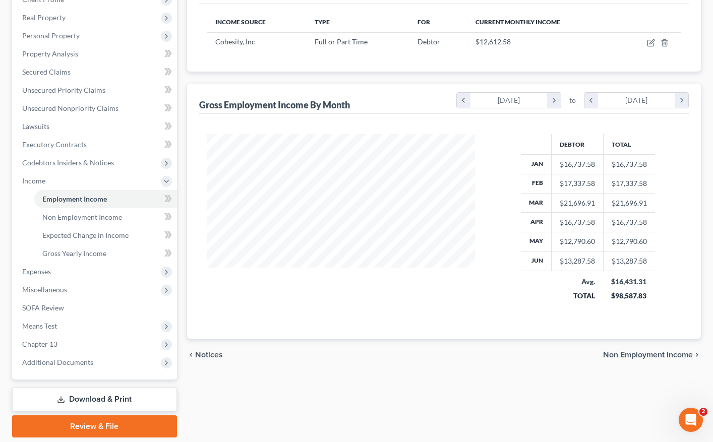
scroll to position [151, 0]
click at [215, 352] on span "Notices" at bounding box center [209, 354] width 28 height 8
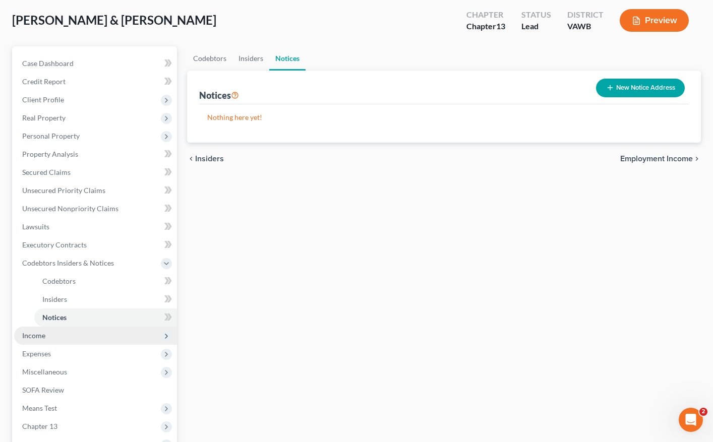
click at [43, 335] on span "Income" at bounding box center [33, 335] width 23 height 9
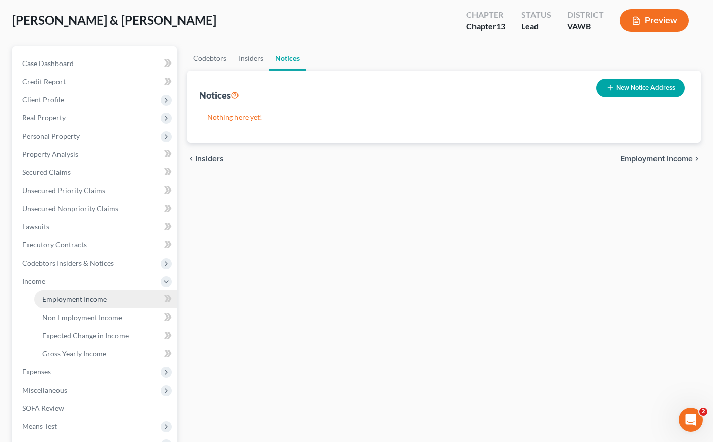
click at [75, 300] on span "Employment Income" at bounding box center [74, 299] width 65 height 9
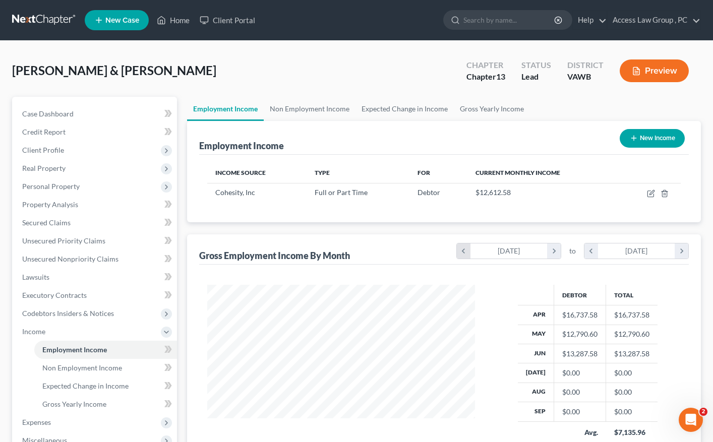
click at [463, 255] on icon "chevron_left" at bounding box center [464, 251] width 14 height 15
click at [588, 253] on icon "chevron_left" at bounding box center [591, 251] width 14 height 15
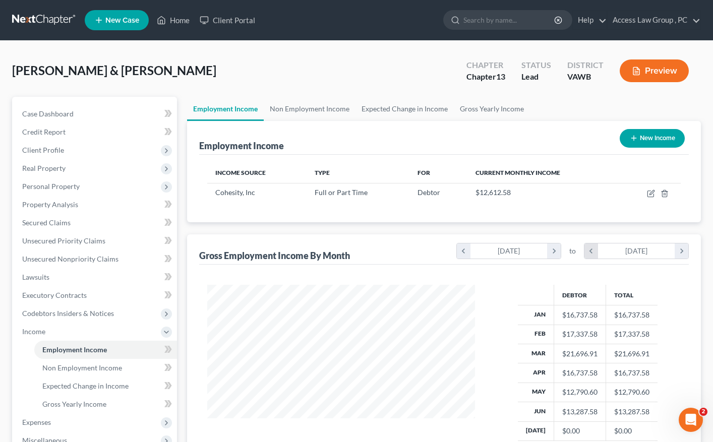
click at [590, 252] on icon "chevron_left" at bounding box center [591, 251] width 14 height 15
click at [496, 307] on div "Debtor Total Jan $16,737.58 $16,737.58 Feb $17,337.58 $17,337.58 Mar $21,696.91…" at bounding box center [588, 375] width 206 height 181
click at [656, 137] on button "New Income" at bounding box center [652, 138] width 65 height 19
select select "0"
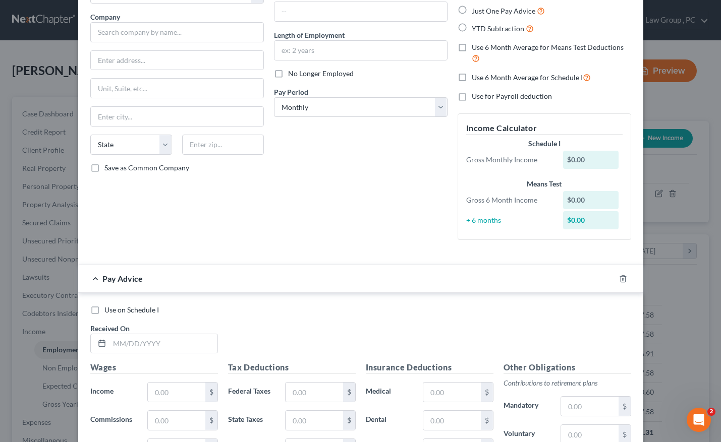
scroll to position [101, 0]
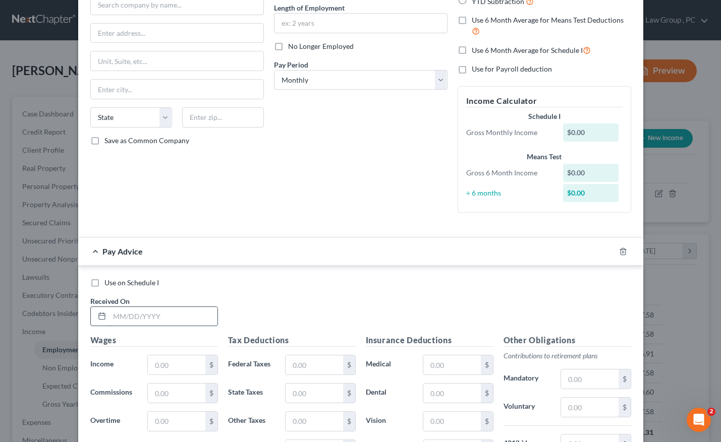
click at [134, 318] on input "text" at bounding box center [163, 316] width 108 height 19
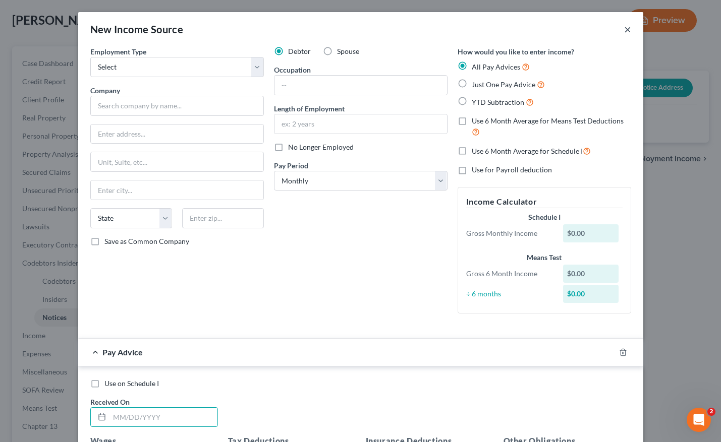
click at [627, 29] on div "New Income Source ×" at bounding box center [360, 29] width 565 height 34
drag, startPoint x: 620, startPoint y: 29, endPoint x: 626, endPoint y: 32, distance: 6.3
click at [624, 31] on button "×" at bounding box center [627, 29] width 7 height 12
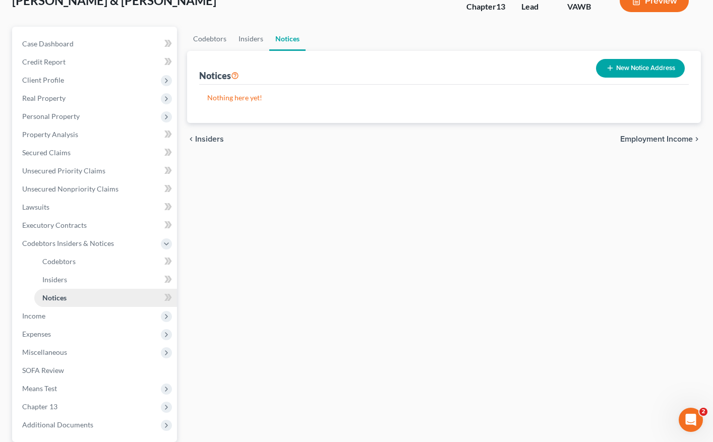
scroll to position [151, 0]
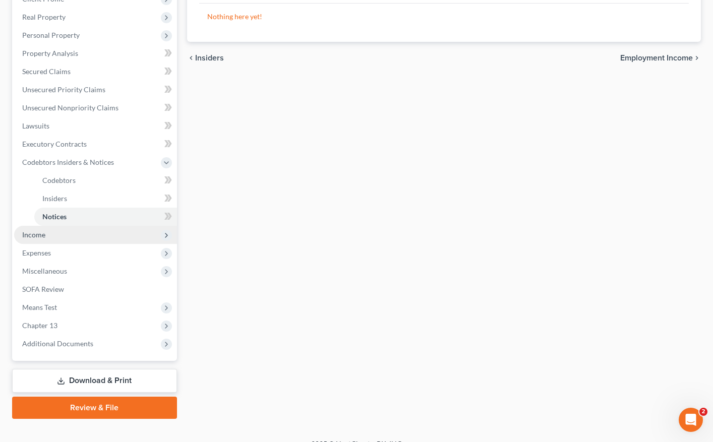
click at [37, 236] on span "Income" at bounding box center [33, 234] width 23 height 9
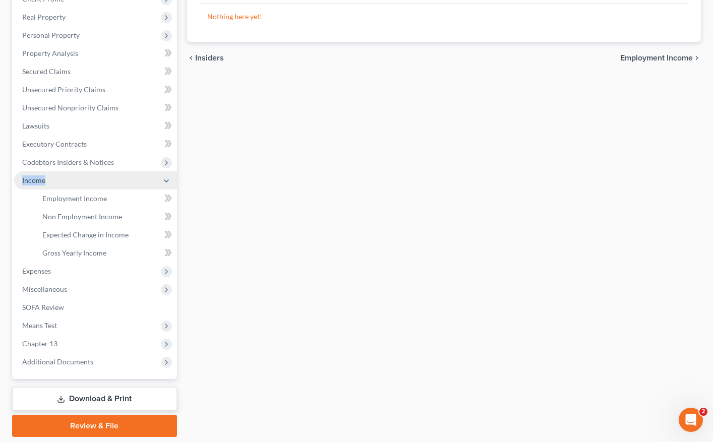
click at [37, 236] on li "Income Employment Income Non Employment Income Expected Change in Income Gross …" at bounding box center [95, 216] width 163 height 91
click at [74, 199] on span "Employment Income" at bounding box center [74, 198] width 65 height 9
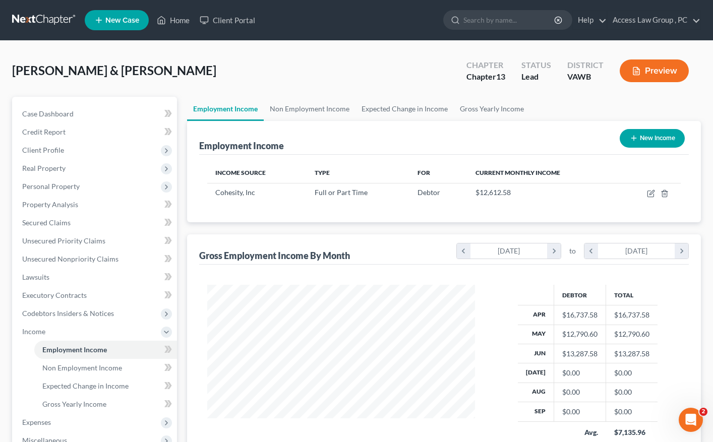
click at [455, 424] on div at bounding box center [341, 375] width 288 height 181
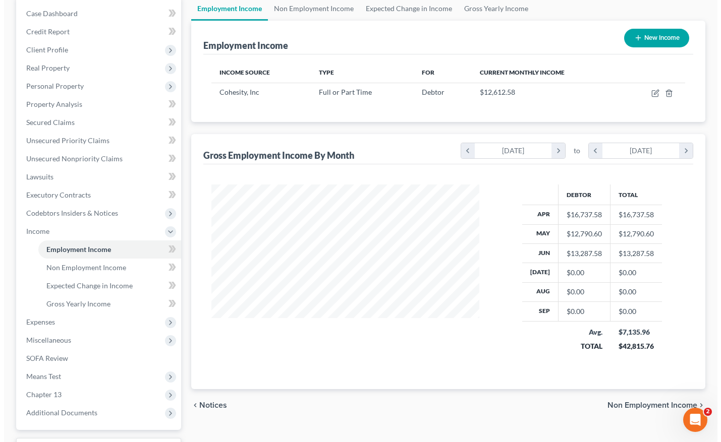
scroll to position [101, 0]
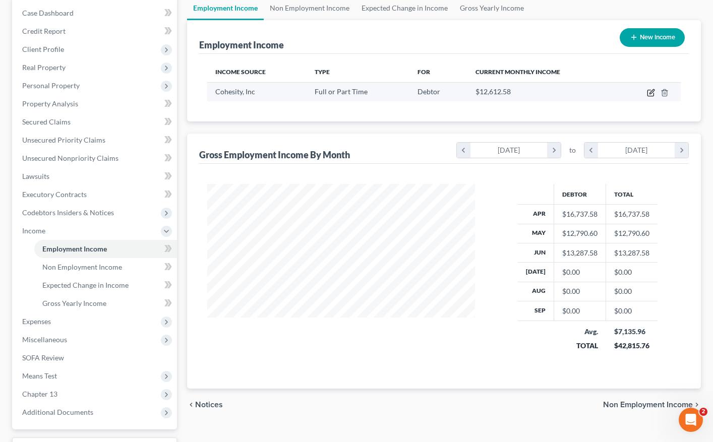
click at [651, 92] on icon "button" at bounding box center [651, 91] width 5 height 5
select select "0"
select select "4"
select select "1"
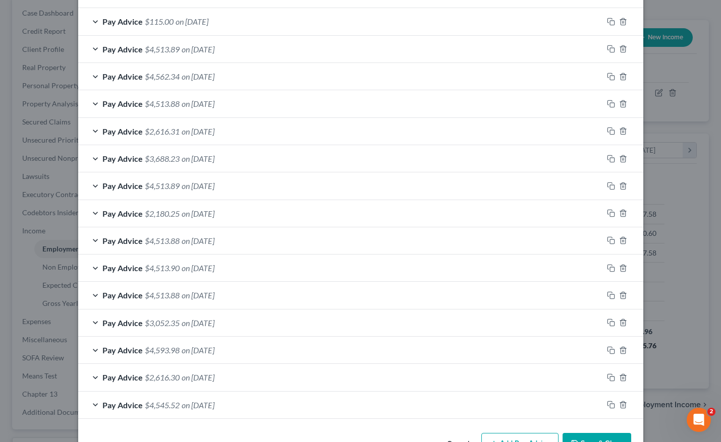
scroll to position [465, 0]
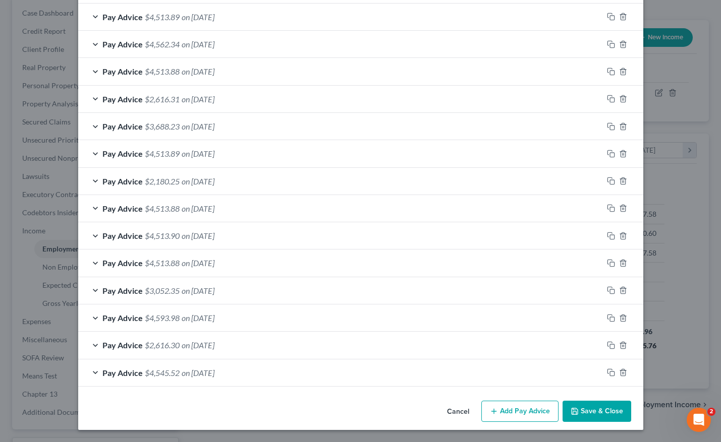
click at [525, 413] on button "Add Pay Advice" at bounding box center [519, 411] width 77 height 21
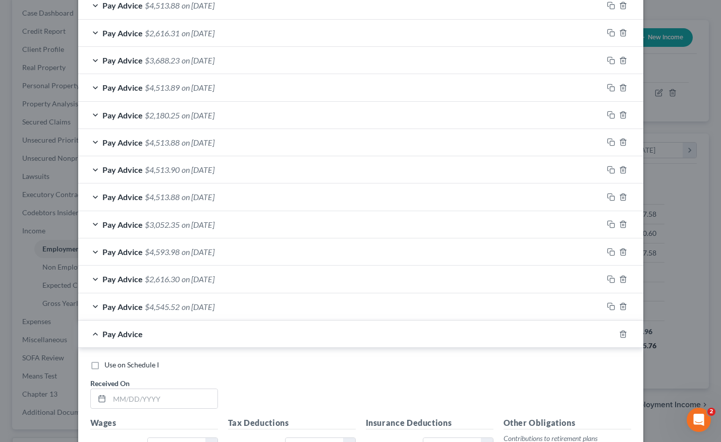
scroll to position [617, 0]
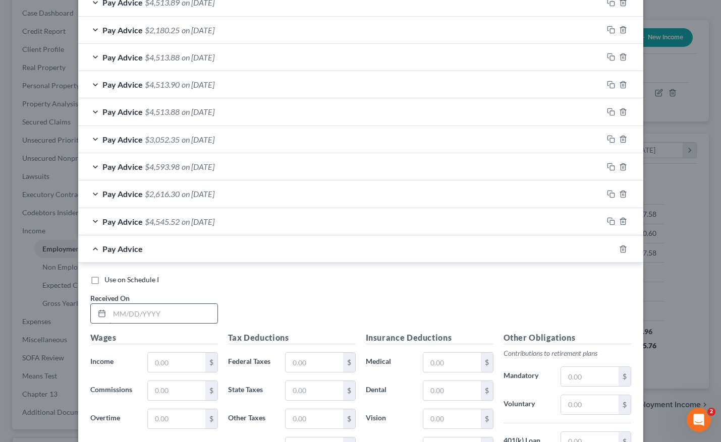
click at [126, 312] on input "text" at bounding box center [163, 313] width 108 height 19
type input "[DATE]"
click at [157, 367] on input "text" at bounding box center [176, 362] width 57 height 19
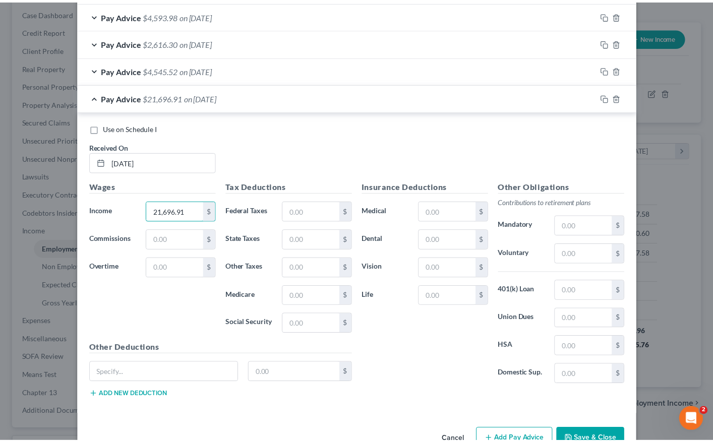
scroll to position [796, 0]
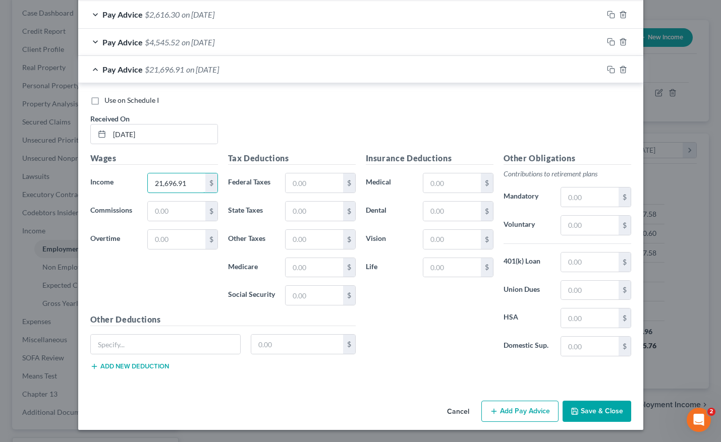
type input "21,696.91"
click at [588, 411] on button "Save & Close" at bounding box center [596, 411] width 69 height 21
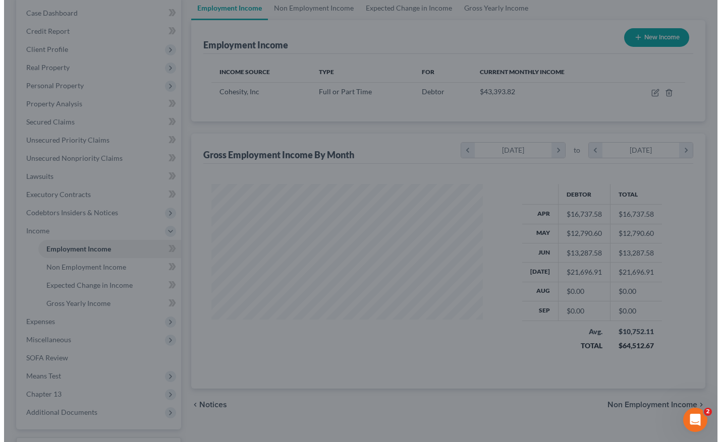
scroll to position [504023, 503916]
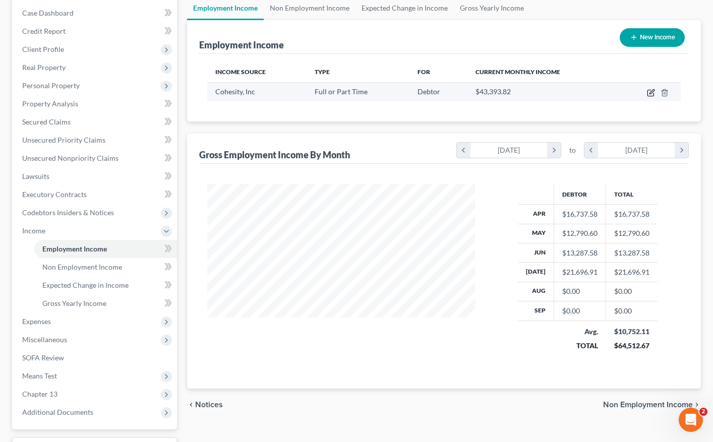
click at [650, 93] on icon "button" at bounding box center [651, 91] width 5 height 5
select select "0"
select select "4"
select select "1"
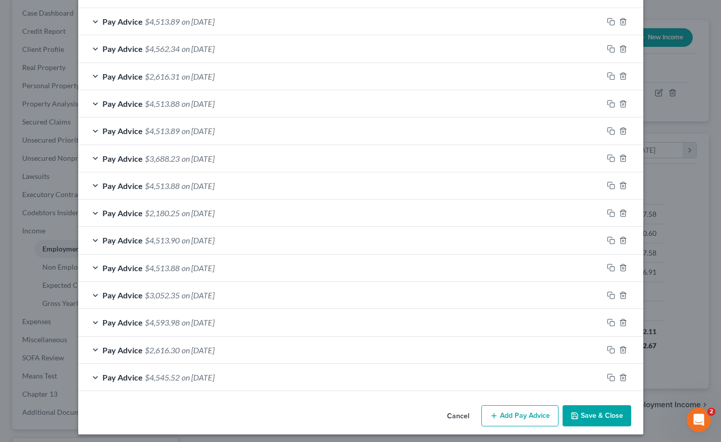
scroll to position [493, 0]
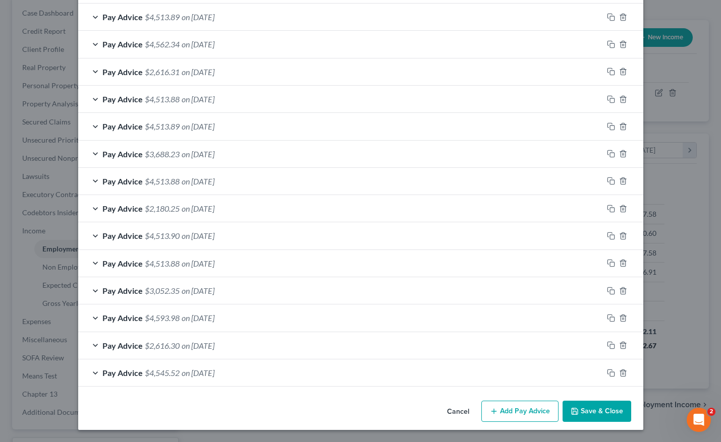
click at [505, 409] on button "Add Pay Advice" at bounding box center [519, 411] width 77 height 21
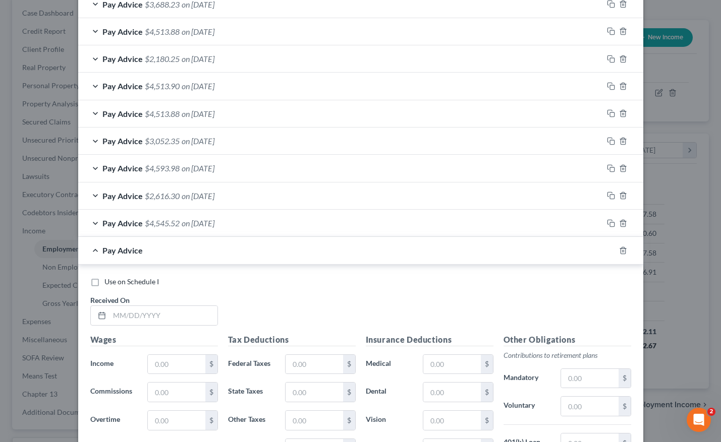
scroll to position [644, 0]
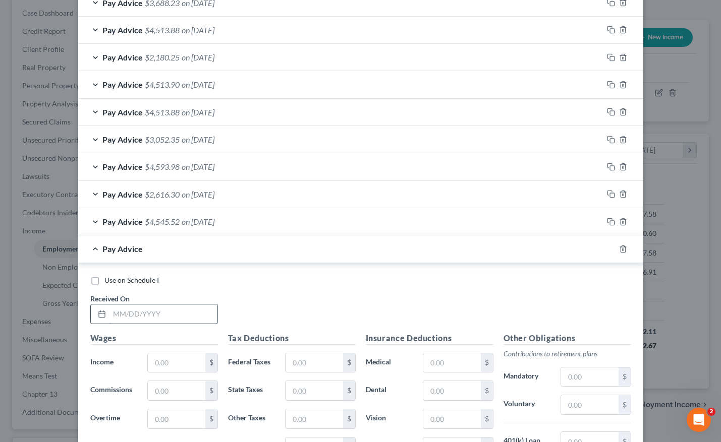
click at [138, 316] on input "text" at bounding box center [163, 314] width 108 height 19
type input "[DATE]"
click at [154, 363] on input "text" at bounding box center [176, 362] width 57 height 19
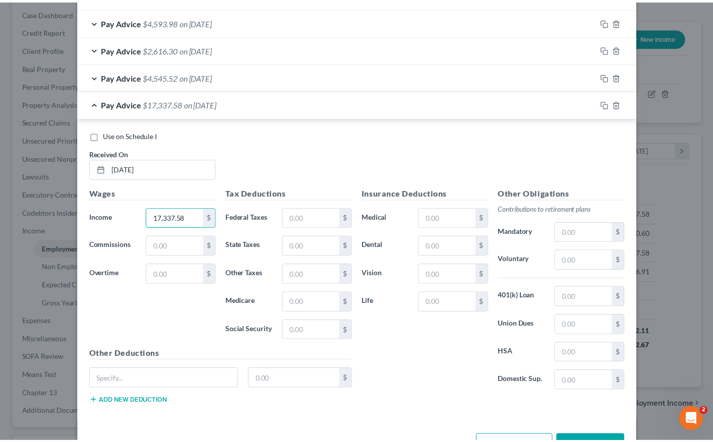
scroll to position [795, 0]
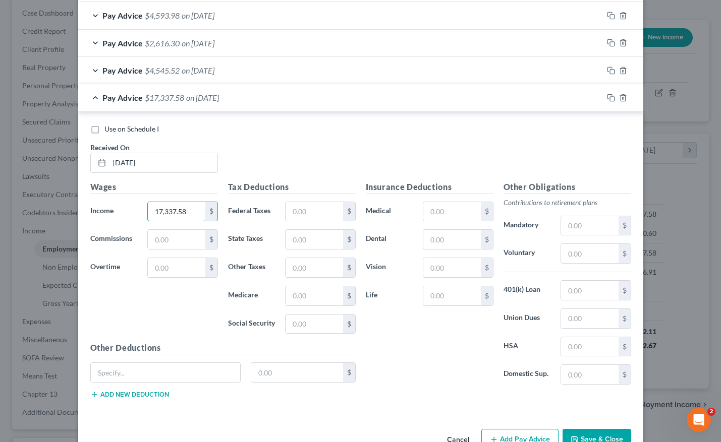
type input "17,337.58"
click at [594, 436] on button "Save & Close" at bounding box center [596, 439] width 69 height 21
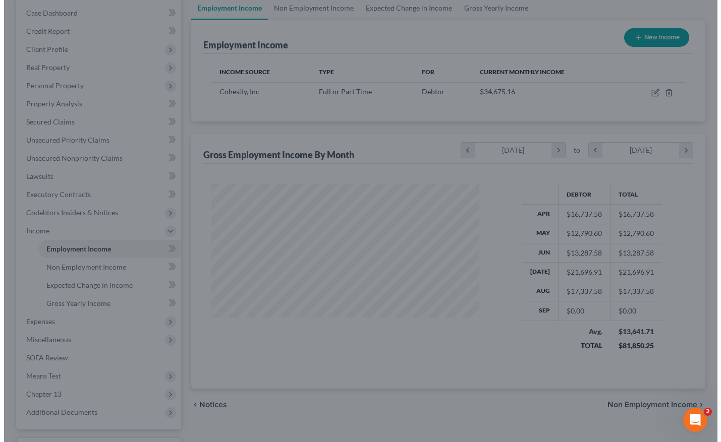
scroll to position [504023, 503916]
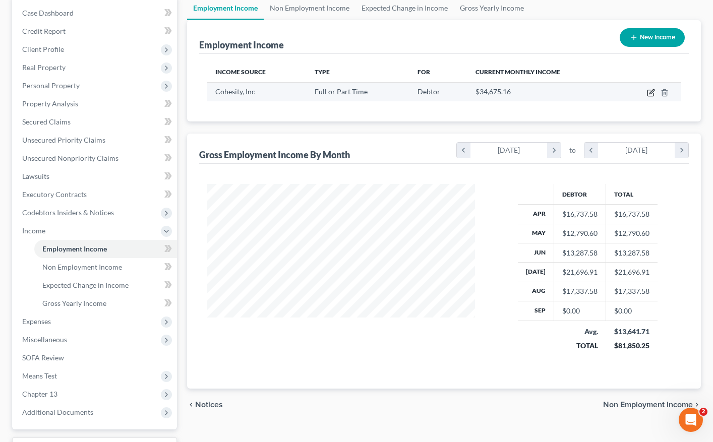
click at [648, 93] on icon "button" at bounding box center [651, 93] width 8 height 8
select select "0"
select select "4"
select select "1"
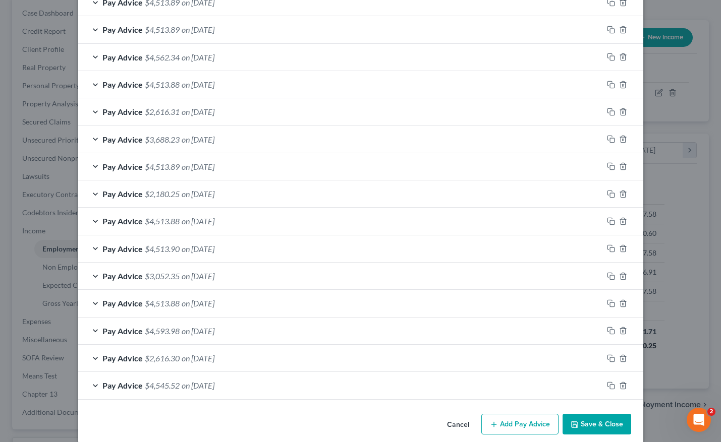
scroll to position [520, 0]
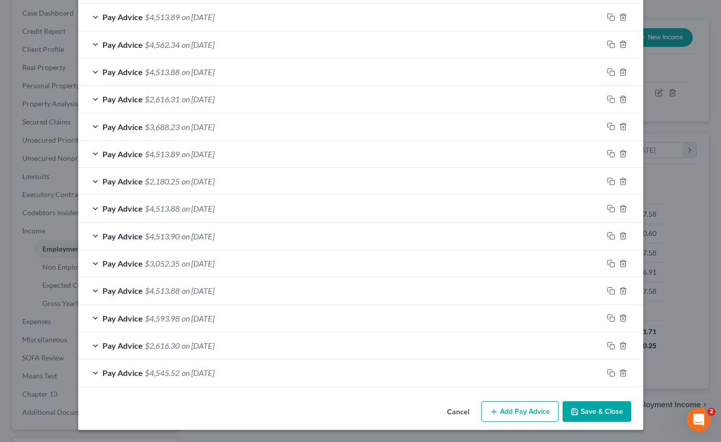
click at [533, 410] on button "Add Pay Advice" at bounding box center [519, 411] width 77 height 21
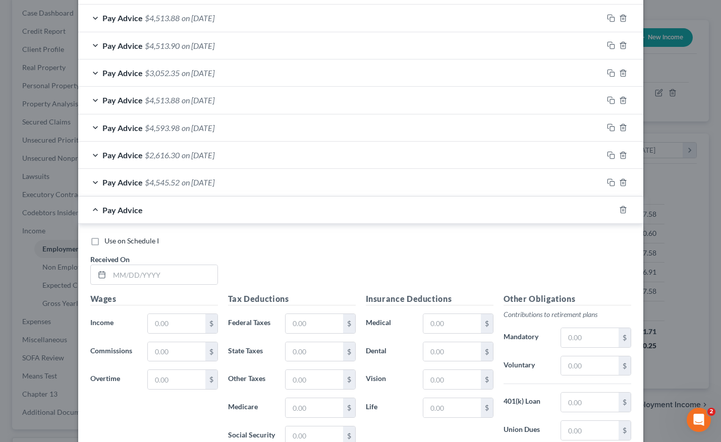
scroll to position [722, 0]
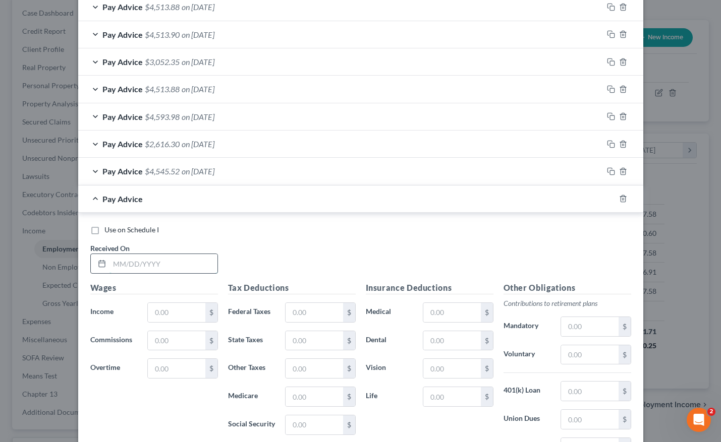
click at [135, 266] on input "text" at bounding box center [163, 263] width 108 height 19
type input "[DATE]"
click at [175, 310] on input "text" at bounding box center [176, 312] width 57 height 19
type input "16,737.58"
click at [260, 275] on div "Use on Schedule I Received On * [DATE]" at bounding box center [360, 253] width 551 height 57
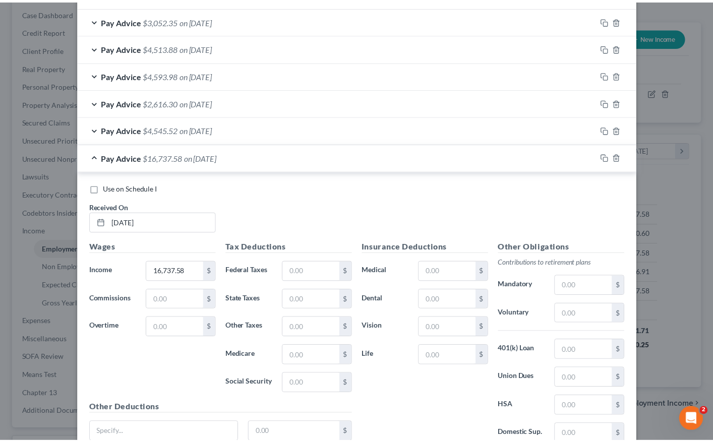
scroll to position [851, 0]
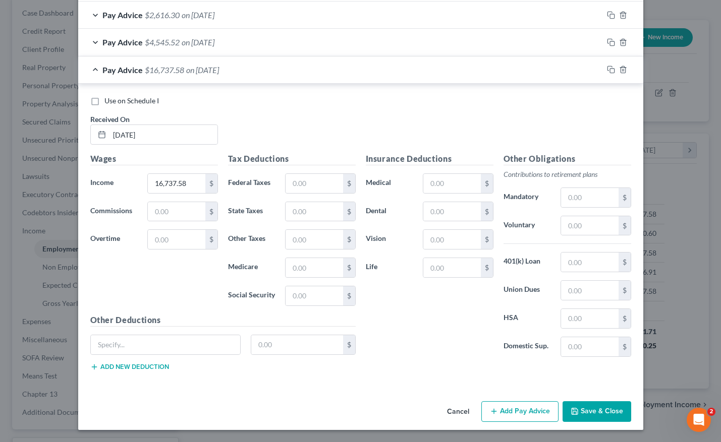
click at [585, 411] on button "Save & Close" at bounding box center [596, 411] width 69 height 21
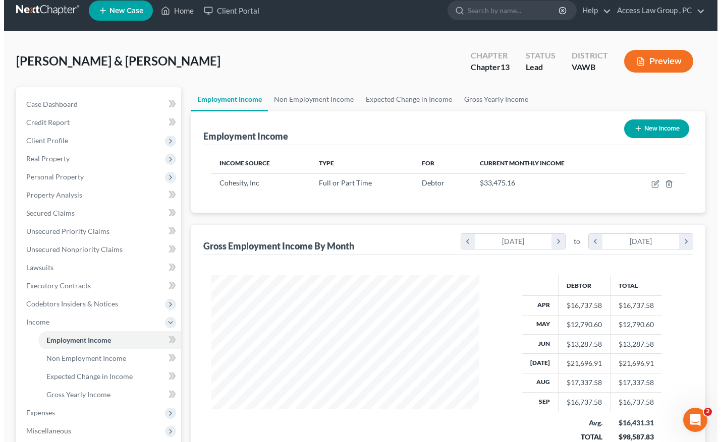
scroll to position [0, 0]
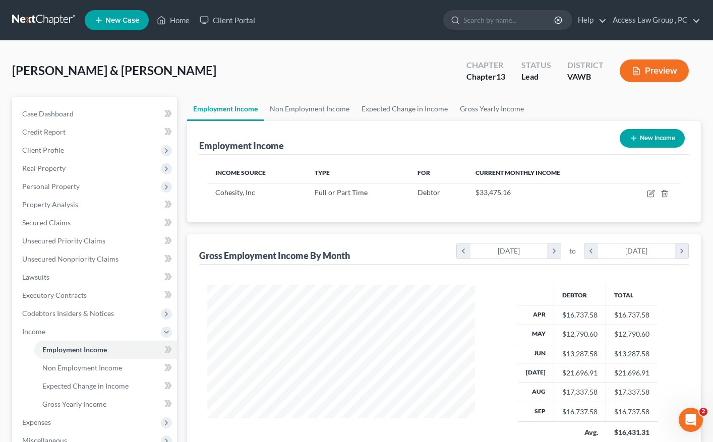
click at [658, 138] on button "New Income" at bounding box center [652, 138] width 65 height 19
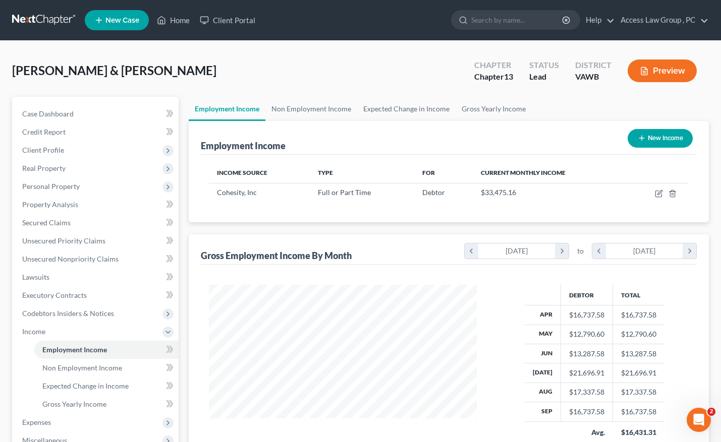
select select "0"
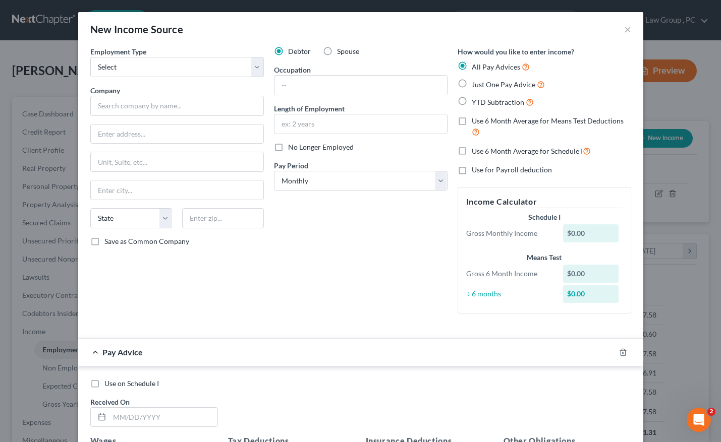
click at [627, 31] on div "New Income Source ×" at bounding box center [360, 29] width 565 height 34
click at [625, 27] on button "×" at bounding box center [627, 29] width 7 height 12
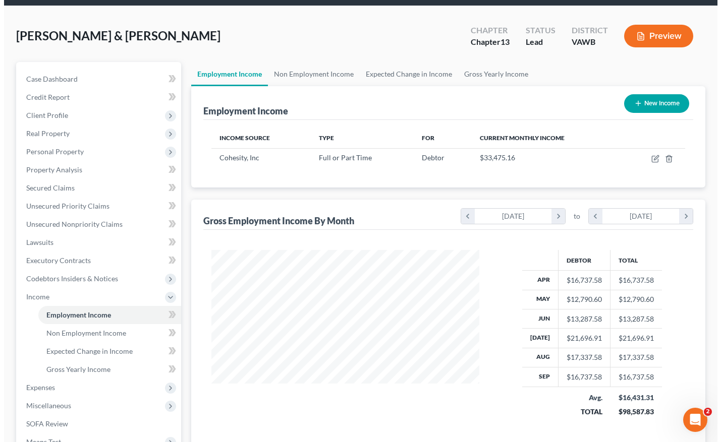
scroll to position [101, 0]
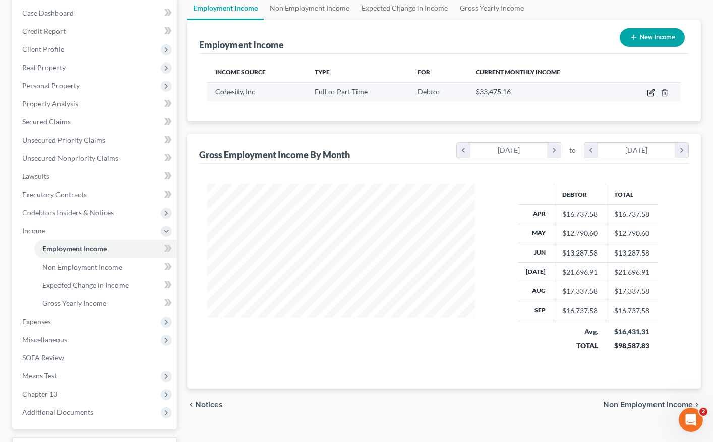
click at [649, 93] on icon "button" at bounding box center [651, 93] width 8 height 8
select select "0"
select select "4"
select select "1"
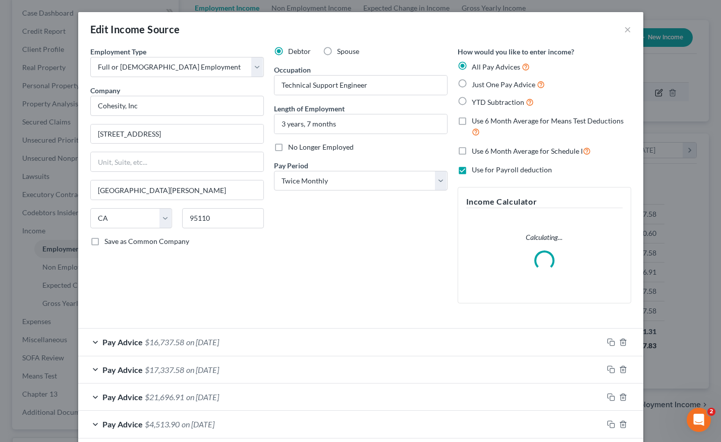
scroll to position [181, 291]
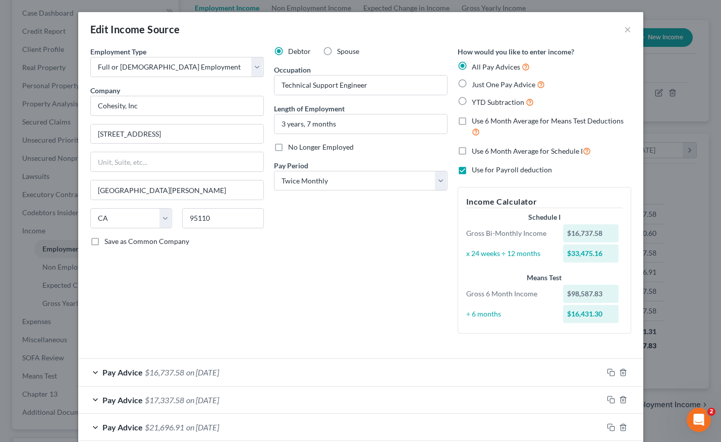
click at [471, 120] on label "Use 6 Month Average for Means Test Deductions" at bounding box center [550, 127] width 159 height 22
click at [475, 120] on input "Use 6 Month Average for Means Test Deductions" at bounding box center [478, 119] width 7 height 7
checkbox input "true"
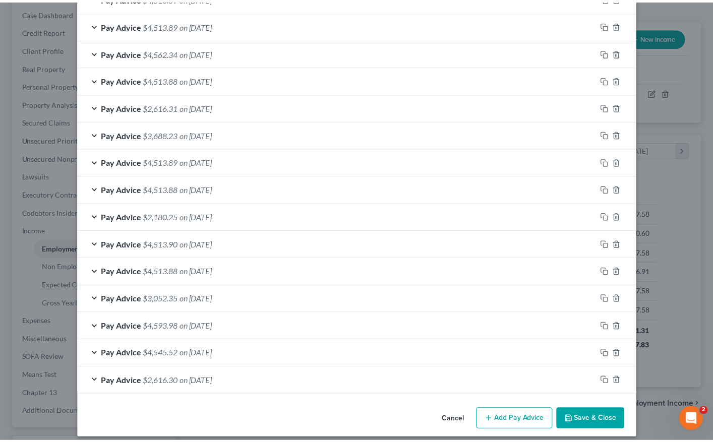
scroll to position [548, 0]
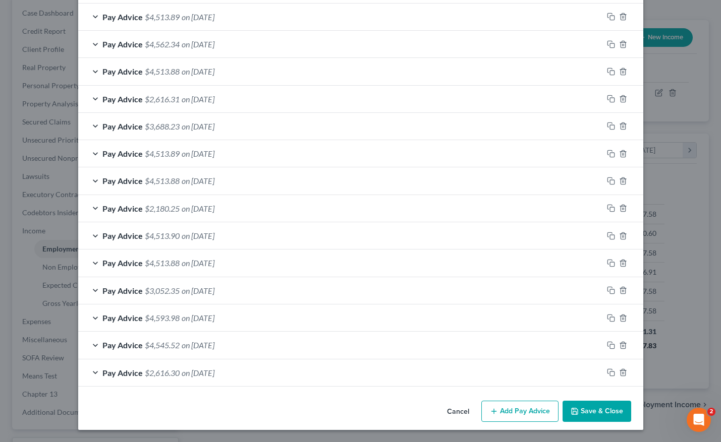
click at [588, 413] on button "Save & Close" at bounding box center [596, 411] width 69 height 21
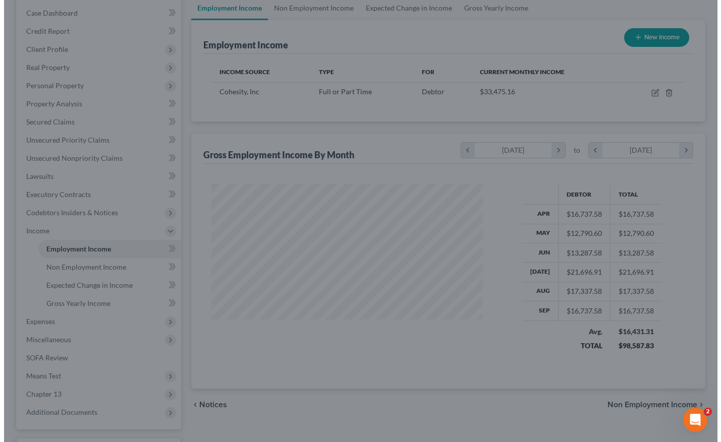
scroll to position [504023, 503916]
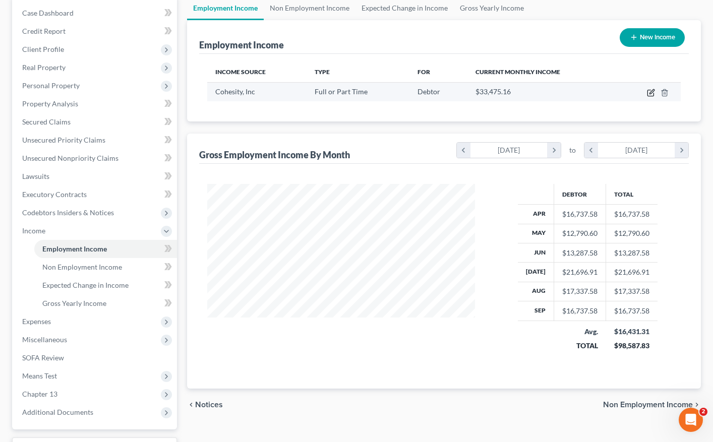
click at [650, 92] on icon "button" at bounding box center [651, 93] width 8 height 8
select select "0"
select select "4"
select select "1"
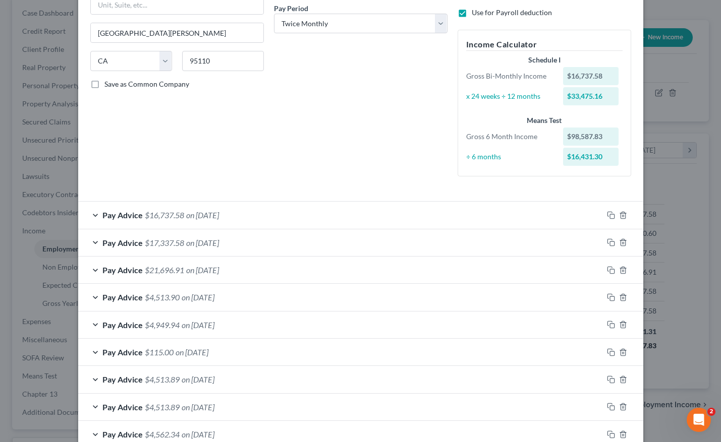
scroll to position [94, 0]
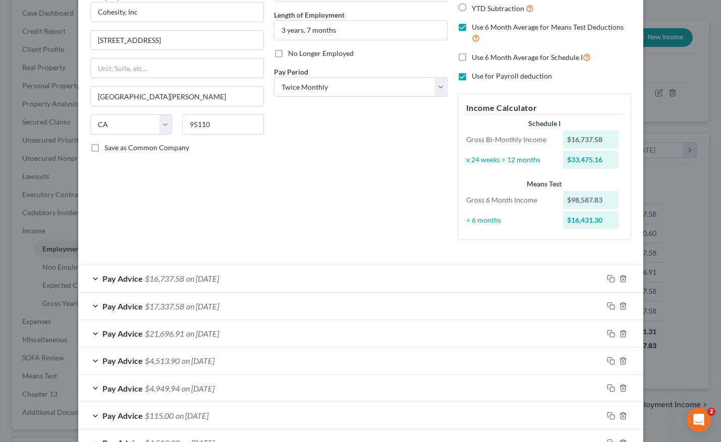
click at [593, 244] on div "How would you like to enter income? All Pay Advices Just One Pay Advice YTD Sub…" at bounding box center [544, 100] width 184 height 295
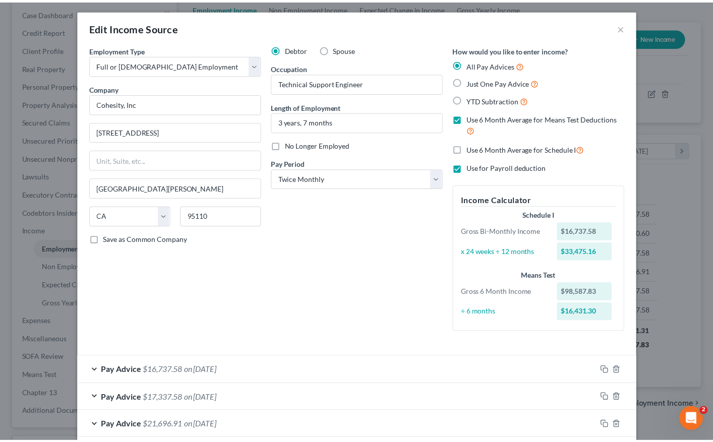
scroll to position [0, 0]
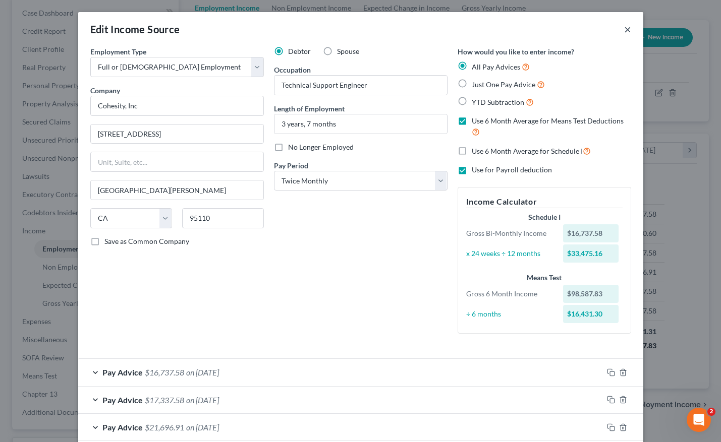
click at [625, 29] on button "×" at bounding box center [627, 29] width 7 height 12
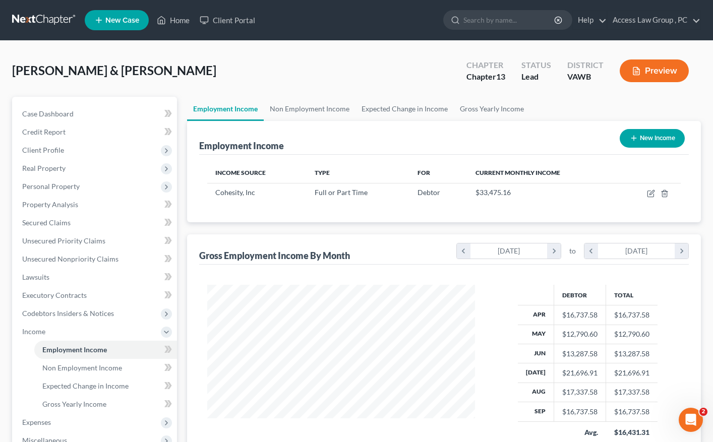
click at [656, 67] on button "Preview" at bounding box center [654, 70] width 69 height 23
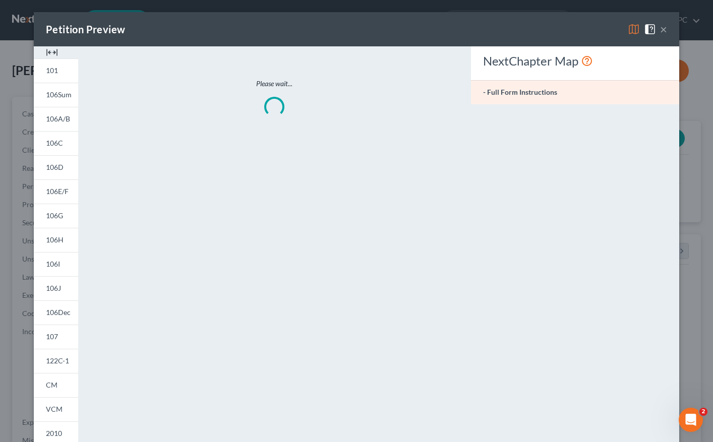
scroll to position [181, 291]
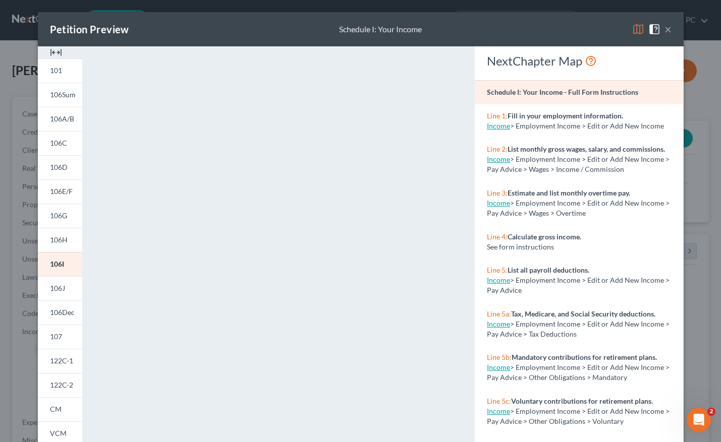
click at [667, 28] on button "×" at bounding box center [667, 29] width 7 height 12
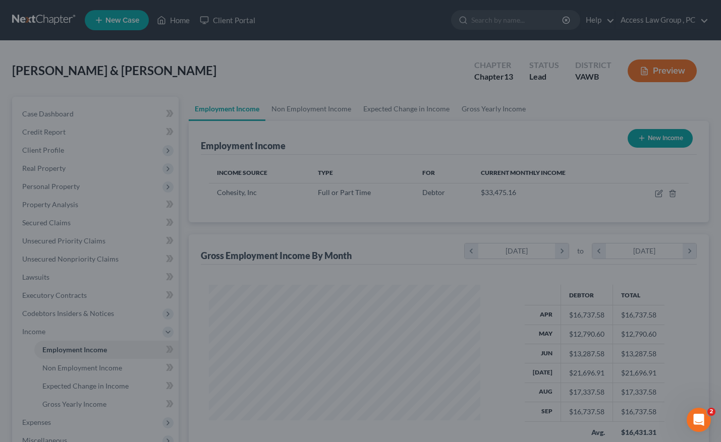
scroll to position [504023, 503916]
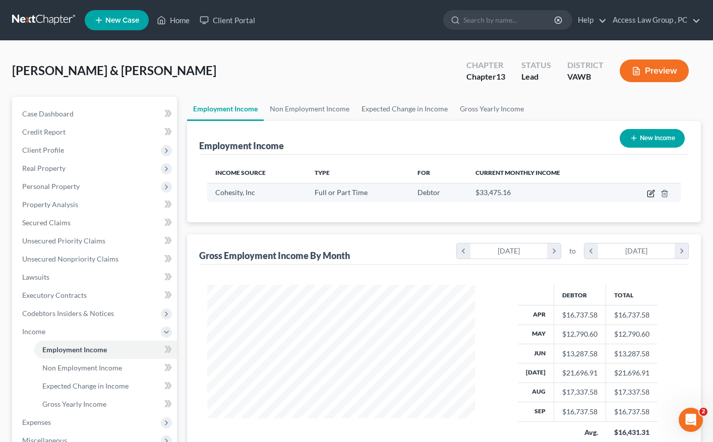
click at [651, 194] on icon "button" at bounding box center [651, 194] width 8 height 8
select select "0"
select select "4"
select select "1"
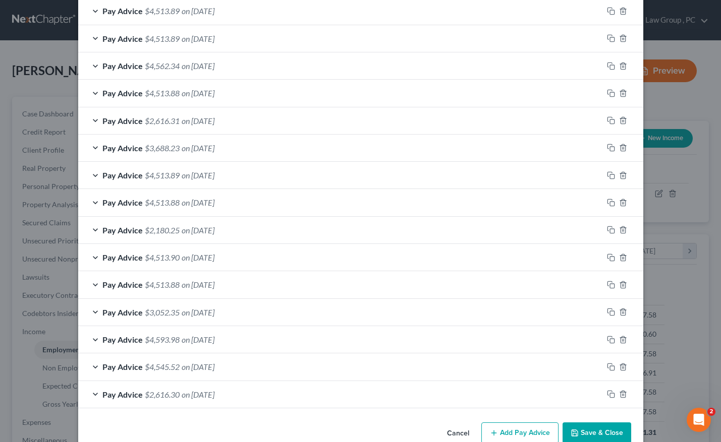
scroll to position [548, 0]
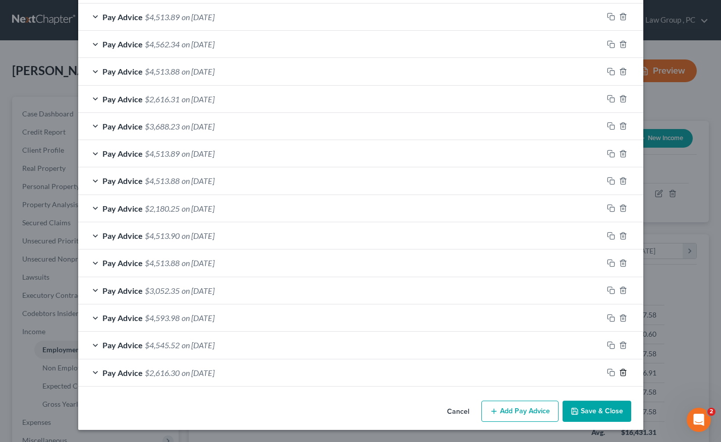
click at [620, 371] on polyline "button" at bounding box center [623, 371] width 6 height 0
click at [619, 373] on icon "button" at bounding box center [623, 373] width 8 height 8
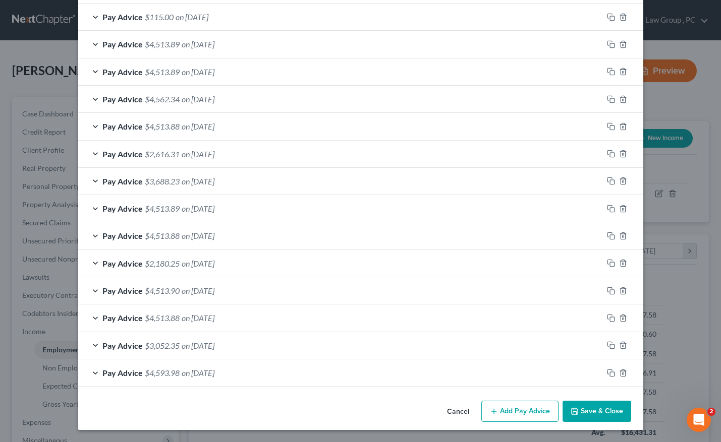
scroll to position [465, 0]
click at [622, 373] on line "button" at bounding box center [622, 374] width 0 height 2
click at [619, 373] on icon "button" at bounding box center [623, 373] width 8 height 8
click at [622, 373] on line "button" at bounding box center [622, 374] width 0 height 2
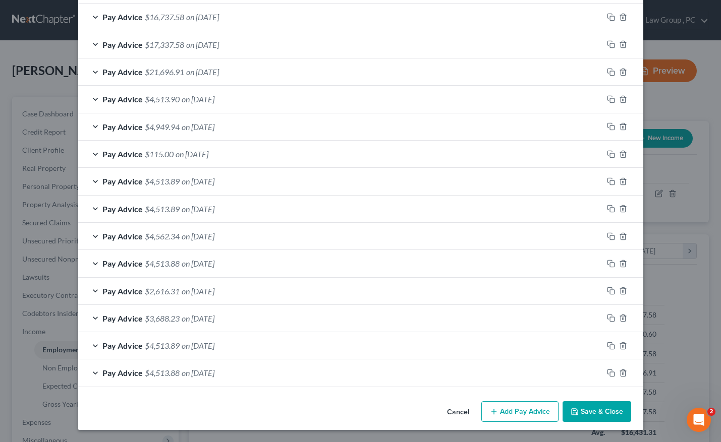
scroll to position [355, 0]
click at [619, 373] on icon "button" at bounding box center [623, 373] width 8 height 8
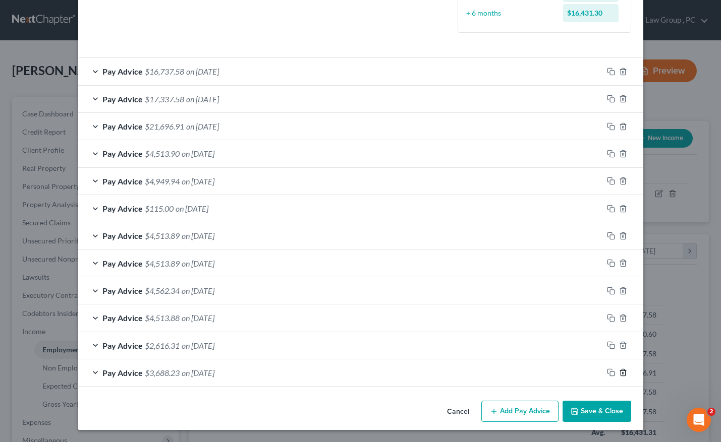
click at [622, 373] on line "button" at bounding box center [622, 374] width 0 height 2
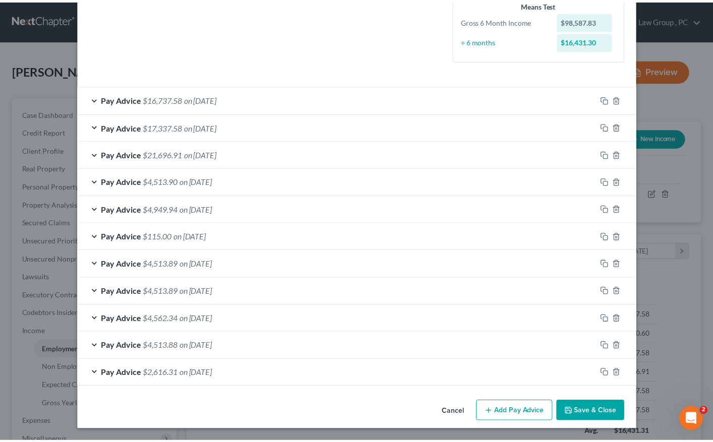
scroll to position [273, 0]
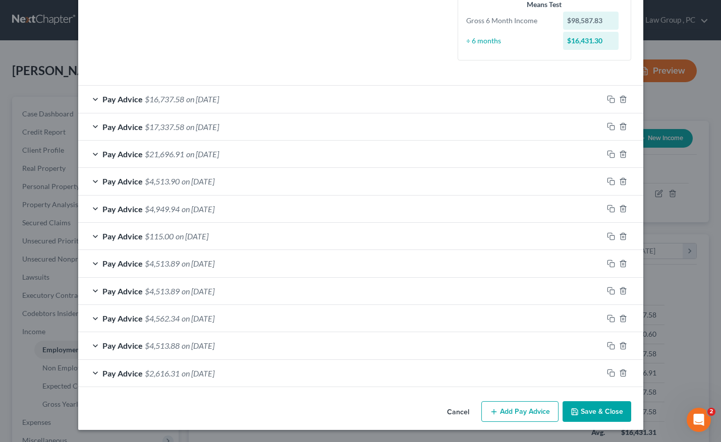
click at [611, 410] on button "Save & Close" at bounding box center [596, 411] width 69 height 21
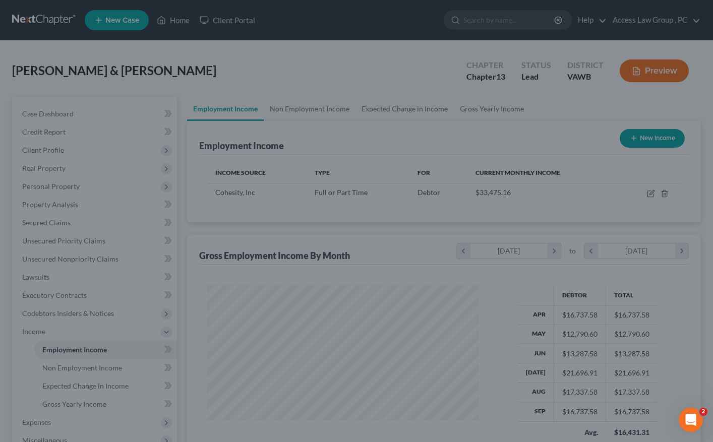
scroll to position [504023, 503916]
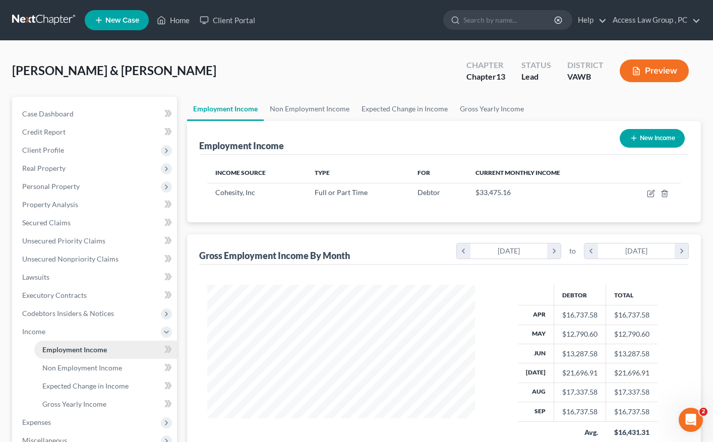
click at [70, 349] on span "Employment Income" at bounding box center [74, 349] width 65 height 9
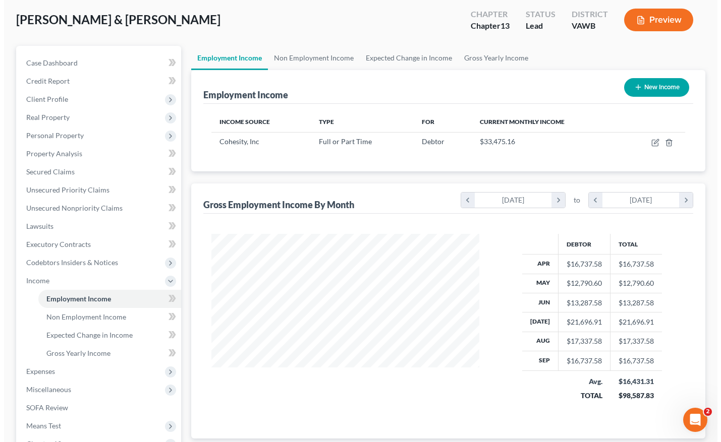
scroll to position [50, 0]
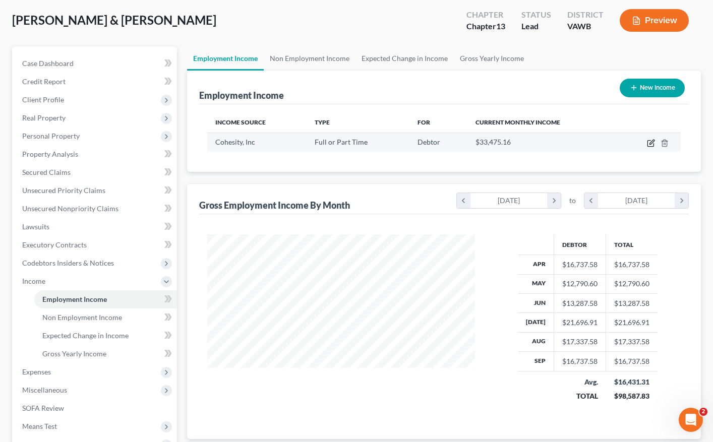
click at [651, 143] on icon "button" at bounding box center [651, 143] width 8 height 8
select select "0"
select select "4"
select select "1"
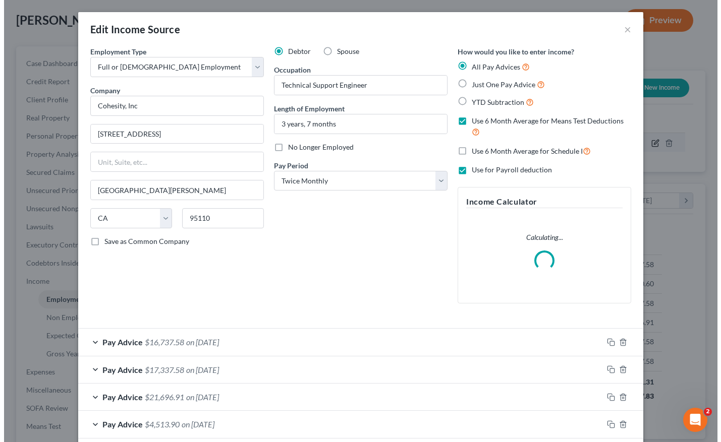
scroll to position [181, 291]
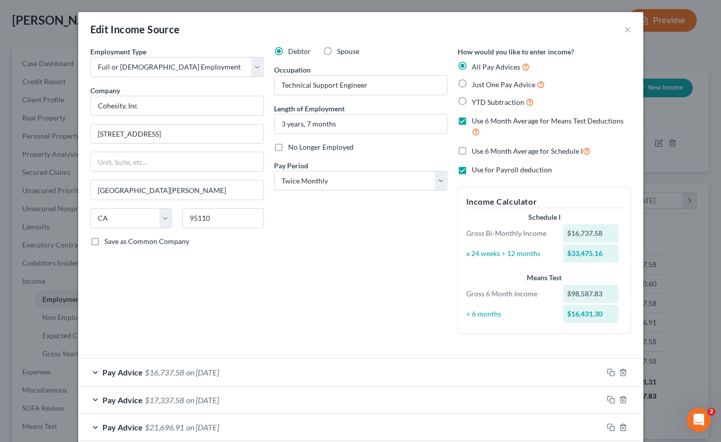
click at [503, 338] on div "How would you like to enter income? All Pay Advices Just One Pay Advice YTD Sub…" at bounding box center [544, 193] width 184 height 295
click at [604, 233] on div "$16,737.58" at bounding box center [590, 233] width 55 height 18
click at [471, 65] on label "All Pay Advices" at bounding box center [500, 67] width 58 height 12
click at [475, 65] on input "All Pay Advices" at bounding box center [478, 64] width 7 height 7
click at [471, 119] on label "Use 6 Month Average for Means Test Deductions" at bounding box center [550, 127] width 159 height 22
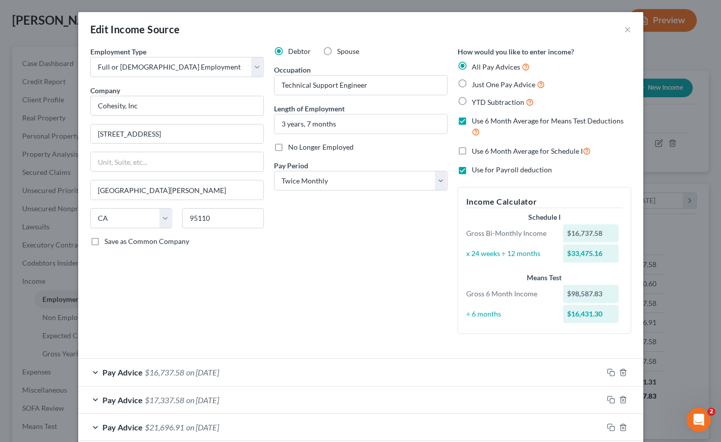
click at [475, 119] on input "Use 6 Month Average for Means Test Deductions" at bounding box center [478, 119] width 7 height 7
checkbox input "false"
click at [471, 85] on label "Just One Pay Advice" at bounding box center [507, 85] width 73 height 12
click at [475, 85] on input "Just One Pay Advice" at bounding box center [478, 82] width 7 height 7
radio input "true"
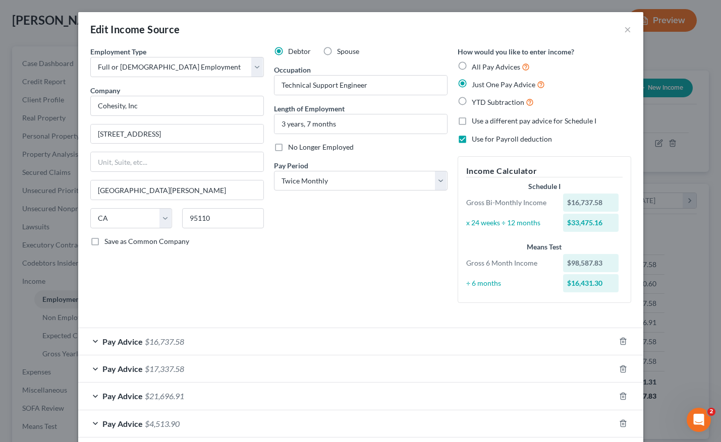
click at [471, 67] on label "All Pay Advices" at bounding box center [500, 67] width 58 height 12
click at [475, 67] on input "All Pay Advices" at bounding box center [478, 64] width 7 height 7
radio input "true"
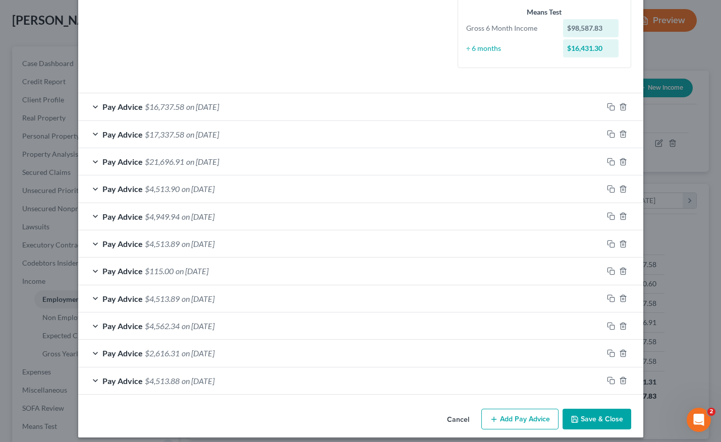
scroll to position [273, 0]
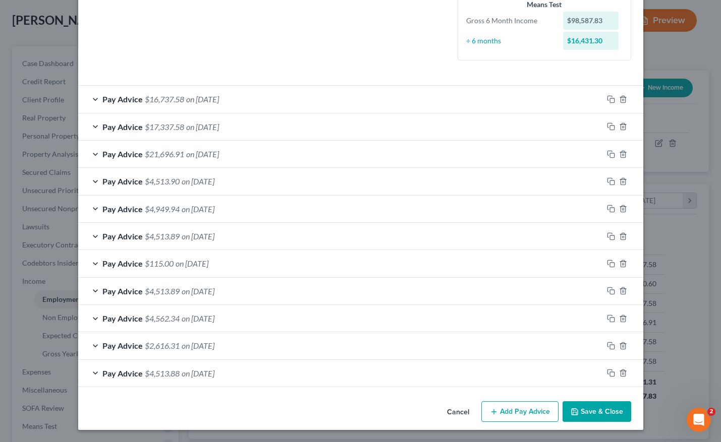
click at [209, 100] on span "on [DATE]" at bounding box center [202, 99] width 33 height 10
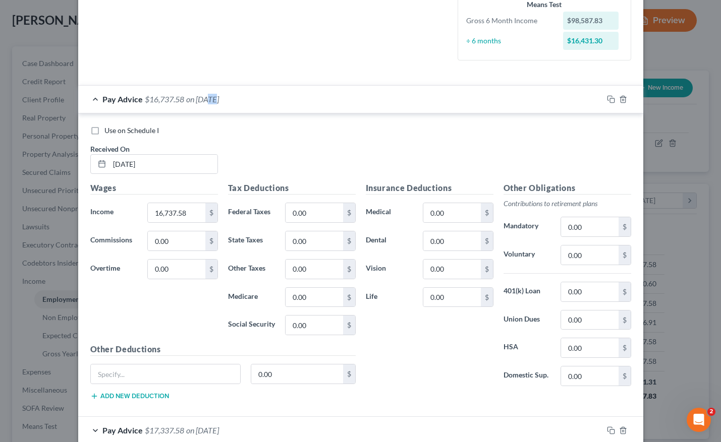
click at [209, 100] on span "on [DATE]" at bounding box center [202, 99] width 33 height 10
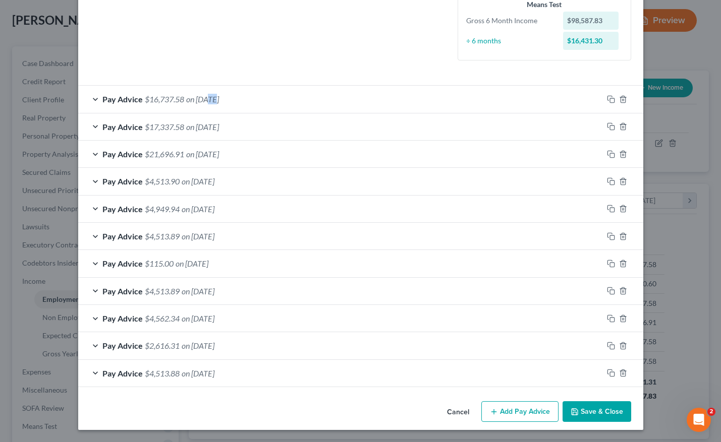
click at [210, 99] on span "on [DATE]" at bounding box center [202, 99] width 33 height 10
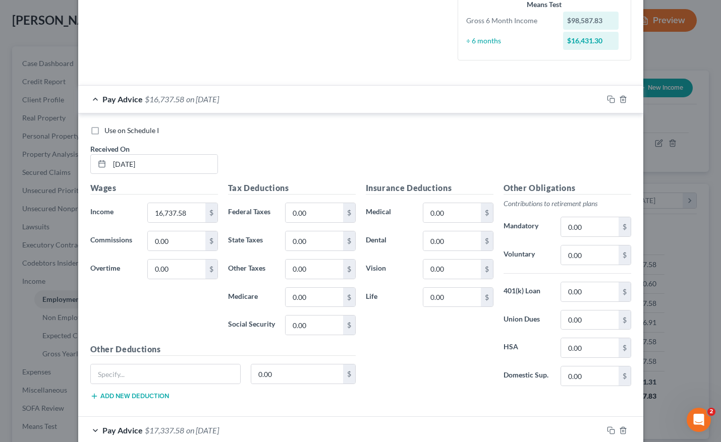
click at [424, 124] on div "Use on Schedule I Received On * [DATE] Wages Income * 16,737.58 $ Commissions 0…" at bounding box center [360, 265] width 565 height 304
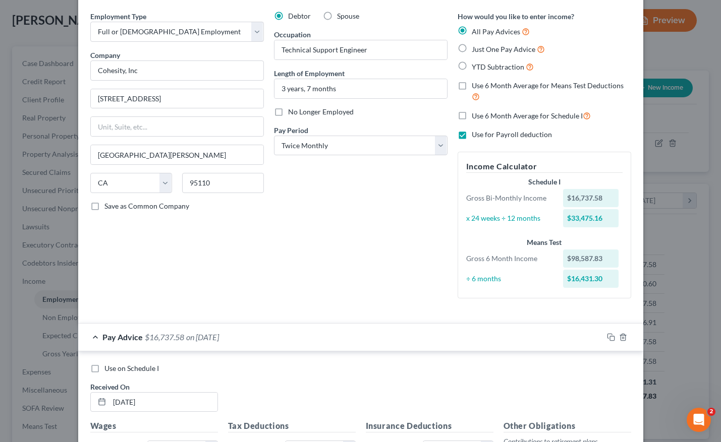
scroll to position [21, 0]
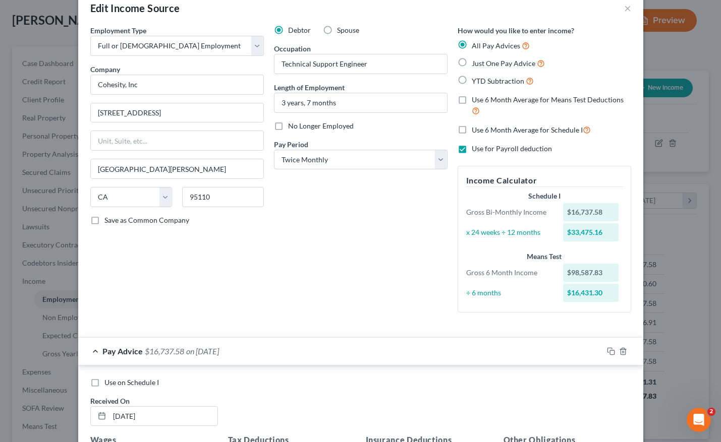
click at [471, 149] on label "Use for Payroll deduction" at bounding box center [511, 149] width 80 height 10
click at [475, 149] on input "Use for Payroll deduction" at bounding box center [478, 147] width 7 height 7
checkbox input "false"
click at [471, 129] on label "Use 6 Month Average for Schedule I" at bounding box center [530, 130] width 119 height 12
click at [475, 129] on input "Use 6 Month Average for Schedule I" at bounding box center [478, 127] width 7 height 7
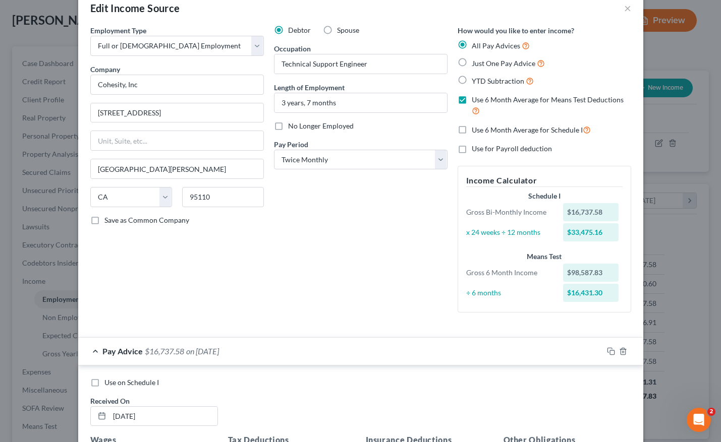
checkbox input "true"
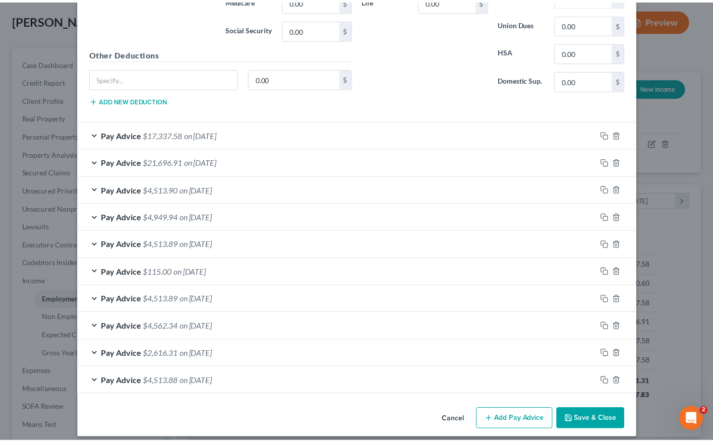
scroll to position [559, 0]
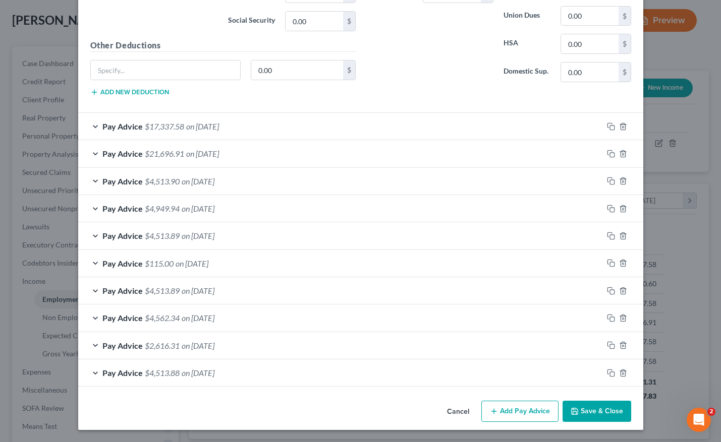
click at [592, 412] on button "Save & Close" at bounding box center [596, 411] width 69 height 21
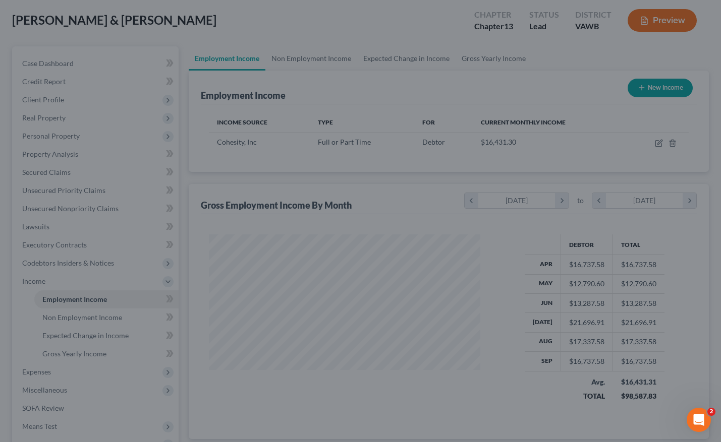
scroll to position [504023, 503916]
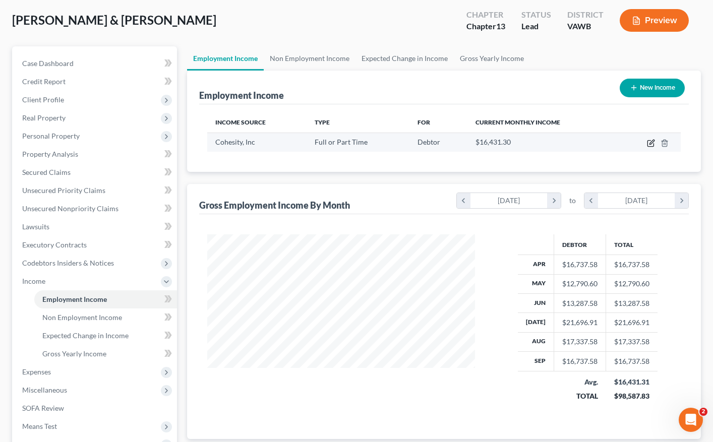
click at [651, 142] on icon "button" at bounding box center [651, 142] width 5 height 5
select select "0"
select select "4"
select select "1"
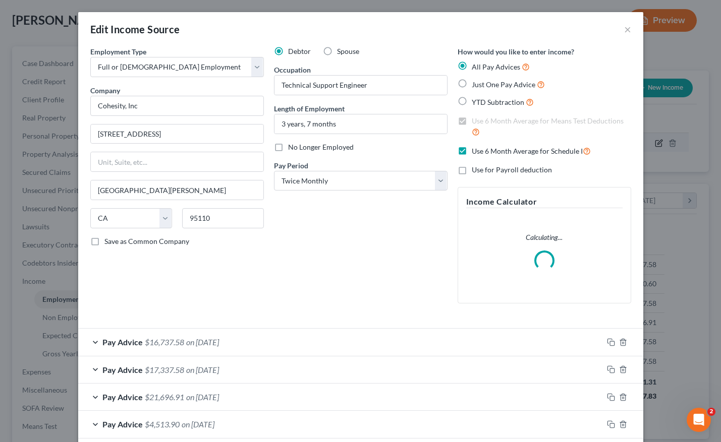
scroll to position [181, 291]
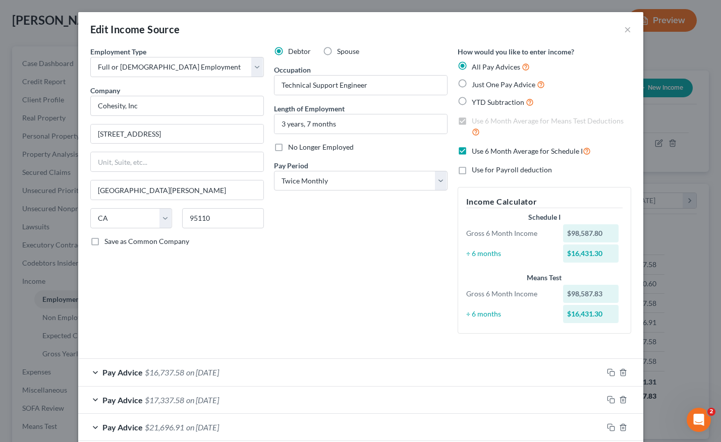
click at [471, 86] on label "Just One Pay Advice" at bounding box center [507, 85] width 73 height 12
click at [475, 85] on input "Just One Pay Advice" at bounding box center [478, 82] width 7 height 7
radio input "true"
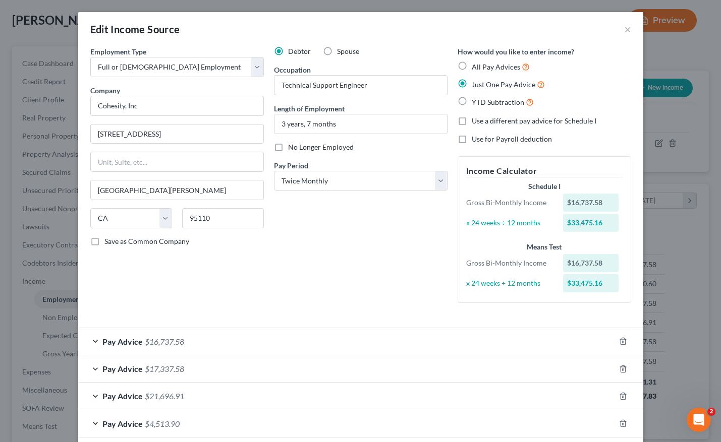
click at [471, 139] on label "Use for Payroll deduction" at bounding box center [511, 139] width 80 height 10
click at [475, 139] on input "Use for Payroll deduction" at bounding box center [478, 137] width 7 height 7
click at [471, 138] on label "Use for Payroll deduction" at bounding box center [511, 139] width 80 height 10
click at [475, 138] on input "Use for Payroll deduction" at bounding box center [478, 137] width 7 height 7
checkbox input "false"
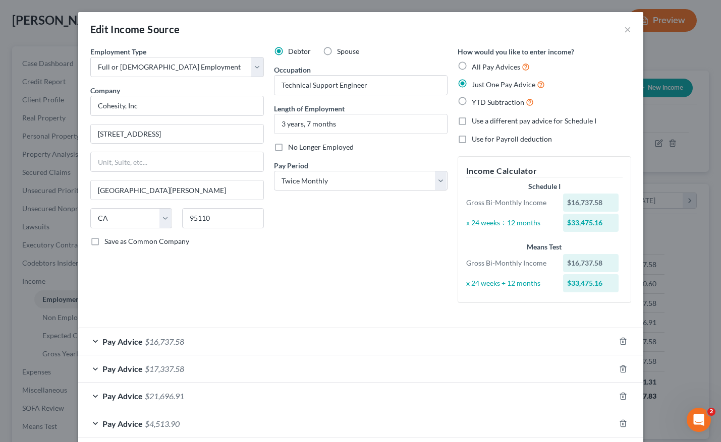
click at [471, 101] on label "YTD Subtraction" at bounding box center [502, 102] width 62 height 12
click at [475, 101] on input "YTD Subtraction" at bounding box center [478, 99] width 7 height 7
radio input "true"
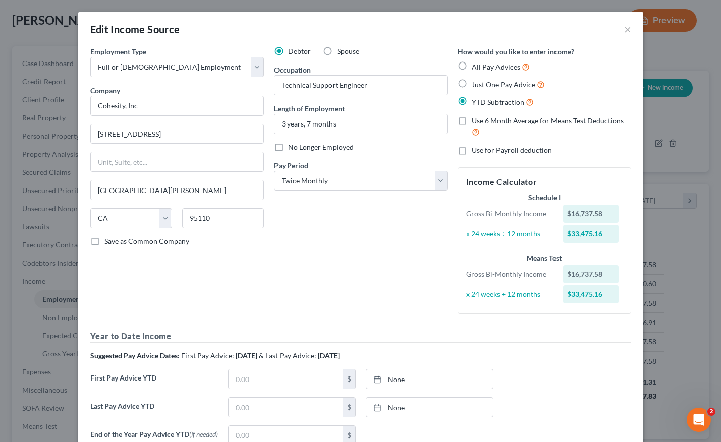
click at [471, 83] on label "Just One Pay Advice" at bounding box center [507, 85] width 73 height 12
click at [475, 83] on input "Just One Pay Advice" at bounding box center [478, 82] width 7 height 7
radio input "true"
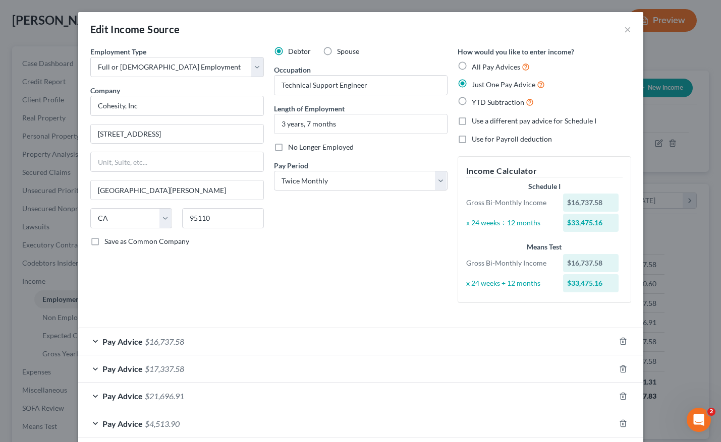
click at [471, 67] on label "All Pay Advices" at bounding box center [500, 67] width 58 height 12
click at [475, 67] on input "All Pay Advices" at bounding box center [478, 64] width 7 height 7
radio input "true"
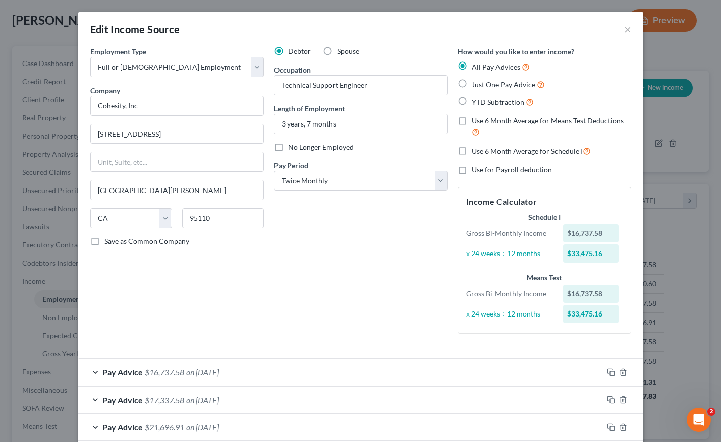
click at [471, 122] on label "Use 6 Month Average for Means Test Deductions" at bounding box center [550, 127] width 159 height 22
click at [475, 122] on input "Use 6 Month Average for Means Test Deductions" at bounding box center [478, 119] width 7 height 7
checkbox input "true"
click at [471, 168] on label "Use for Payroll deduction" at bounding box center [511, 170] width 80 height 10
click at [475, 168] on input "Use for Payroll deduction" at bounding box center [478, 168] width 7 height 7
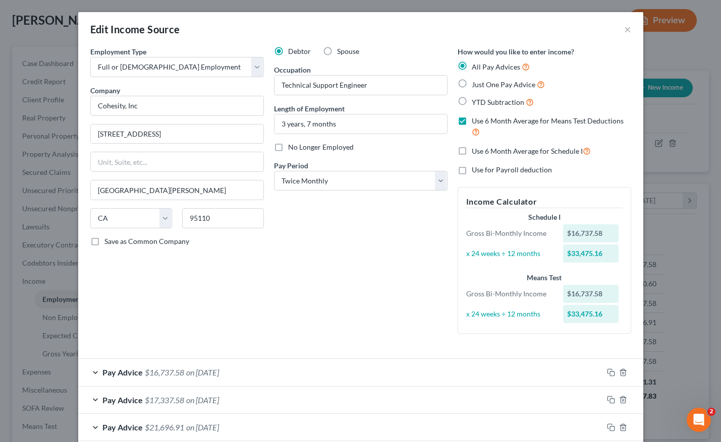
checkbox input "true"
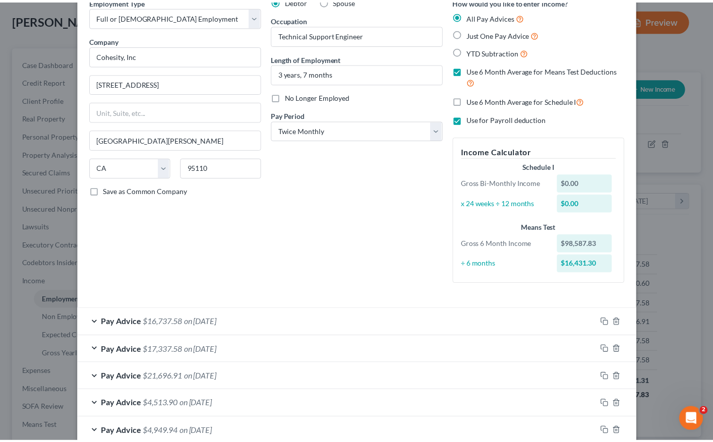
scroll to position [0, 0]
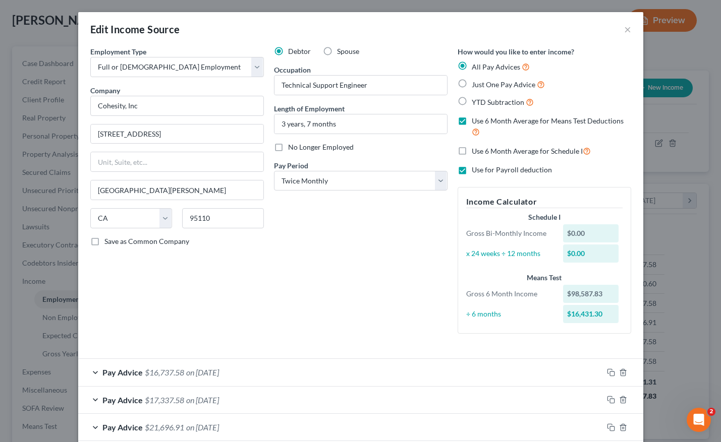
click at [627, 28] on div "Edit Income Source ×" at bounding box center [360, 29] width 565 height 34
click at [624, 29] on button "×" at bounding box center [627, 29] width 7 height 12
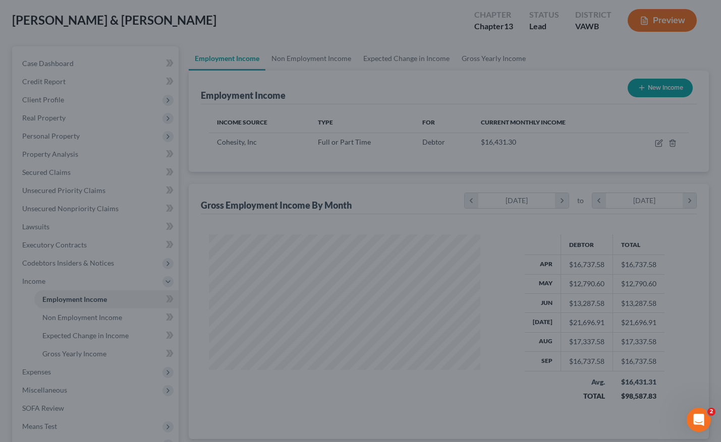
scroll to position [504023, 503916]
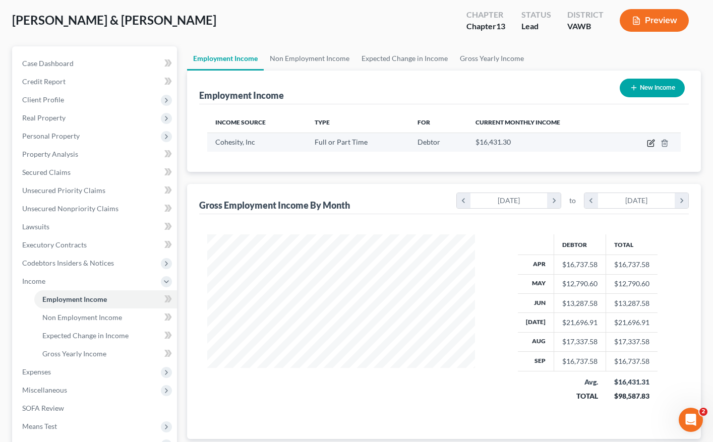
click at [650, 141] on icon "button" at bounding box center [650, 144] width 6 height 6
select select "0"
select select "4"
select select "1"
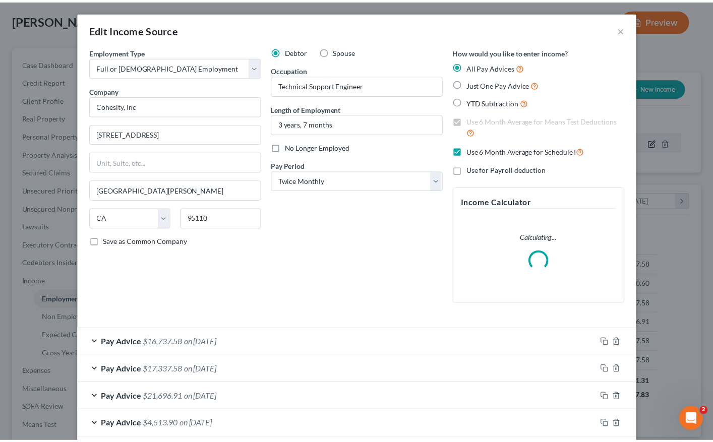
scroll to position [181, 291]
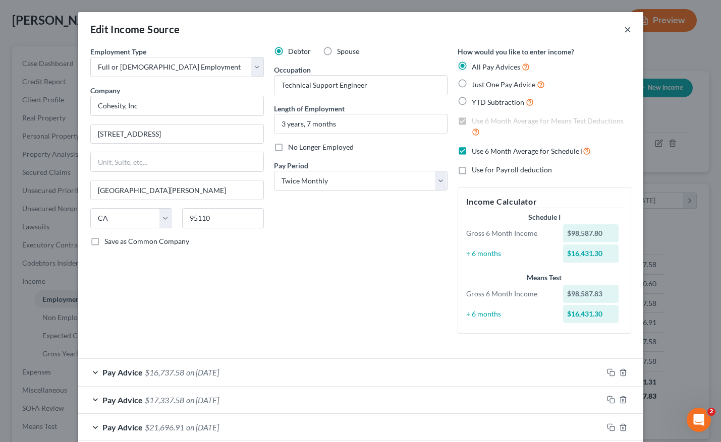
click at [626, 29] on button "×" at bounding box center [627, 29] width 7 height 12
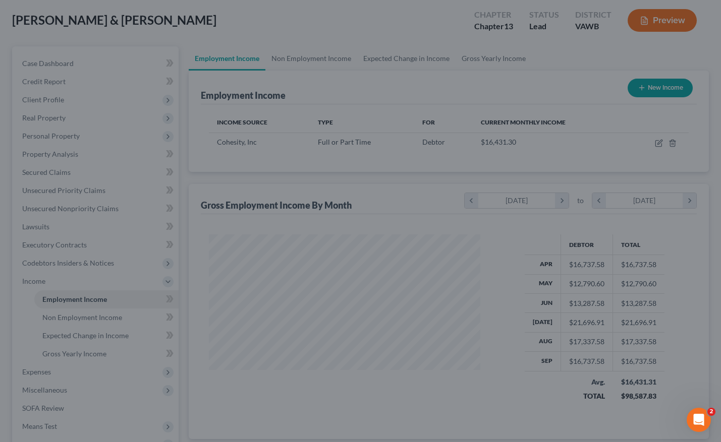
scroll to position [504023, 503916]
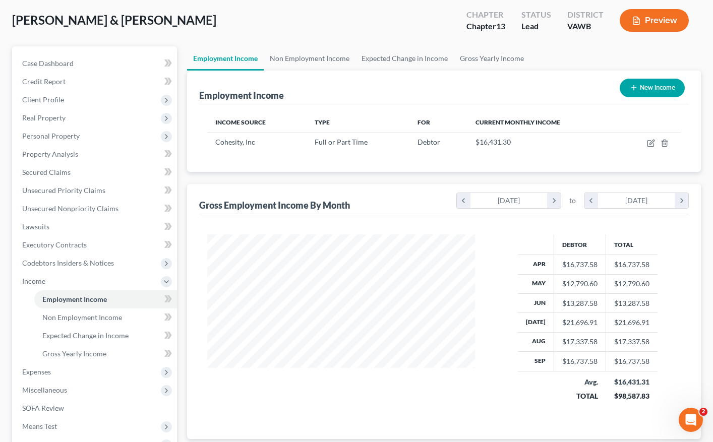
click at [656, 21] on button "Preview" at bounding box center [654, 20] width 69 height 23
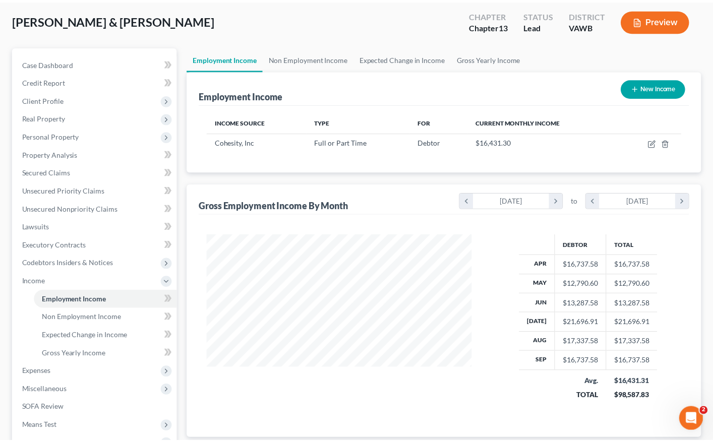
scroll to position [181, 291]
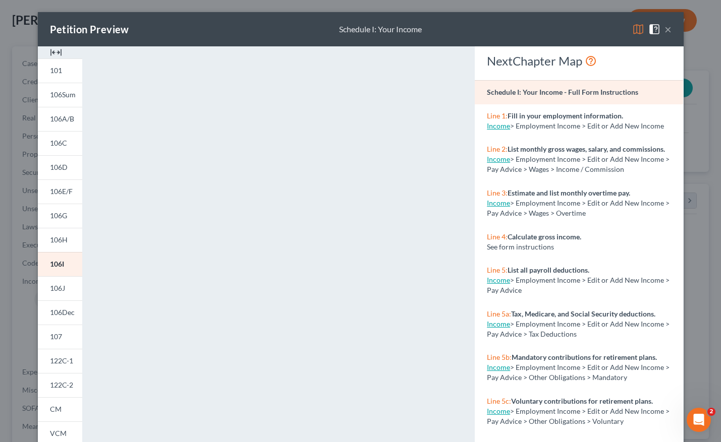
click at [664, 27] on button "×" at bounding box center [667, 29] width 7 height 12
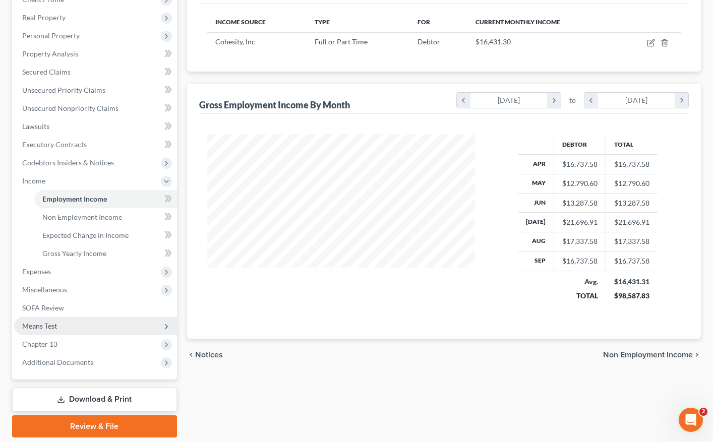
scroll to position [151, 0]
click at [50, 326] on span "Means Test" at bounding box center [39, 325] width 35 height 9
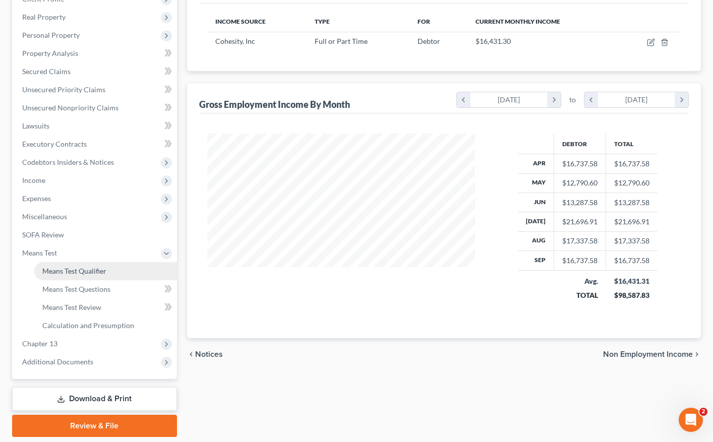
click at [96, 271] on span "Means Test Qualifier" at bounding box center [74, 271] width 64 height 9
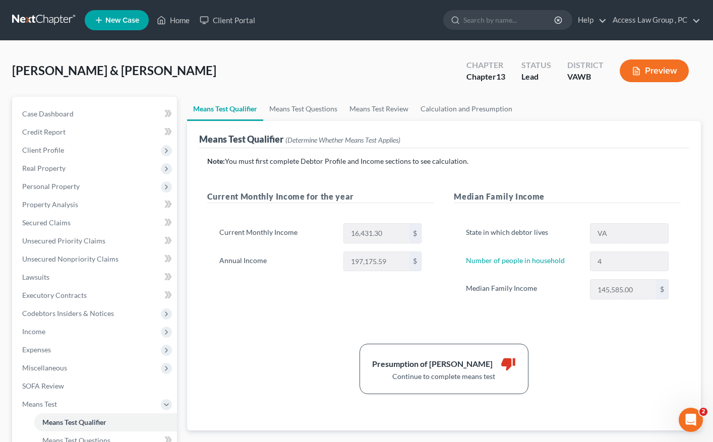
click at [361, 279] on div "Current Monthly Income 16,431.30 $ Annual Income 197,175.59 $" at bounding box center [320, 251] width 227 height 81
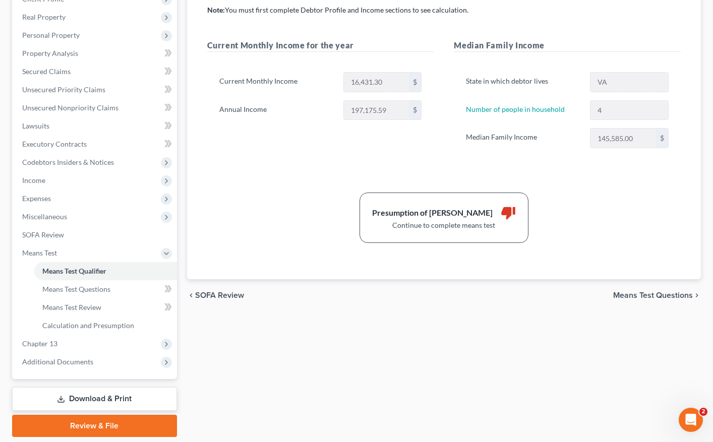
scroll to position [185, 0]
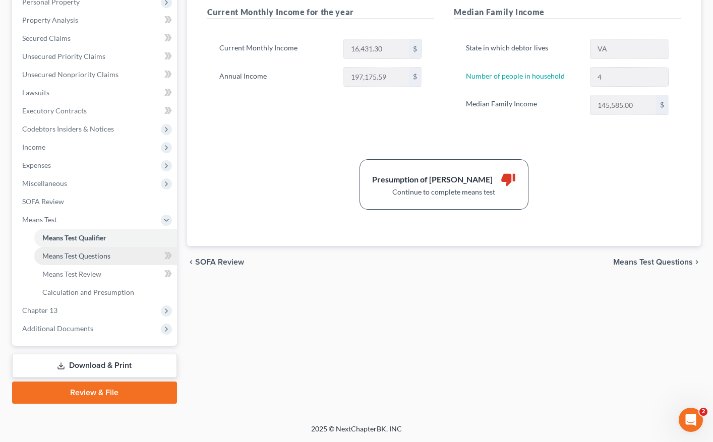
click at [78, 257] on span "Means Test Questions" at bounding box center [76, 256] width 68 height 9
select select "4"
select select "2"
select select "0"
select select "60"
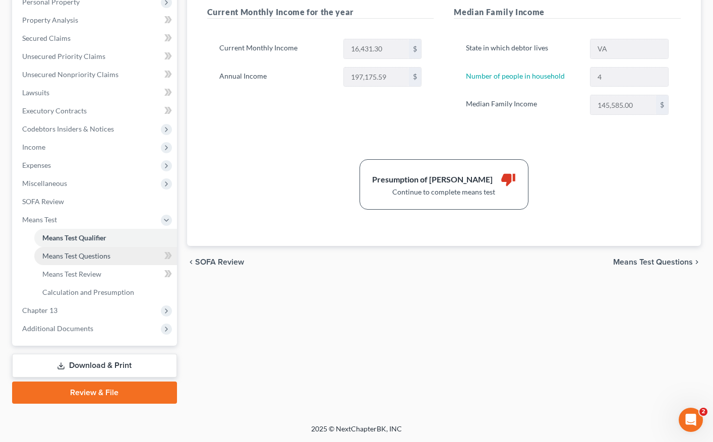
select select "1"
select select "25"
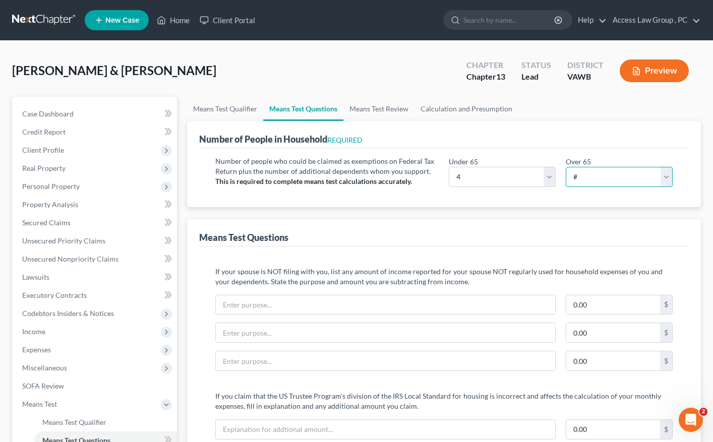
click at [668, 177] on select "# 0 1 2 3 4 5 6 7 8 9 10" at bounding box center [619, 177] width 107 height 20
select select "0"
click at [566, 167] on select "# 0 1 2 3 4 5 6 7 8 9 10" at bounding box center [619, 177] width 107 height 20
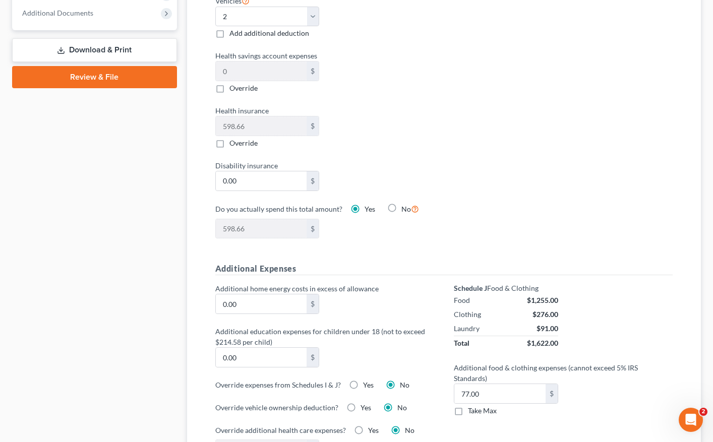
scroll to position [504, 0]
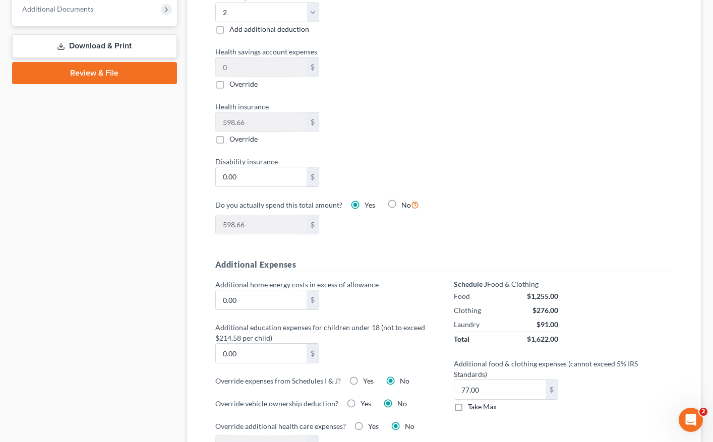
click at [358, 299] on div "Additional home energy costs in excess of allowance 0.00 $" at bounding box center [324, 294] width 229 height 31
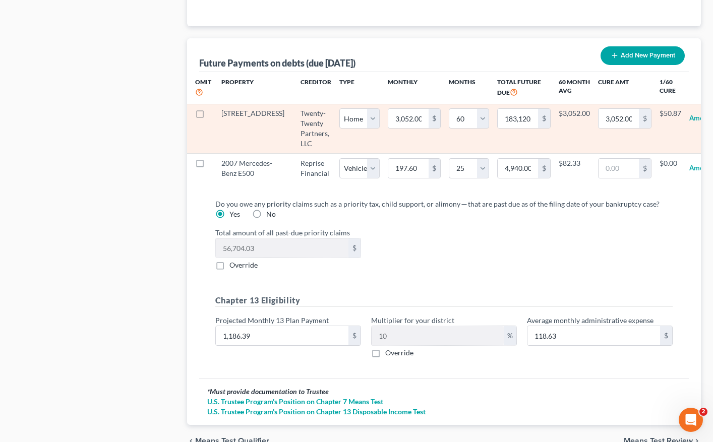
scroll to position [1008, 0]
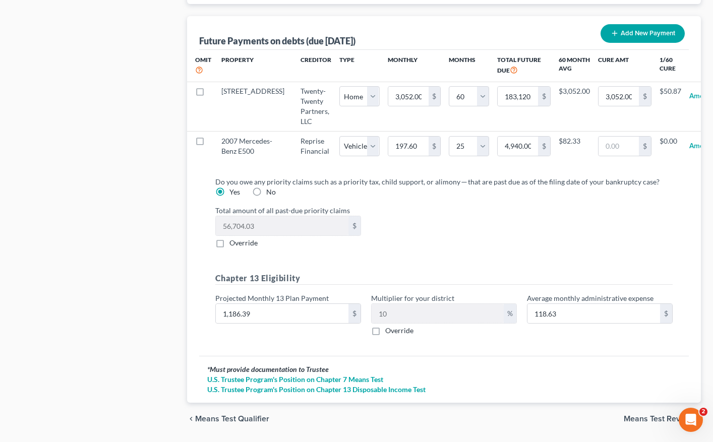
click at [396, 248] on div "Total amount of all past-due priority claims 56,704.03 $ Override" at bounding box center [444, 226] width 468 height 43
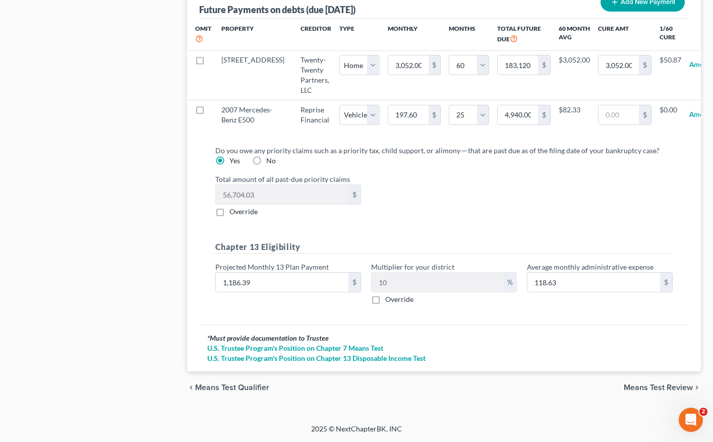
scroll to position [1057, 0]
click at [649, 387] on span "Means Test Review" at bounding box center [658, 388] width 69 height 8
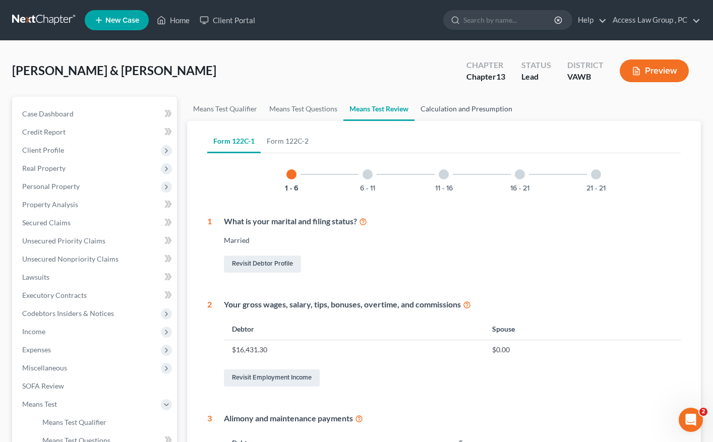
click at [483, 110] on link "Calculation and Presumption" at bounding box center [466, 109] width 104 height 24
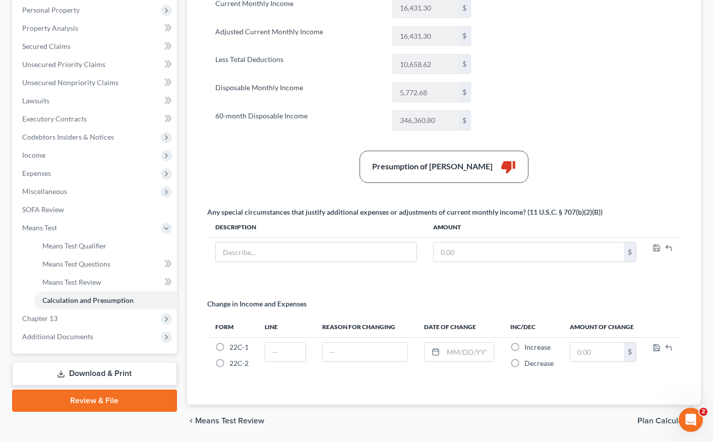
scroll to position [202, 0]
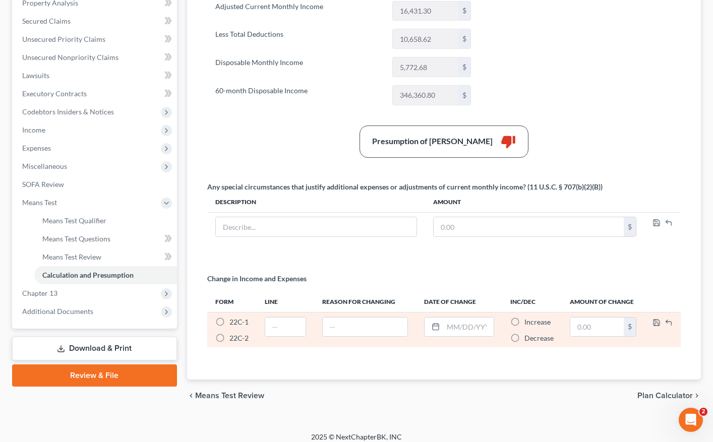
click at [229, 338] on label "22C-2 *" at bounding box center [238, 338] width 19 height 10
click at [233, 338] on input "22C-2 *" at bounding box center [236, 336] width 7 height 7
radio input "true"
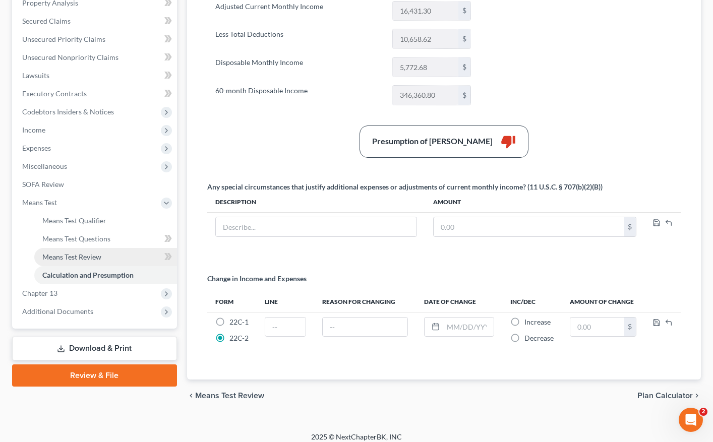
click at [98, 256] on span "Means Test Review" at bounding box center [71, 257] width 59 height 9
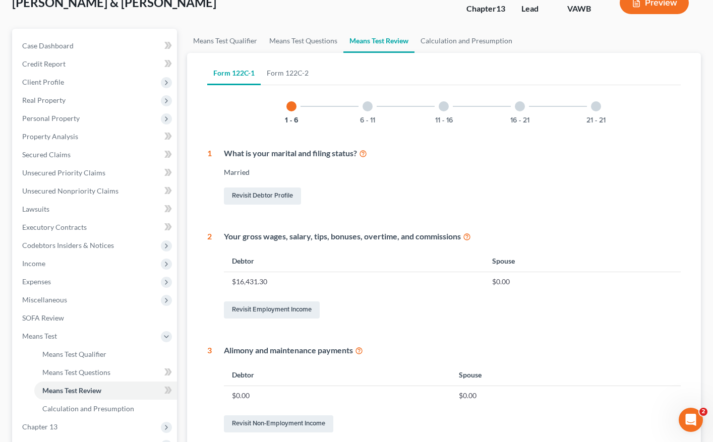
scroll to position [202, 0]
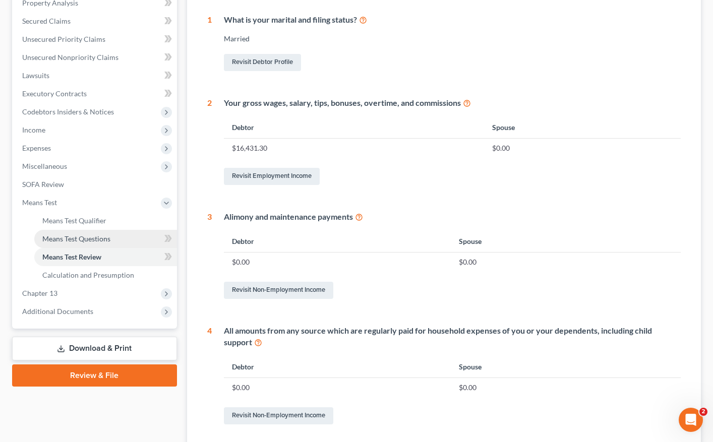
click at [104, 241] on span "Means Test Questions" at bounding box center [76, 238] width 68 height 9
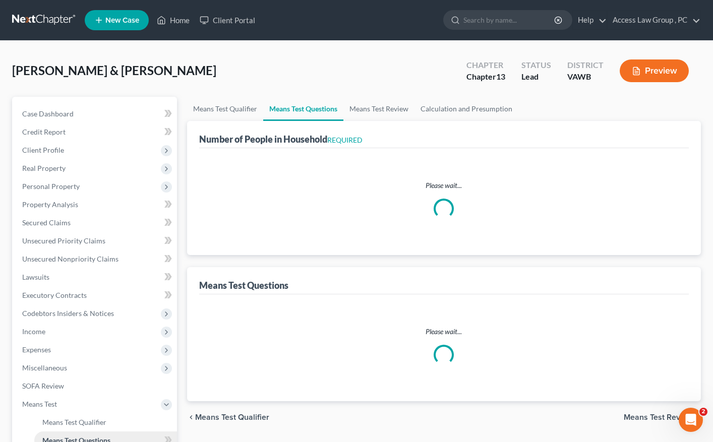
select select "0"
select select "60"
select select "1"
select select "25"
select select "4"
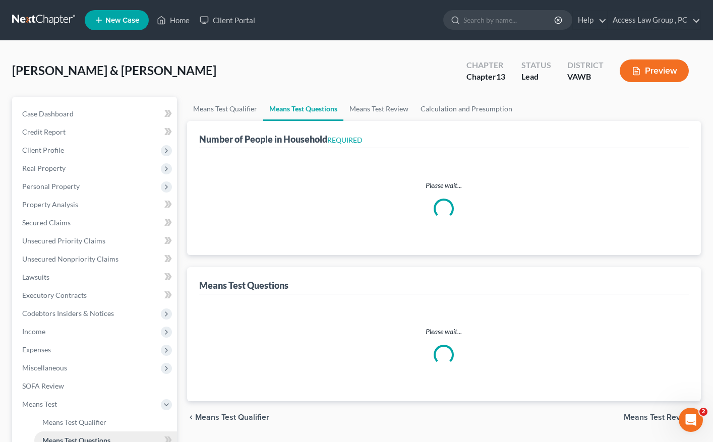
select select "0"
select select "2"
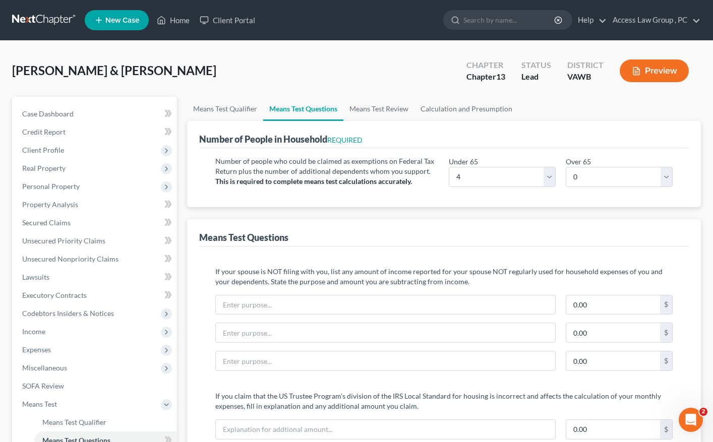
click at [668, 73] on button "Preview" at bounding box center [654, 70] width 69 height 23
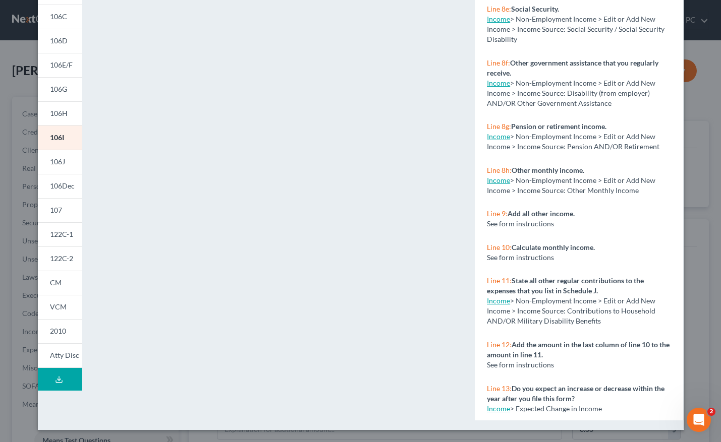
scroll to position [863, 0]
click at [57, 282] on link "CM" at bounding box center [60, 283] width 44 height 24
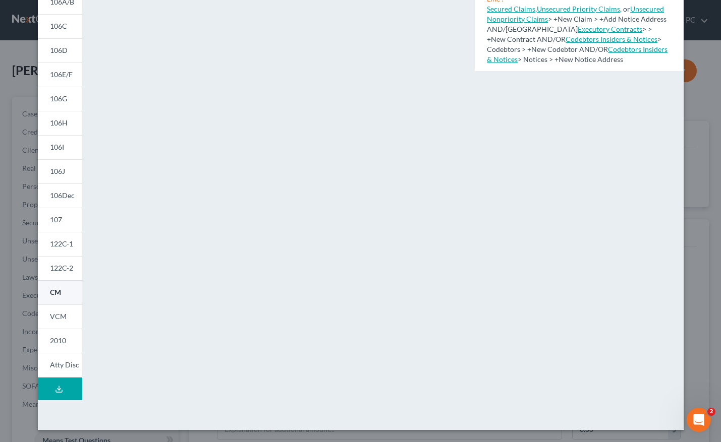
scroll to position [117, 0]
click at [62, 266] on span "122C-2" at bounding box center [61, 268] width 23 height 9
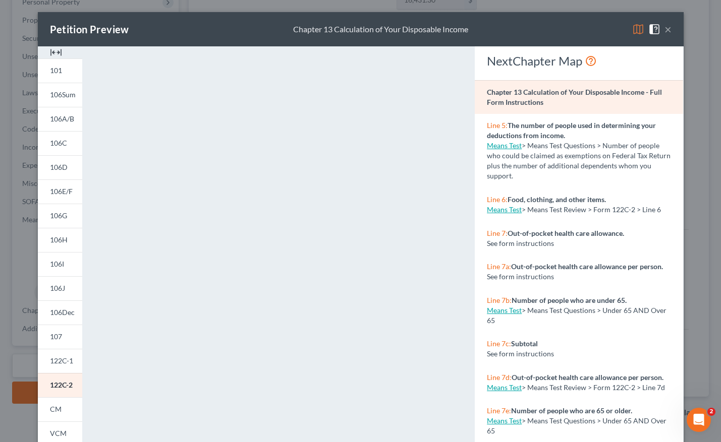
scroll to position [202, 0]
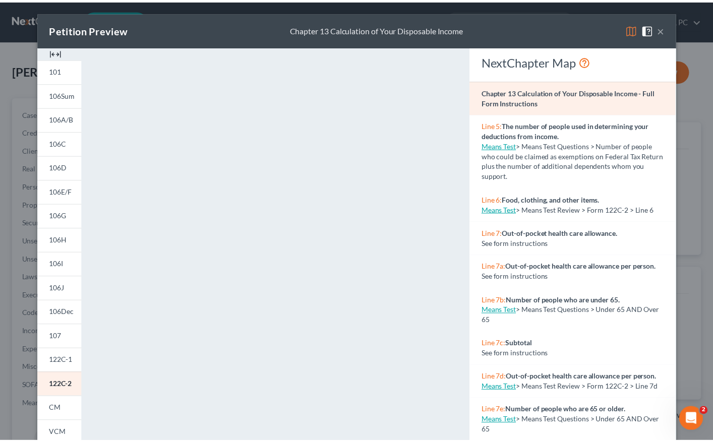
scroll to position [185, 0]
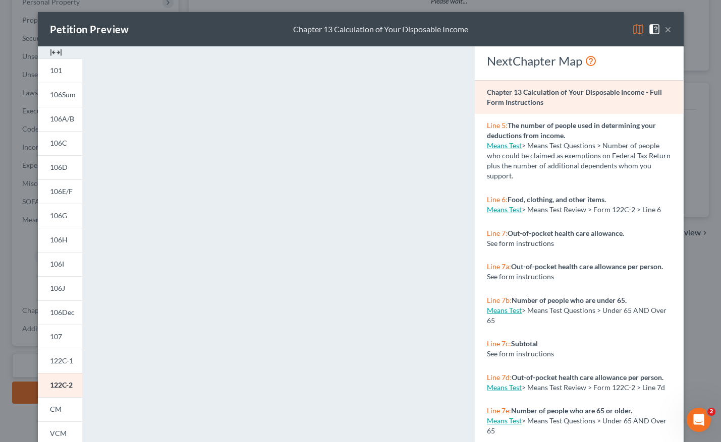
select select "0"
select select "60"
select select "1"
select select "25"
select select "4"
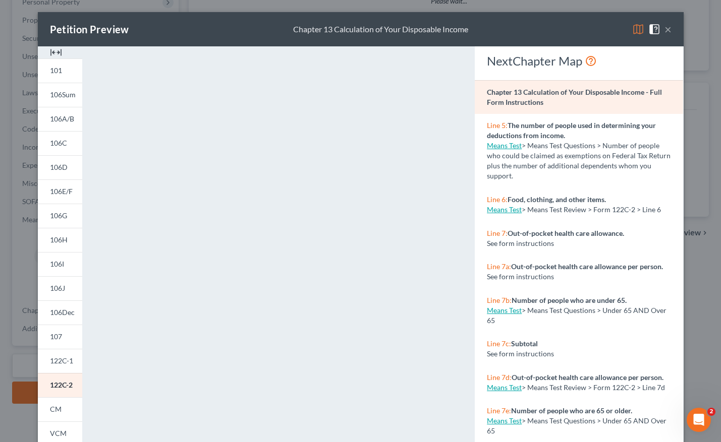
select select "0"
select select "2"
click at [666, 27] on button "×" at bounding box center [667, 29] width 7 height 12
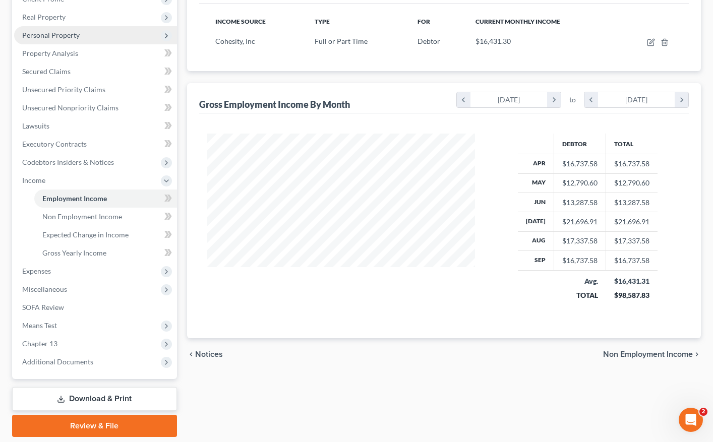
scroll to position [181, 288]
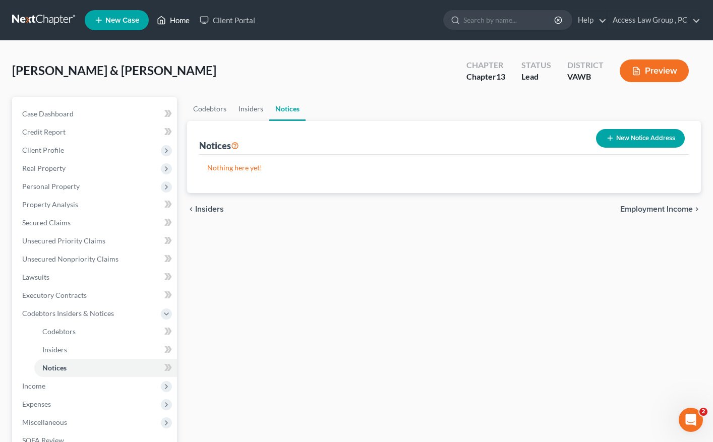
click at [176, 20] on link "Home" at bounding box center [173, 20] width 43 height 18
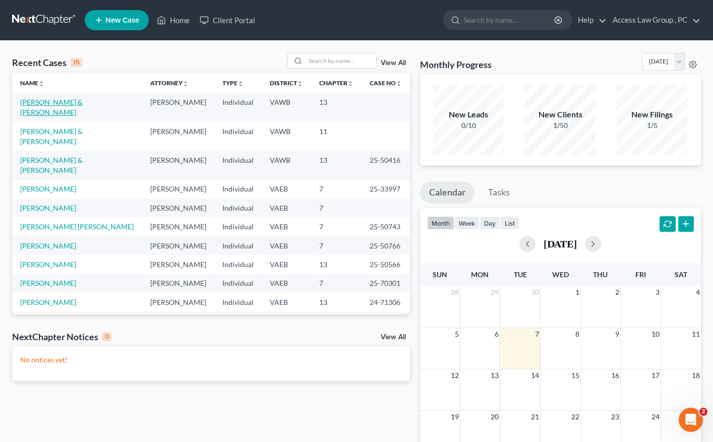
click at [83, 103] on link "[PERSON_NAME] & [PERSON_NAME]" at bounding box center [51, 107] width 63 height 19
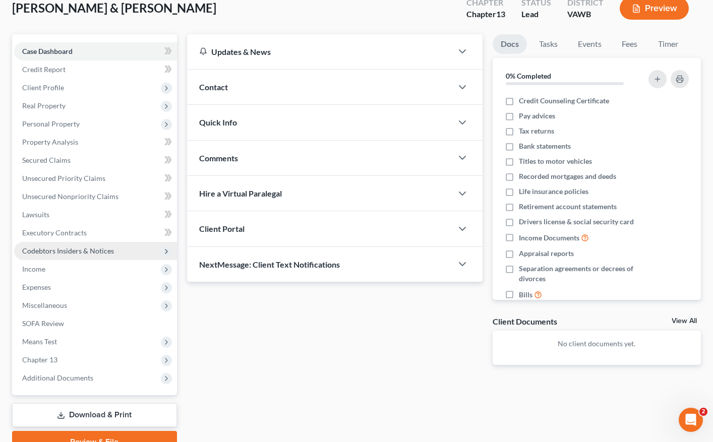
scroll to position [62, 0]
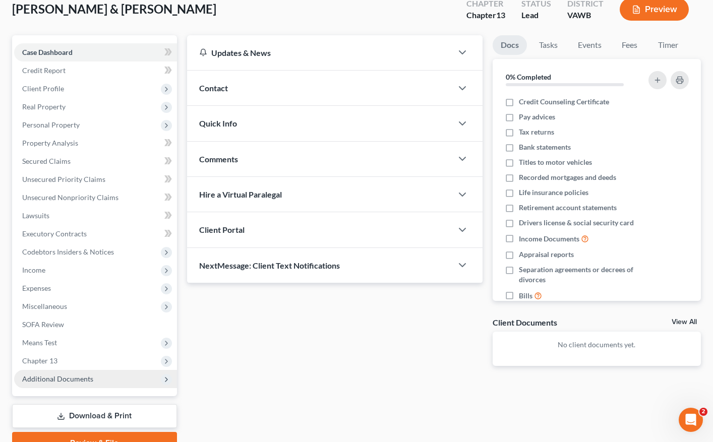
click at [76, 379] on span "Additional Documents" at bounding box center [57, 379] width 71 height 9
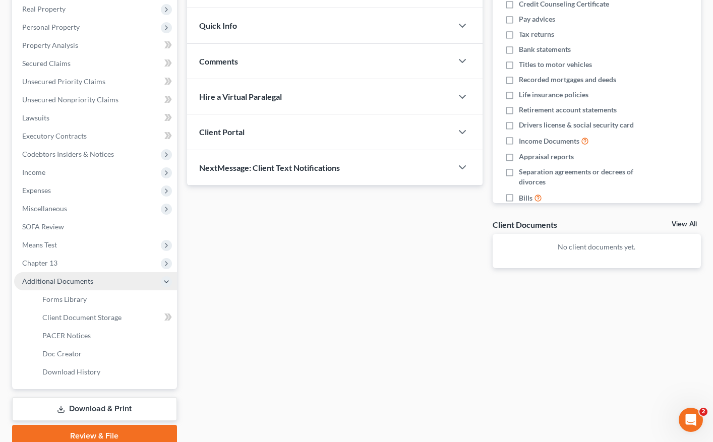
scroll to position [162, 0]
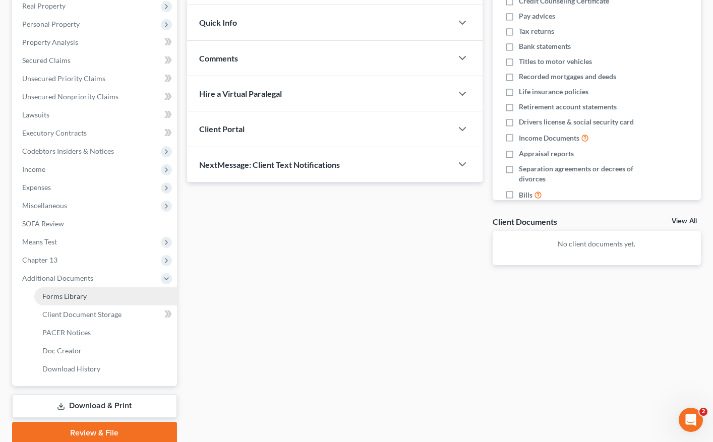
click at [85, 296] on span "Forms Library" at bounding box center [64, 296] width 44 height 9
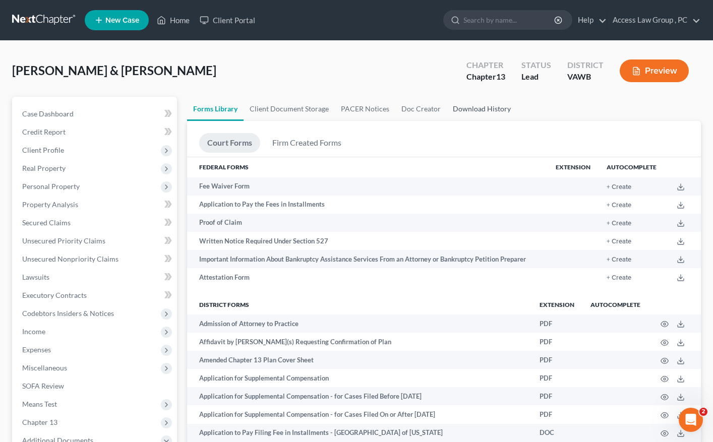
click at [482, 110] on link "Download History" at bounding box center [482, 109] width 70 height 24
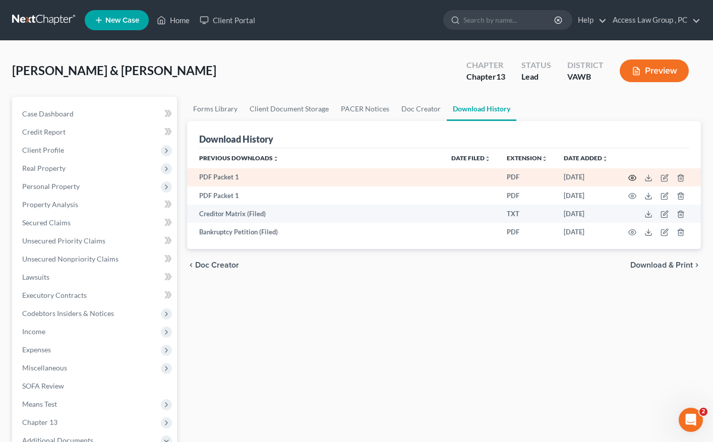
click at [630, 176] on icon "button" at bounding box center [633, 178] width 8 height 6
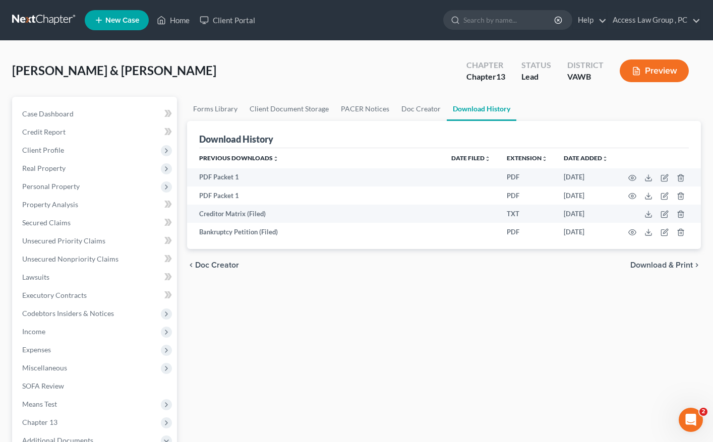
drag, startPoint x: 607, startPoint y: 265, endPoint x: 610, endPoint y: 239, distance: 26.0
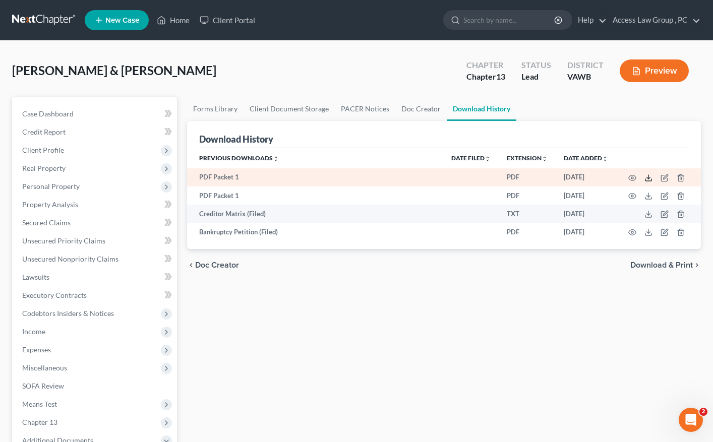
click at [648, 176] on line at bounding box center [648, 177] width 0 height 4
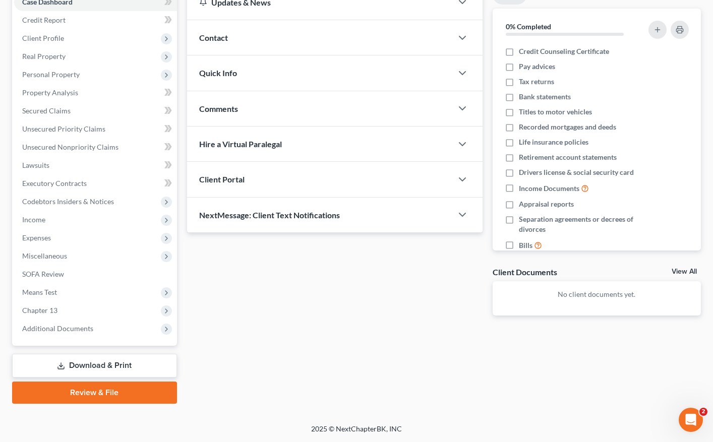
scroll to position [112, 0]
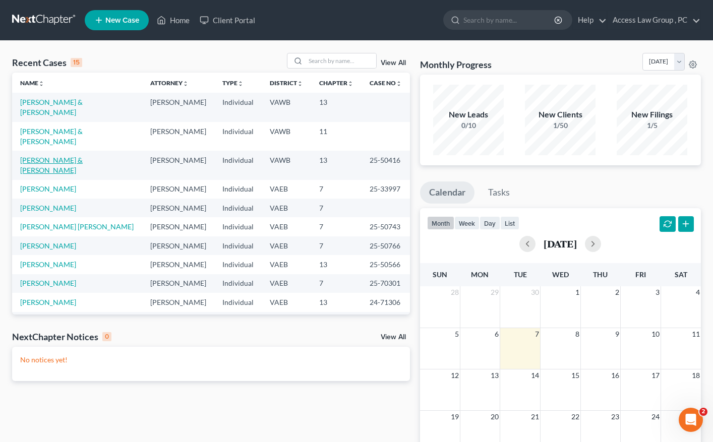
click at [83, 156] on link "[PERSON_NAME] & [PERSON_NAME]" at bounding box center [51, 165] width 63 height 19
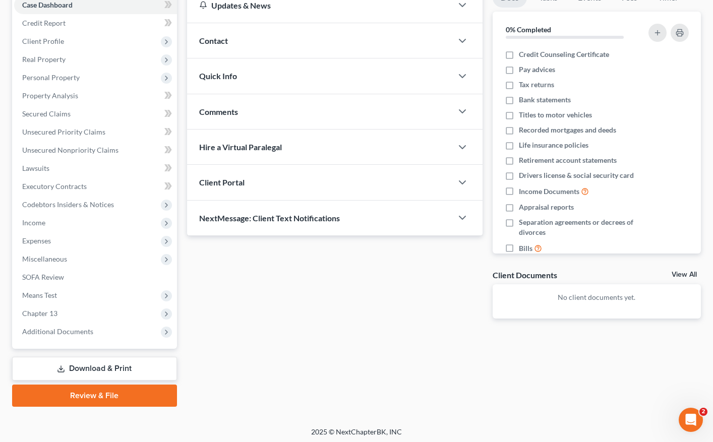
scroll to position [112, 0]
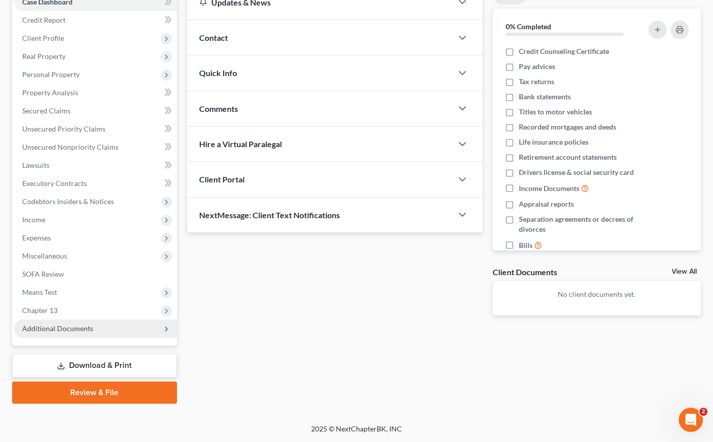
click at [76, 329] on span "Additional Documents" at bounding box center [57, 328] width 71 height 9
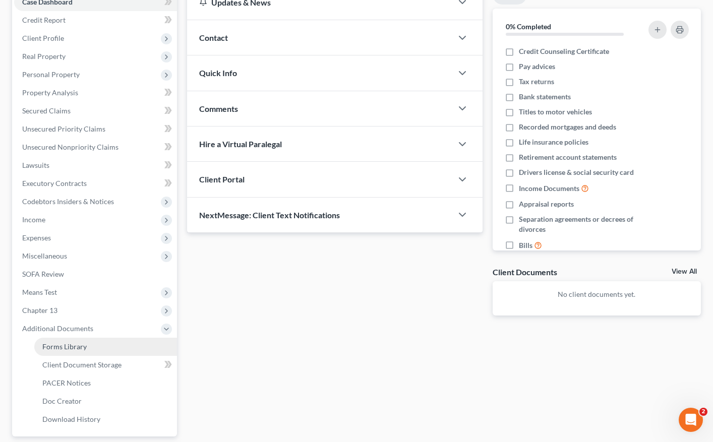
click at [71, 347] on span "Forms Library" at bounding box center [64, 346] width 44 height 9
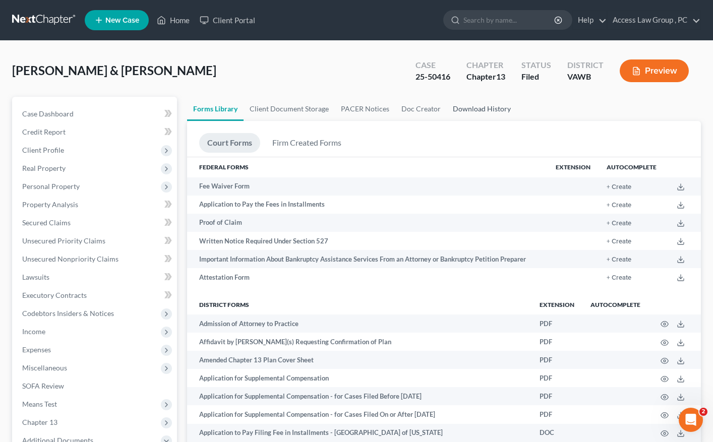
click at [485, 107] on link "Download History" at bounding box center [482, 109] width 70 height 24
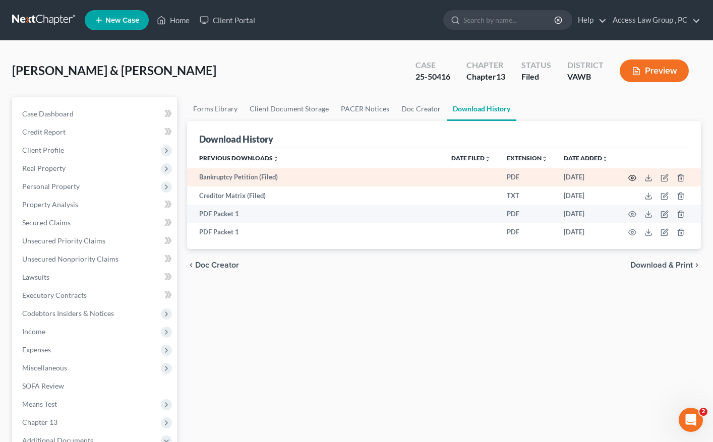
click at [634, 177] on icon "button" at bounding box center [632, 178] width 8 height 8
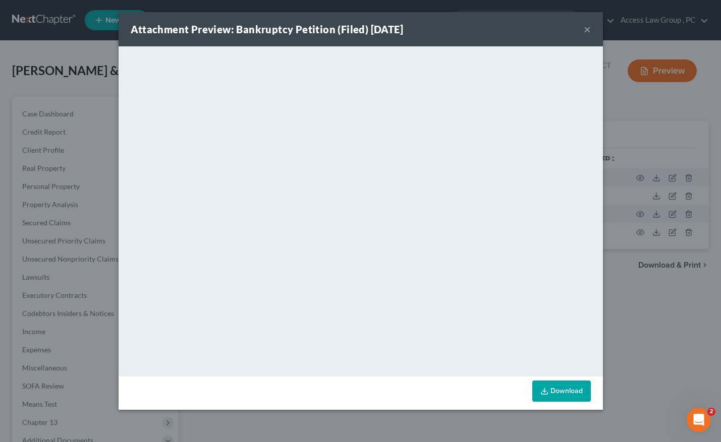
click at [587, 27] on button "×" at bounding box center [586, 29] width 7 height 12
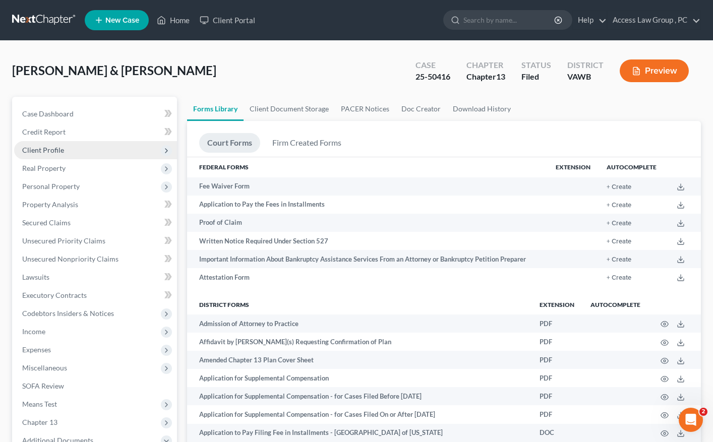
click at [45, 150] on span "Client Profile" at bounding box center [43, 150] width 42 height 9
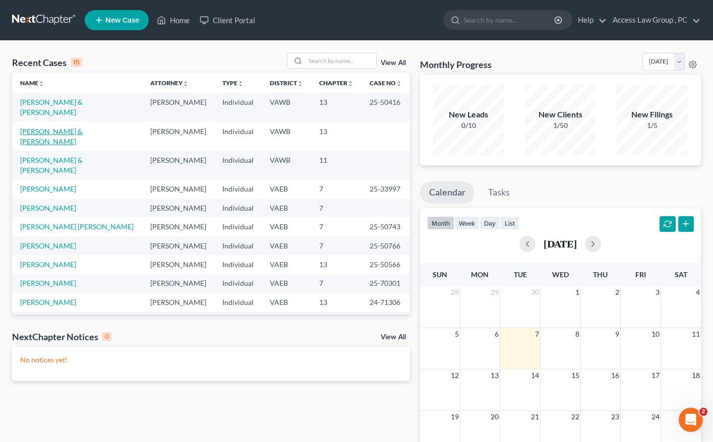
click at [83, 127] on link "[PERSON_NAME] & [PERSON_NAME]" at bounding box center [51, 136] width 63 height 19
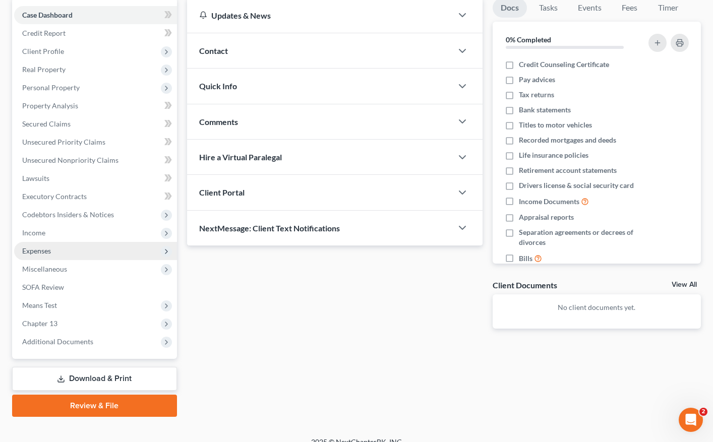
scroll to position [101, 0]
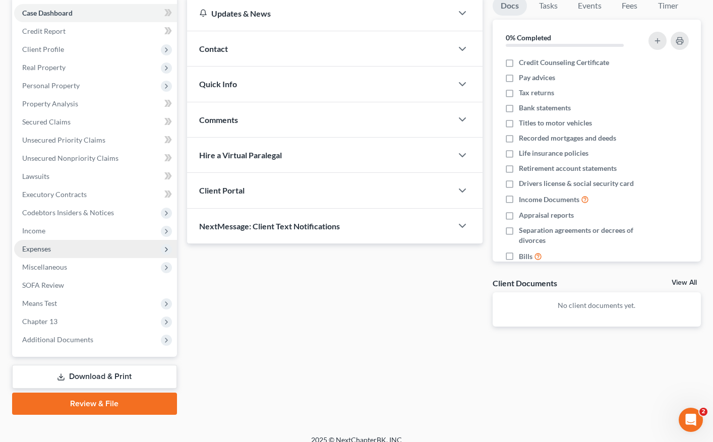
click at [32, 249] on span "Expenses" at bounding box center [36, 249] width 29 height 9
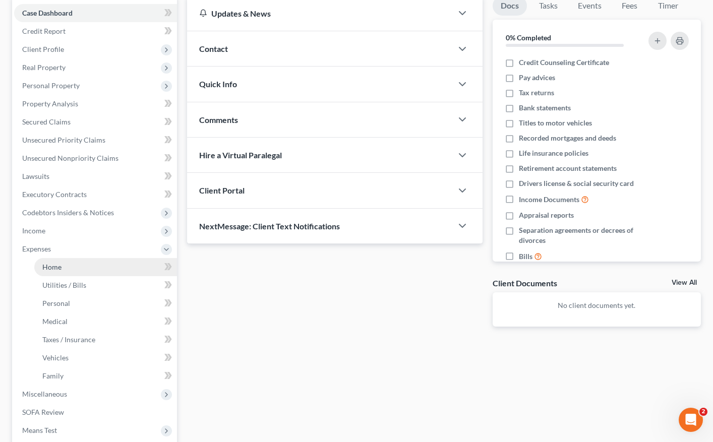
click at [49, 267] on span "Home" at bounding box center [51, 267] width 19 height 9
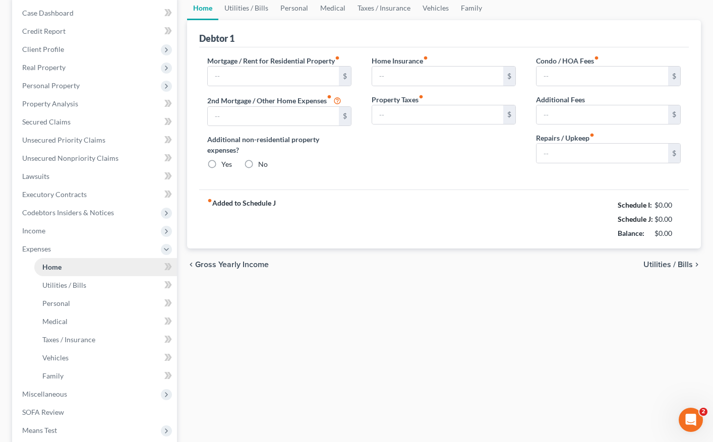
type input "2,840.00"
type input "0.00"
radio input "true"
type input "0.00"
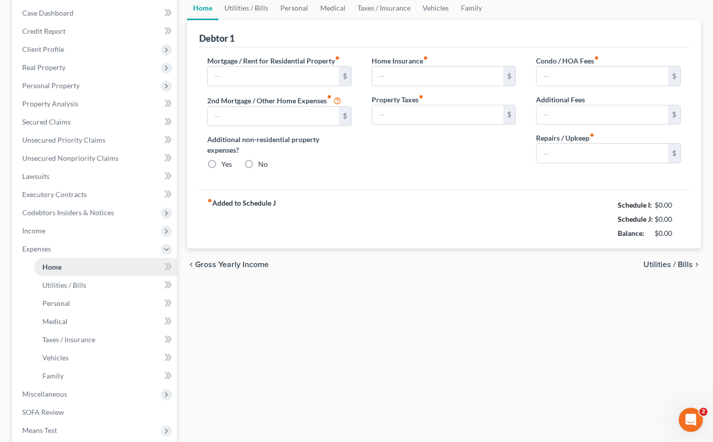
type input "0.00"
type input "200.00"
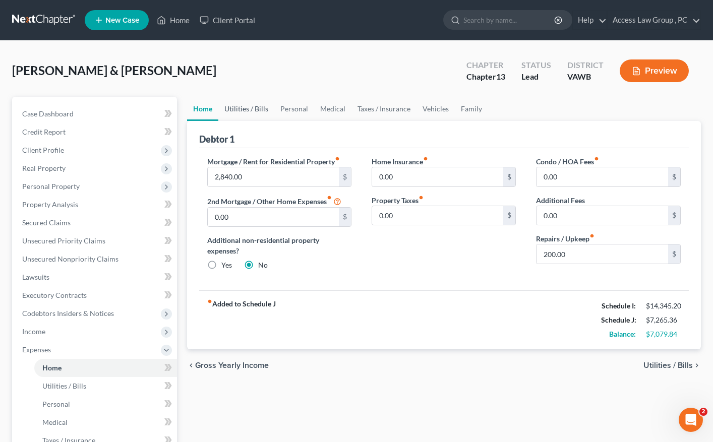
click at [233, 109] on link "Utilities / Bills" at bounding box center [246, 109] width 56 height 24
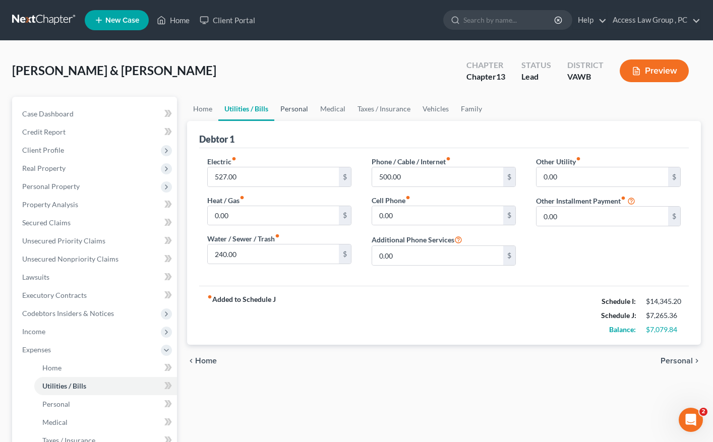
click at [296, 109] on link "Personal" at bounding box center [294, 109] width 40 height 24
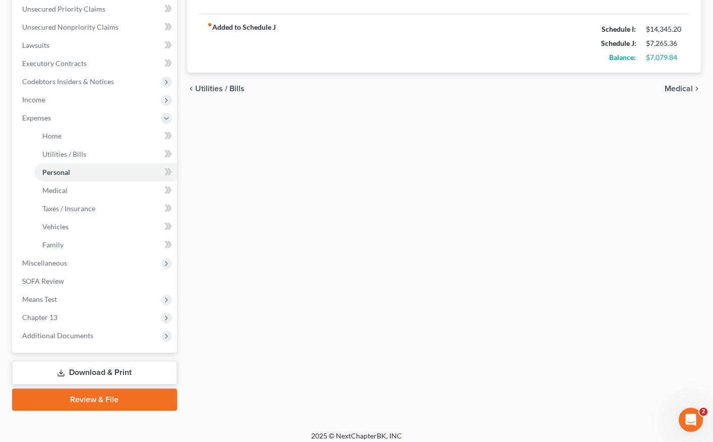
scroll to position [239, 0]
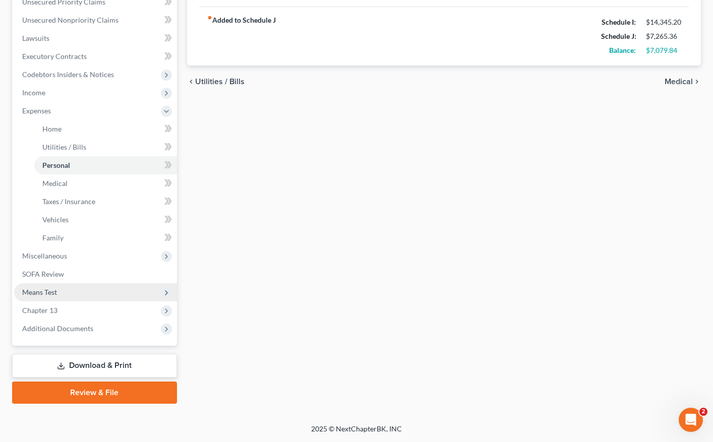
click at [56, 291] on span "Means Test" at bounding box center [39, 292] width 35 height 9
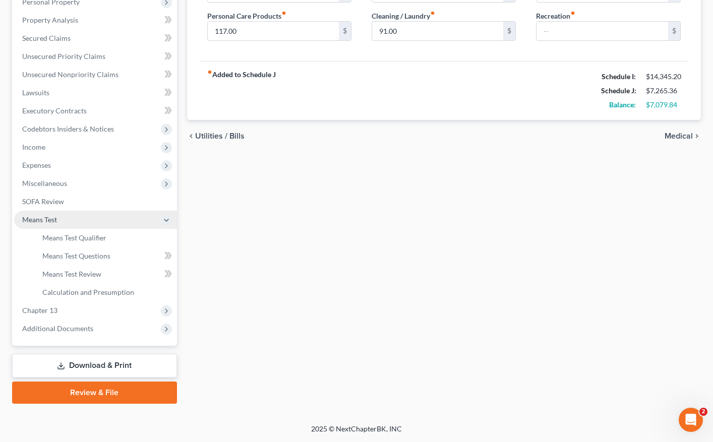
scroll to position [185, 0]
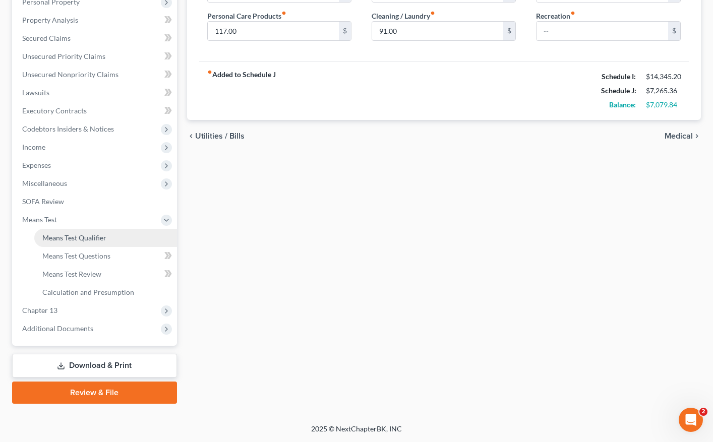
click at [96, 235] on span "Means Test Qualifier" at bounding box center [74, 237] width 64 height 9
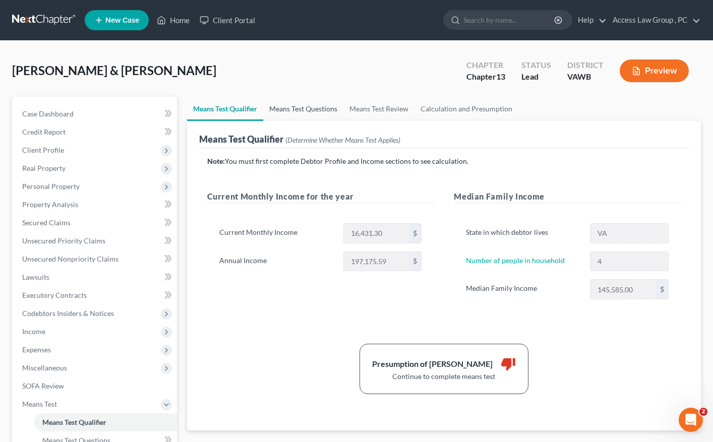
click at [310, 109] on link "Means Test Questions" at bounding box center [303, 109] width 80 height 24
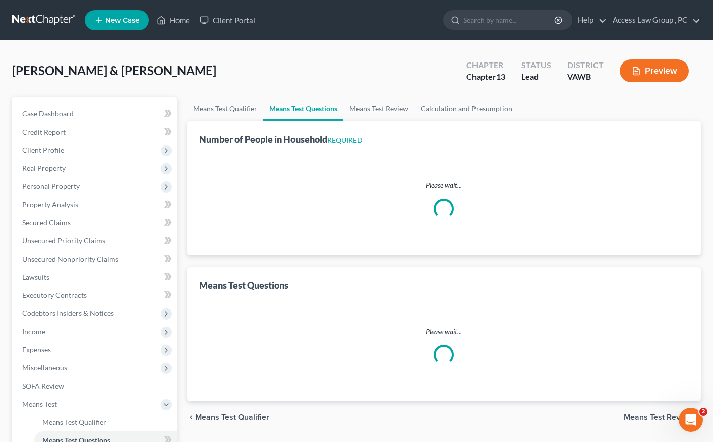
select select "0"
select select "60"
select select "1"
select select "25"
select select "4"
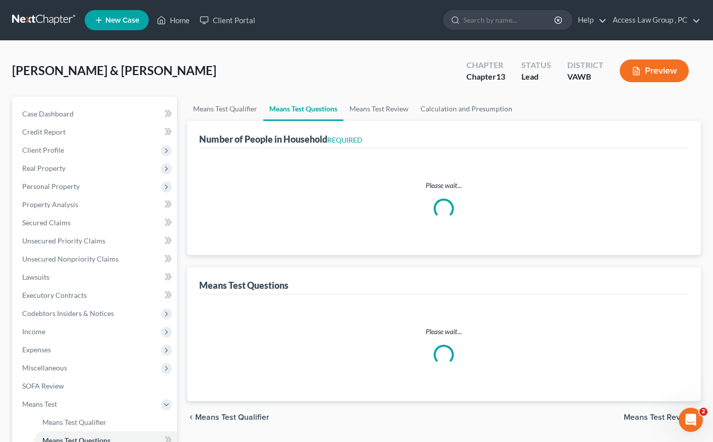
select select "0"
select select "2"
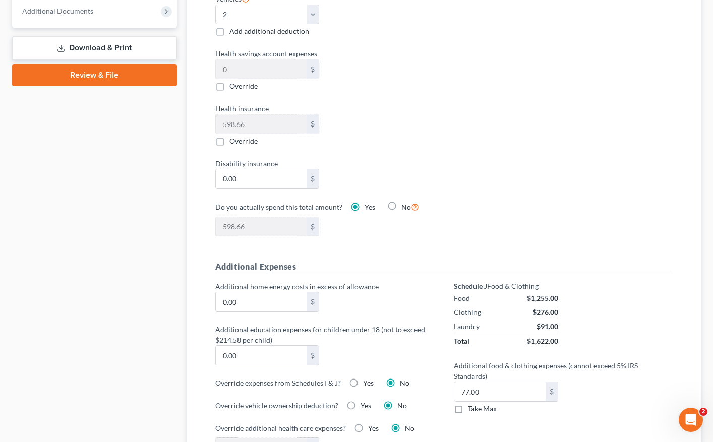
scroll to position [504, 0]
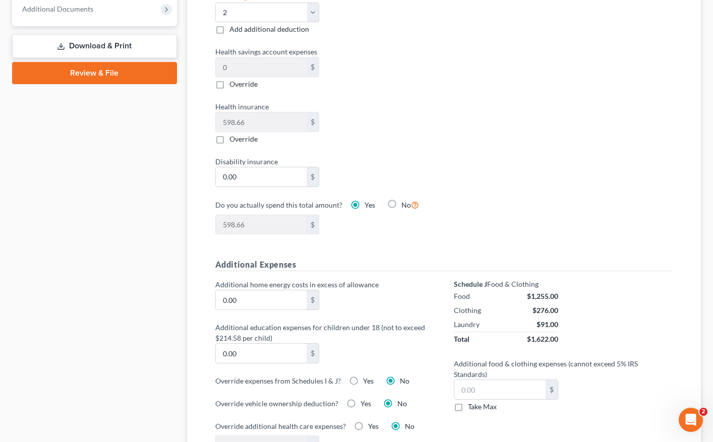
drag, startPoint x: 300, startPoint y: 384, endPoint x: 309, endPoint y: 384, distance: 8.6
click at [301, 384] on label "Override expenses from Schedules I & J?" at bounding box center [278, 381] width 126 height 11
click at [617, 362] on label "Additional food & clothing expenses (cannot exceed 5% IRS Standards)" at bounding box center [563, 368] width 229 height 21
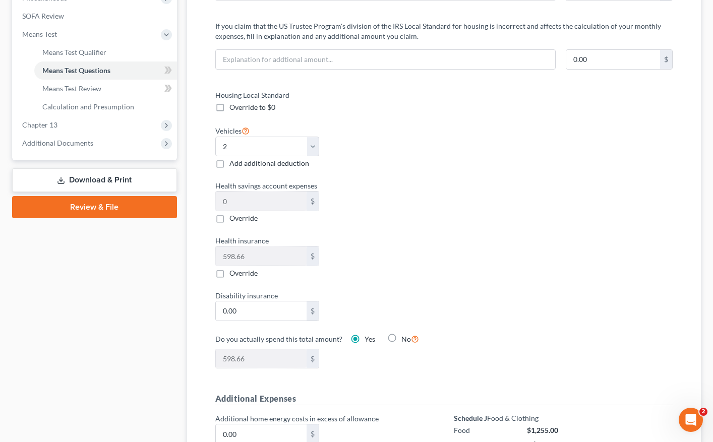
scroll to position [351, 0]
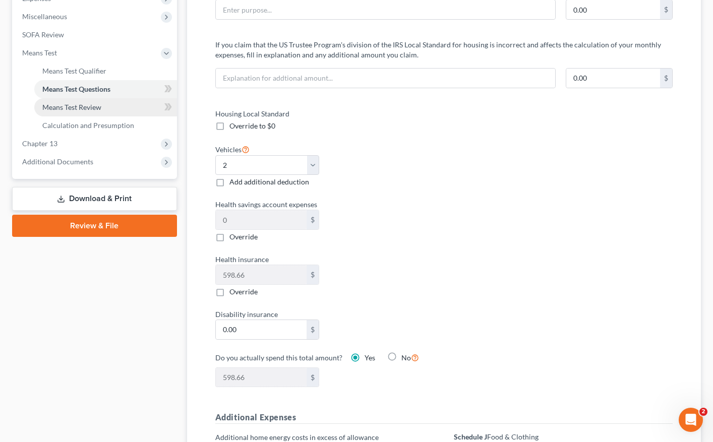
click at [88, 105] on span "Means Test Review" at bounding box center [71, 107] width 59 height 9
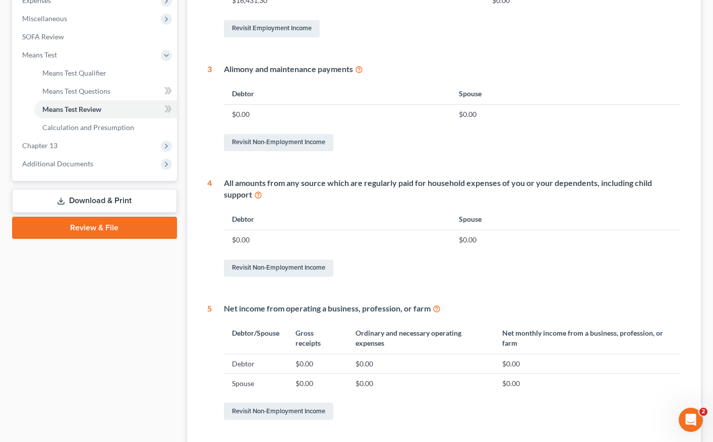
scroll to position [353, 0]
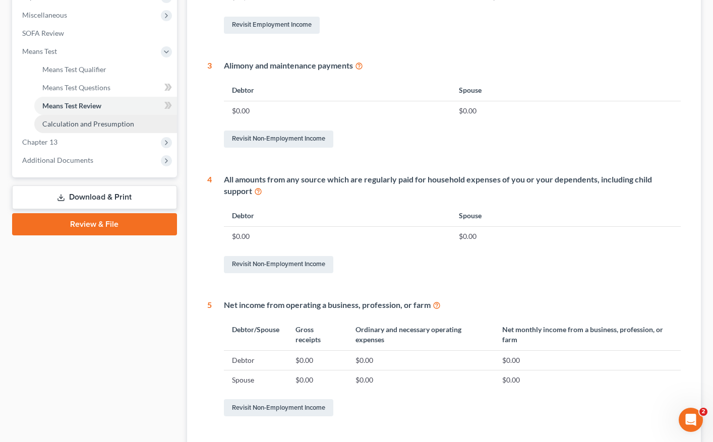
click at [108, 125] on span "Calculation and Presumption" at bounding box center [88, 123] width 92 height 9
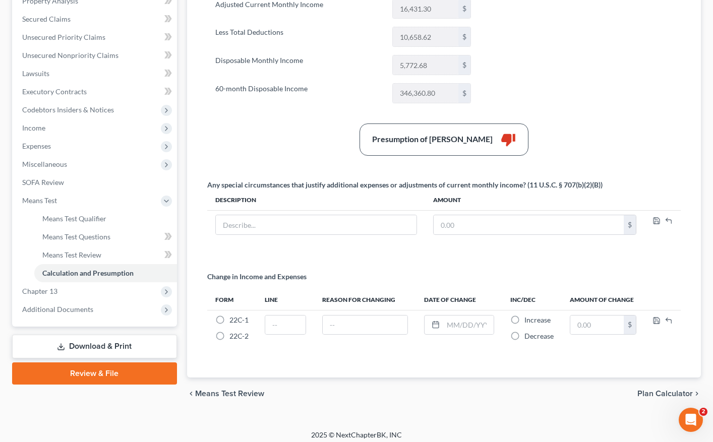
scroll to position [210, 0]
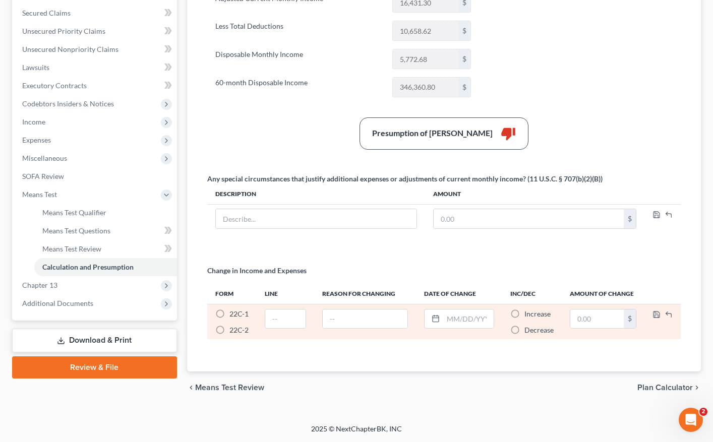
click at [229, 330] on label "22C-2 *" at bounding box center [238, 330] width 19 height 10
click at [233, 330] on input "22C-2 *" at bounding box center [236, 328] width 7 height 7
radio input "true"
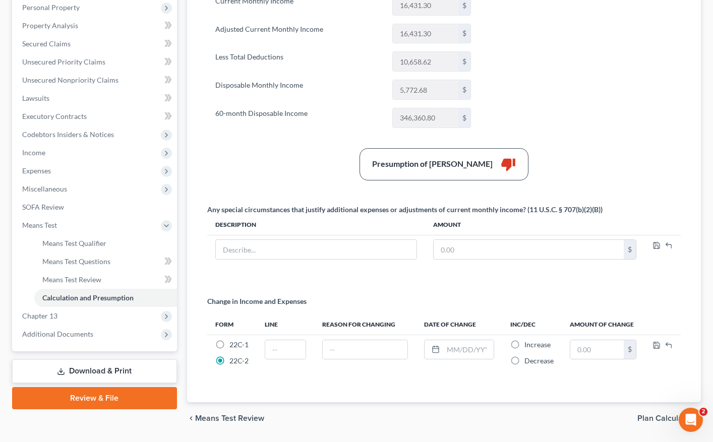
scroll to position [179, 0]
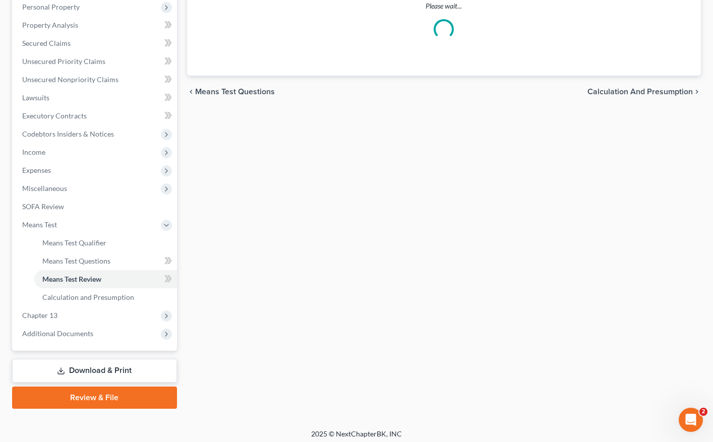
scroll to position [185, 0]
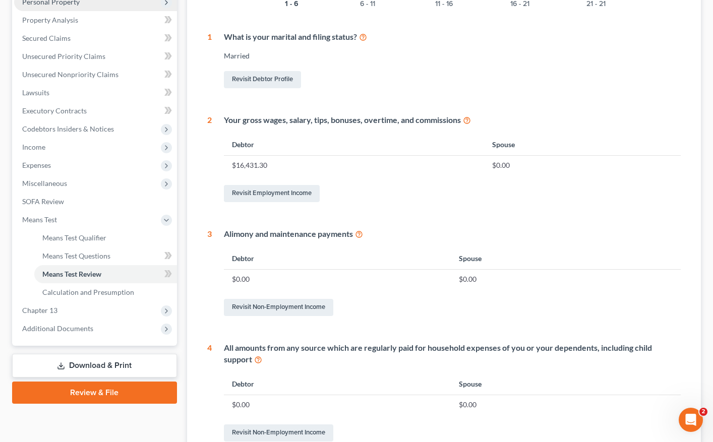
select select "4"
select select "0"
select select "2"
select select "0"
select select "60"
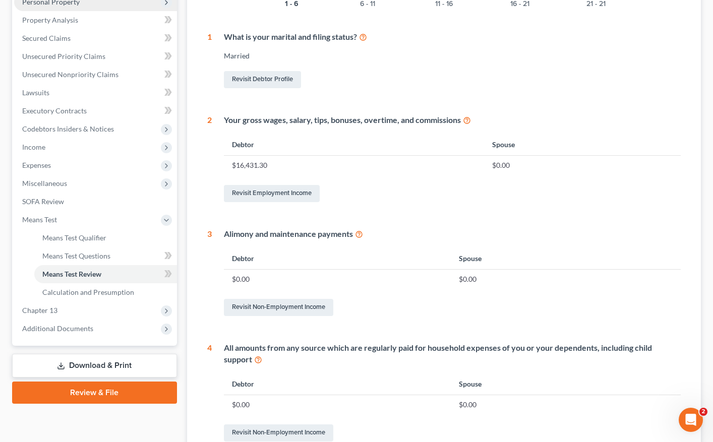
select select "1"
select select "25"
